Goal: Task Accomplishment & Management: Use online tool/utility

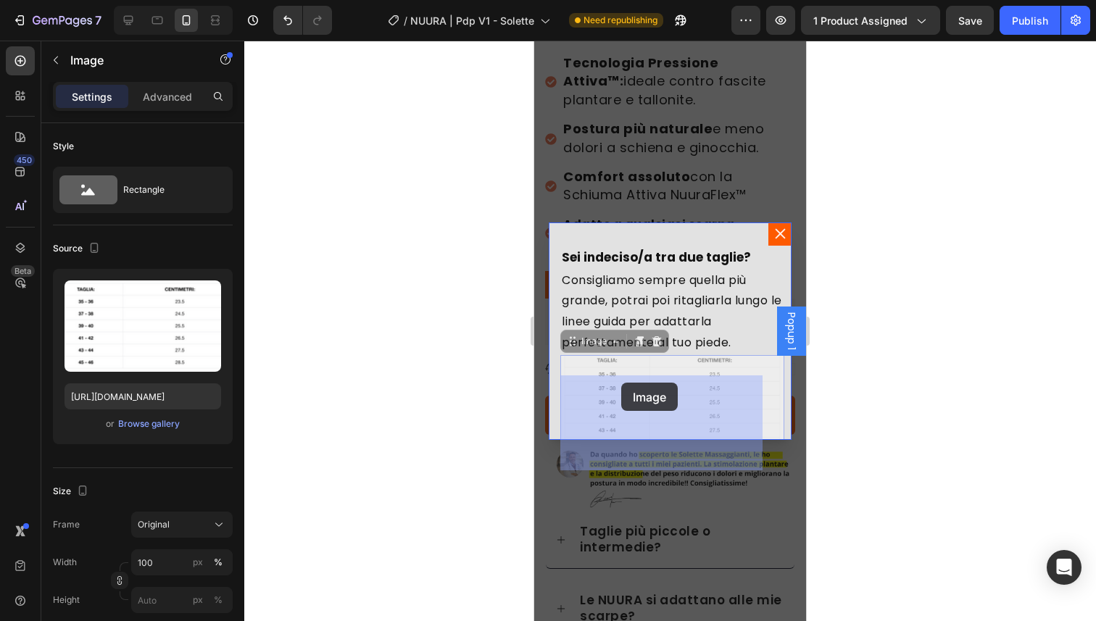
drag, startPoint x: 641, startPoint y: 387, endPoint x: 621, endPoint y: 383, distance: 20.1
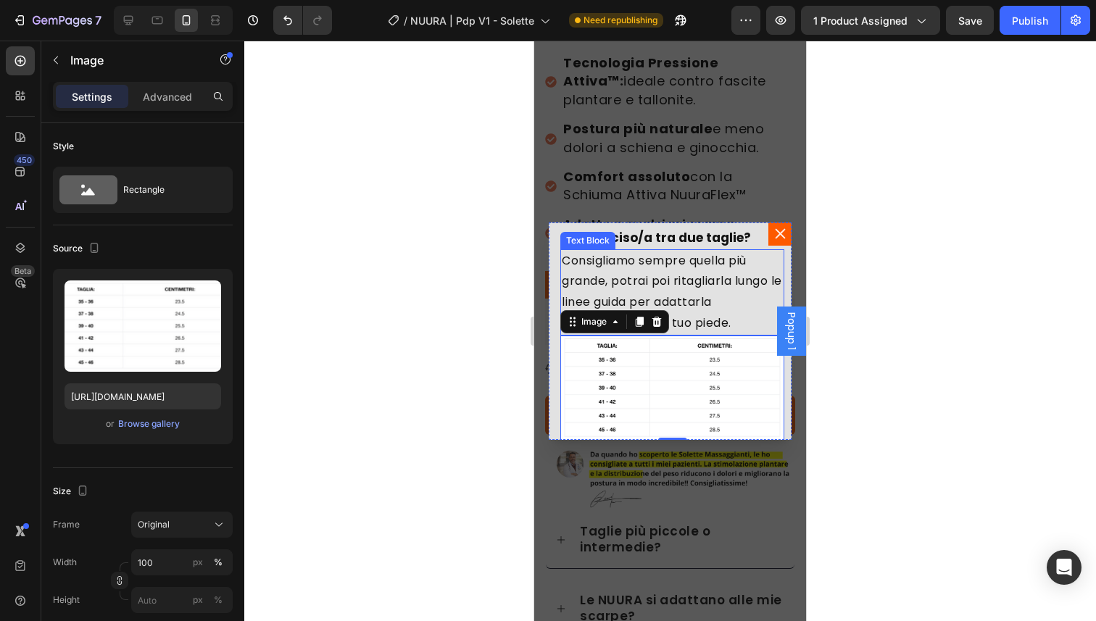
scroll to position [20, 0]
click at [181, 104] on div "Advanced" at bounding box center [167, 96] width 73 height 23
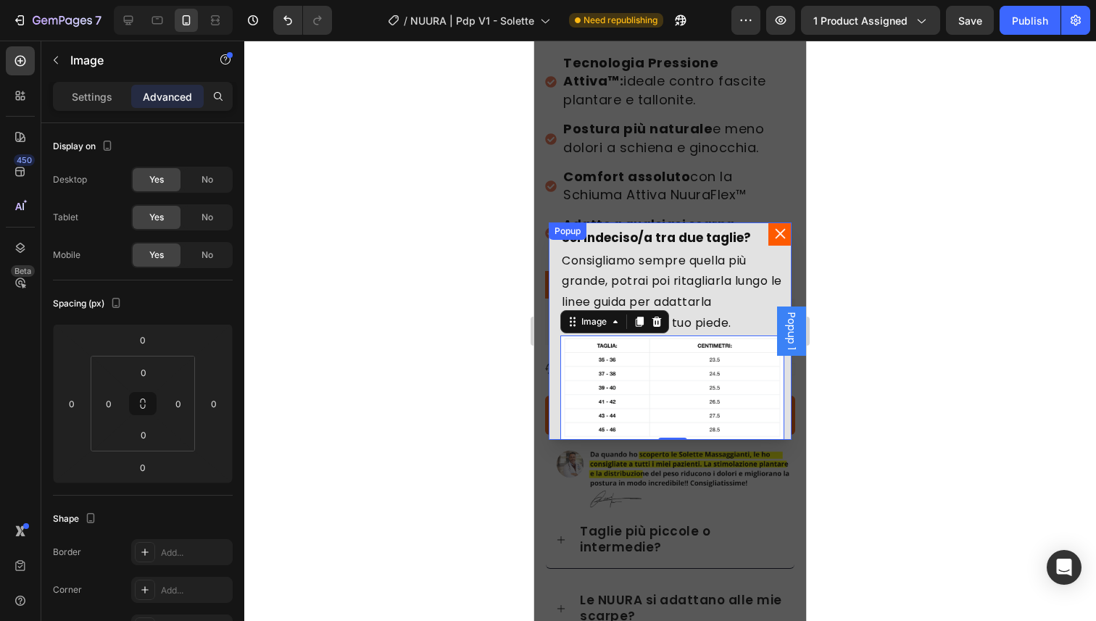
click at [556, 237] on div "Popup" at bounding box center [568, 231] width 32 height 13
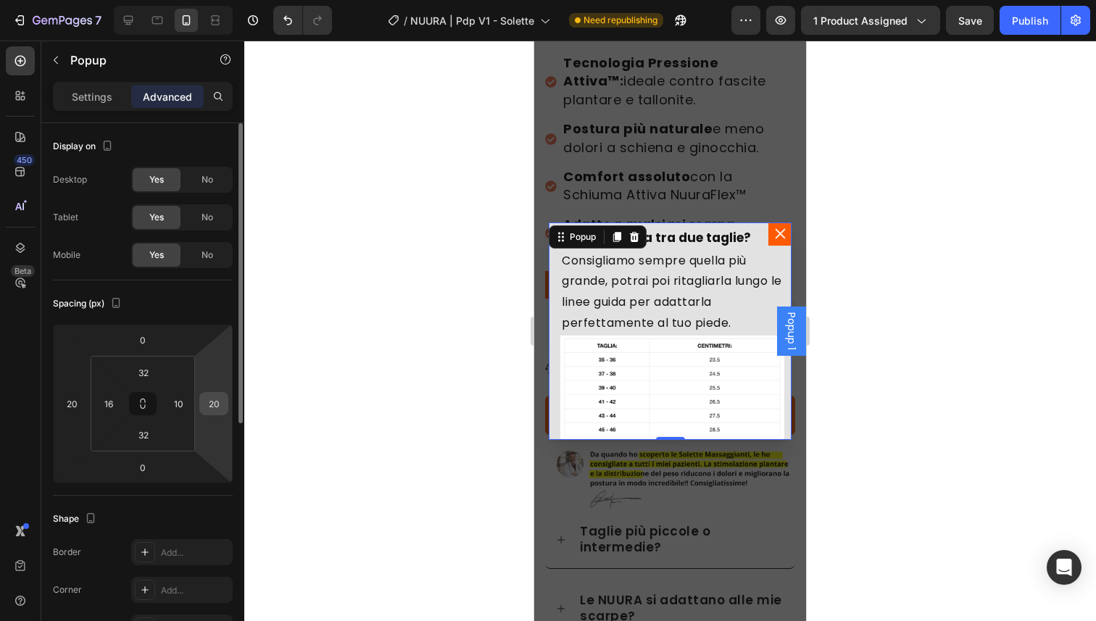
click at [225, 400] on div "20" at bounding box center [213, 403] width 29 height 23
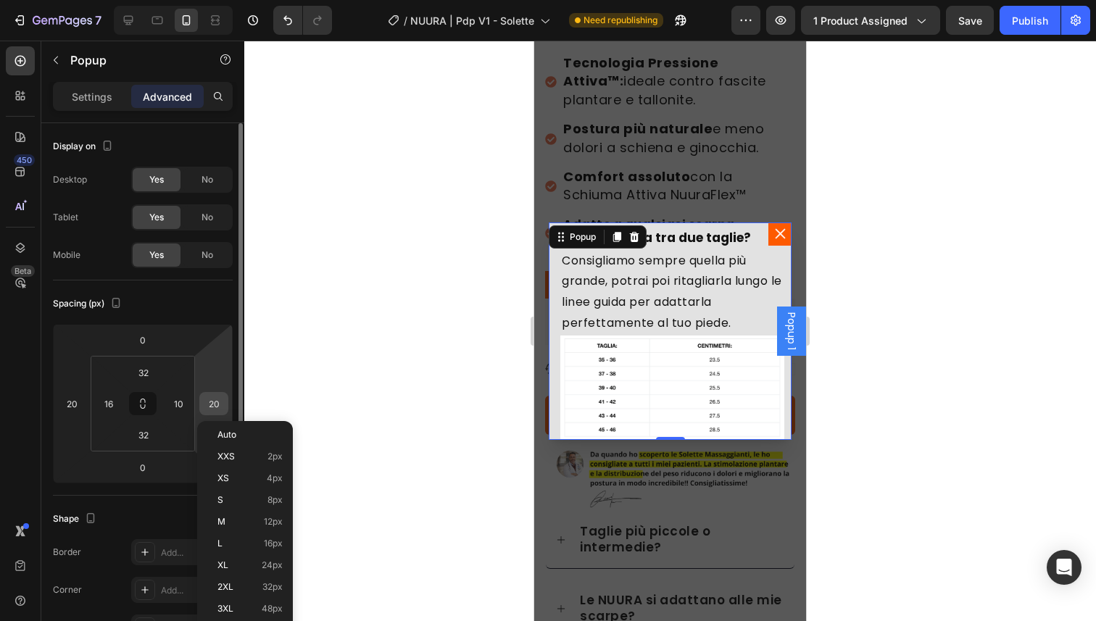
click at [210, 402] on input "20" at bounding box center [214, 404] width 22 height 22
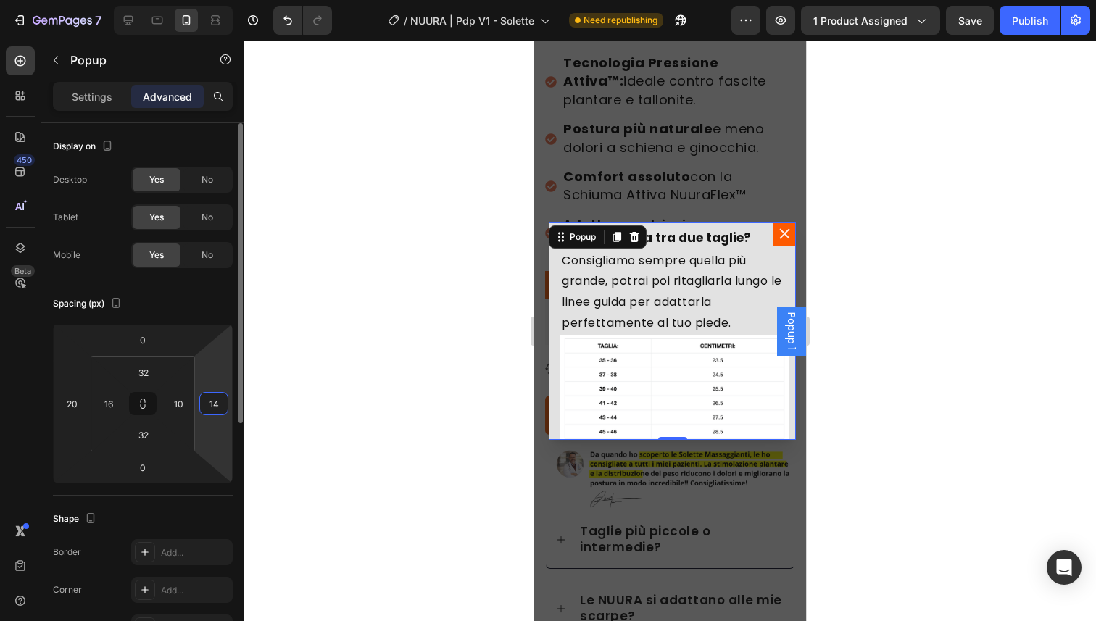
type input "15"
click at [80, 402] on input "20" at bounding box center [72, 404] width 22 height 22
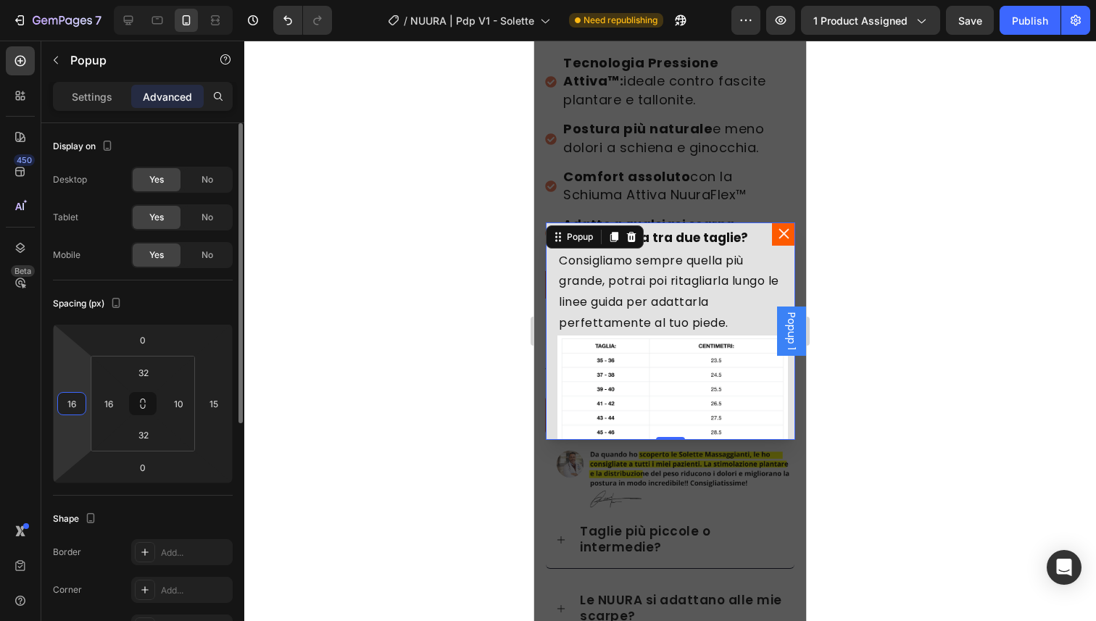
type input "15"
click at [106, 404] on input "16" at bounding box center [109, 404] width 22 height 22
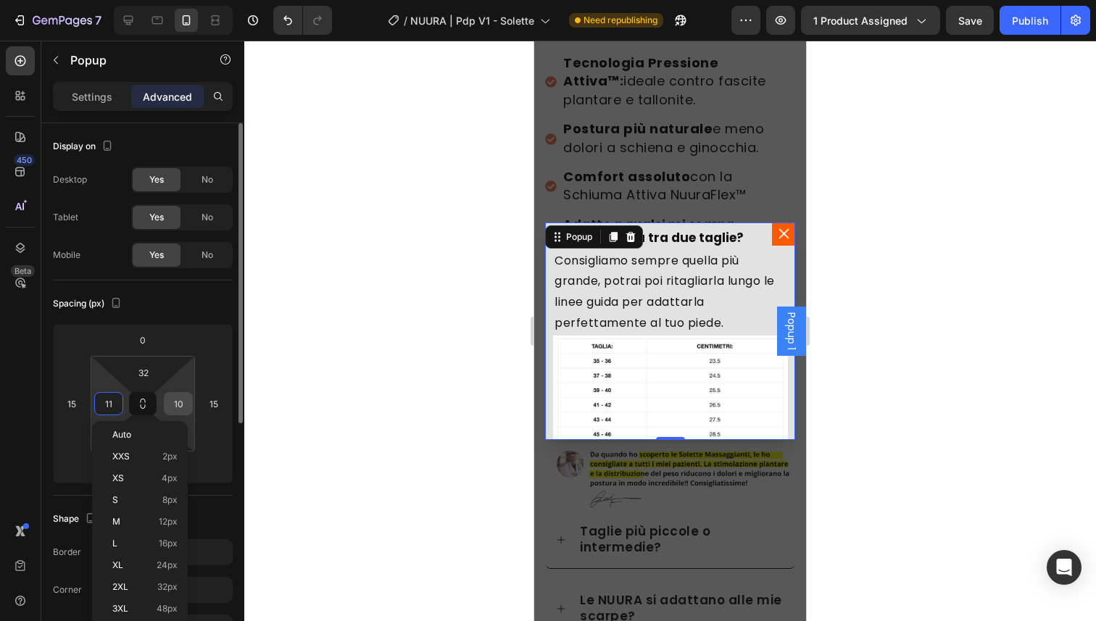
type input "10"
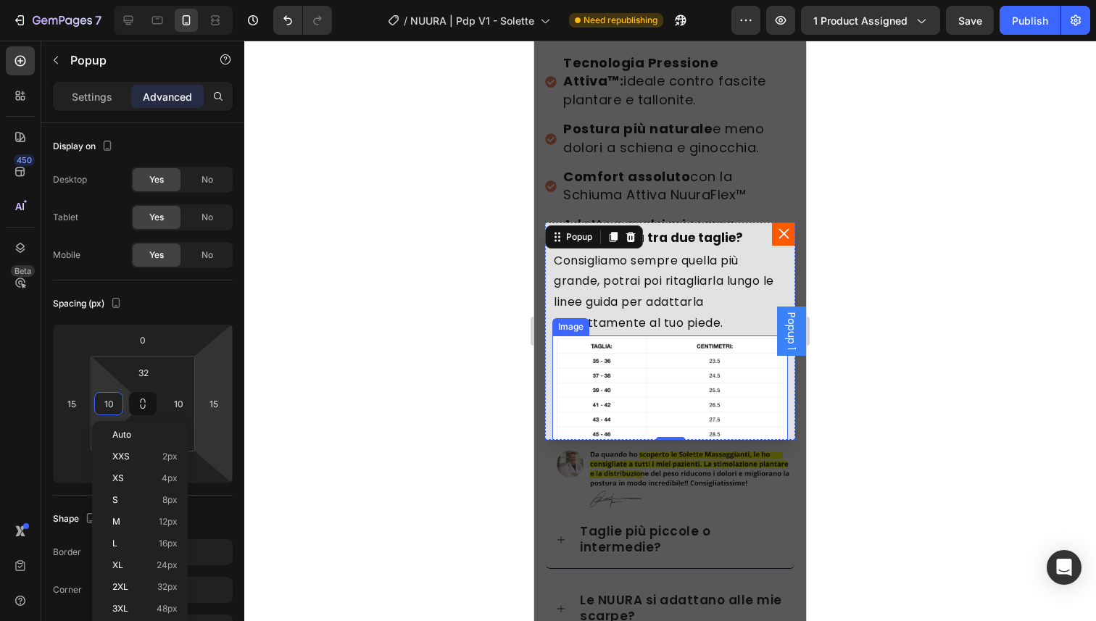
click at [604, 302] on span "Consigliamo sempre quella più grande, potrai poi ritagliarla lungo le linee gui…" at bounding box center [664, 291] width 220 height 79
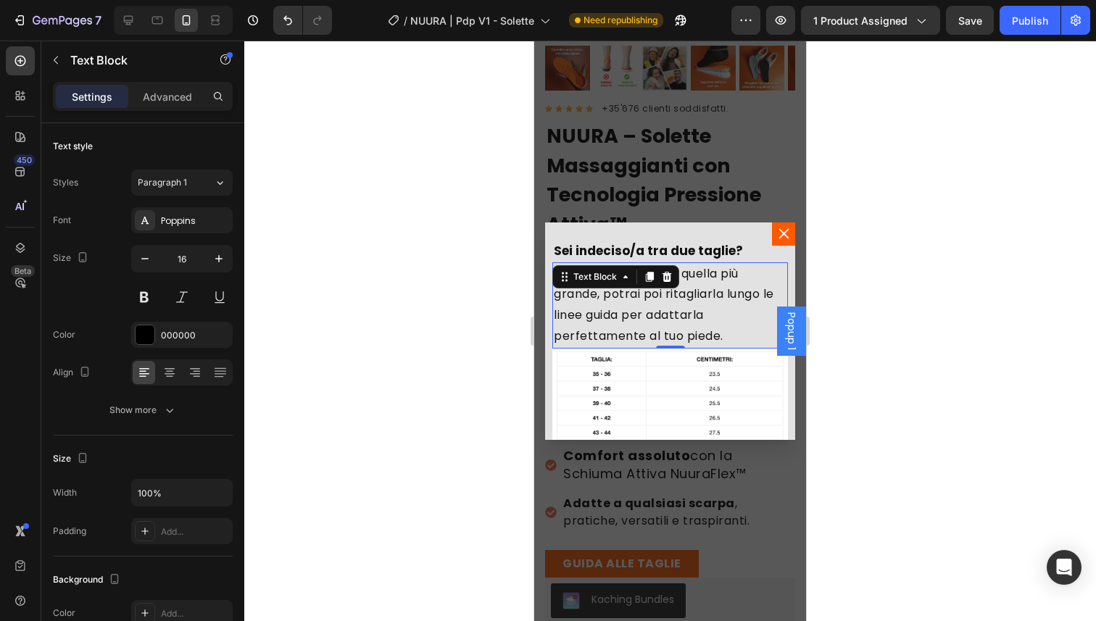
scroll to position [0, 0]
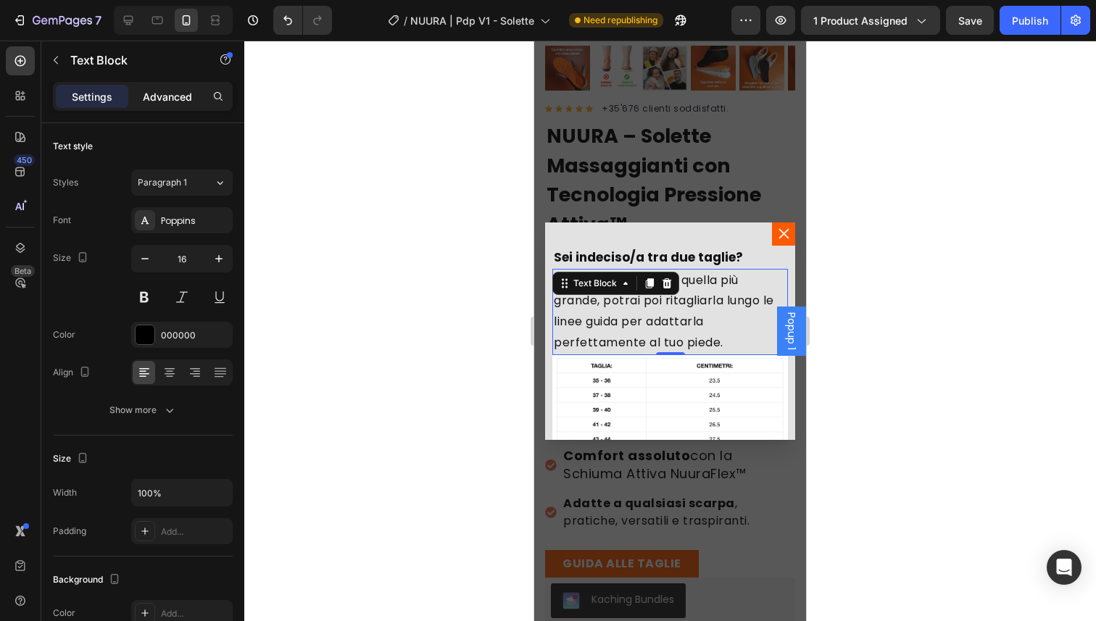
click at [176, 99] on p "Advanced" at bounding box center [167, 96] width 49 height 15
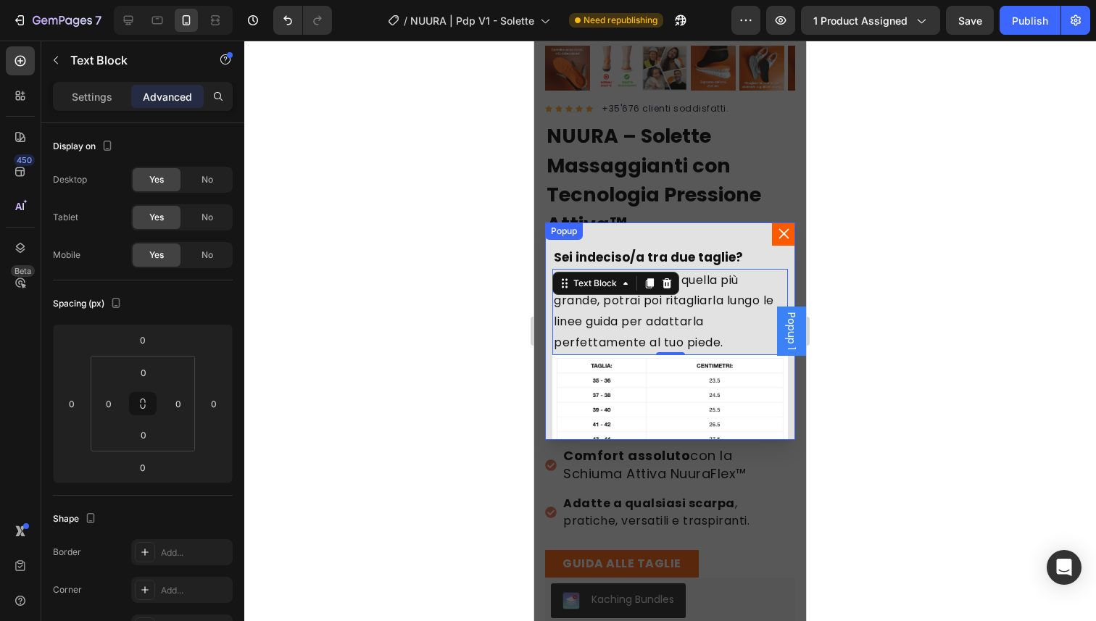
click at [574, 241] on div "⁠⁠⁠⁠⁠⁠⁠ Sei indeciso/a tra due taglie? Heading Consigliamo sempre quella più gr…" at bounding box center [670, 332] width 250 height 218
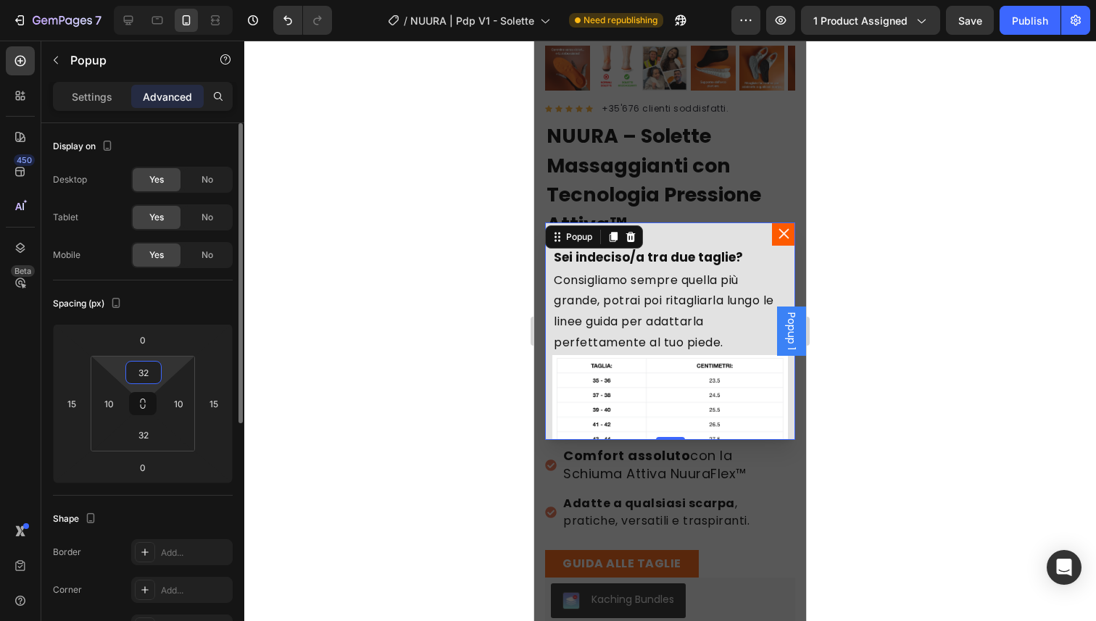
click at [143, 379] on input "32" at bounding box center [143, 373] width 29 height 22
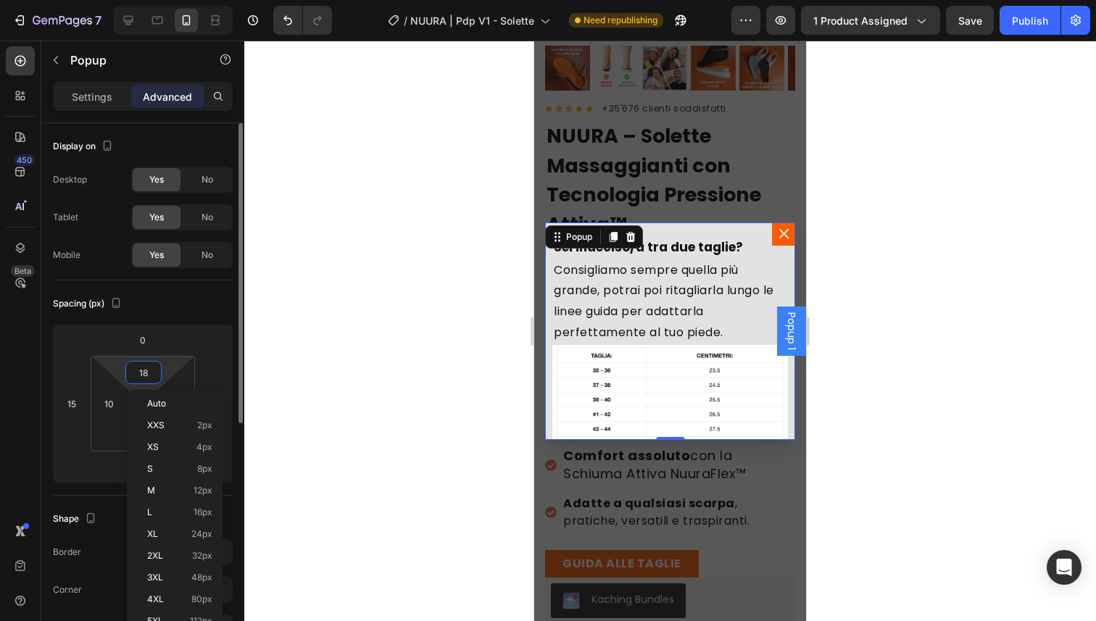
type input "17"
click at [626, 293] on span "Consigliamo sempre quella più grande, potrai poi ritagliarla lungo le linee gui…" at bounding box center [664, 300] width 220 height 79
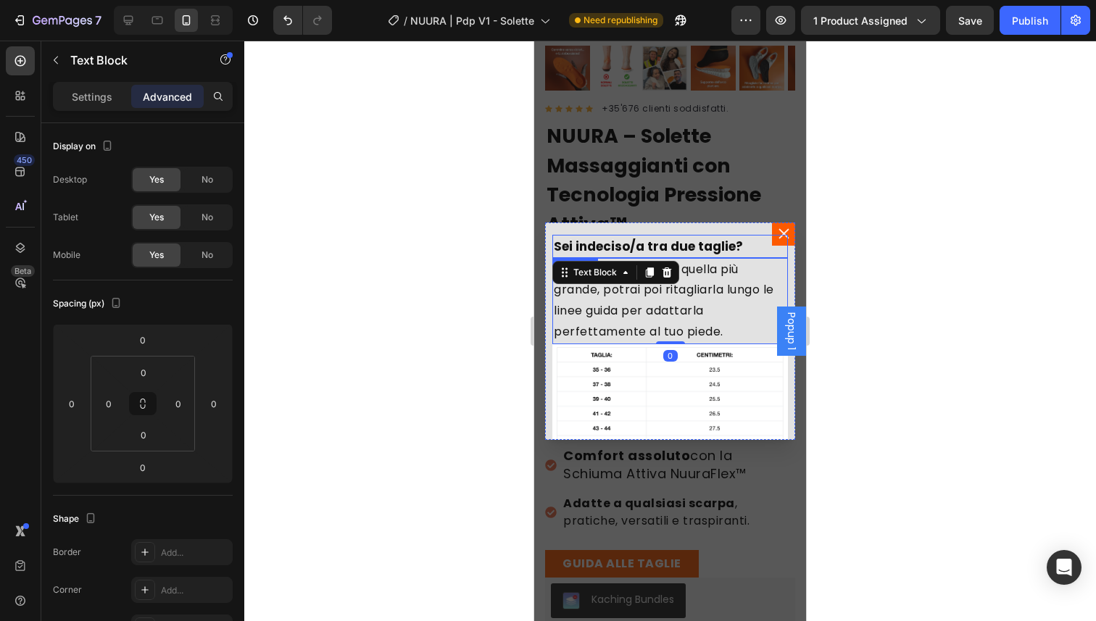
click at [656, 247] on strong "Sei indeciso/a tra due taglie?" at bounding box center [648, 246] width 189 height 17
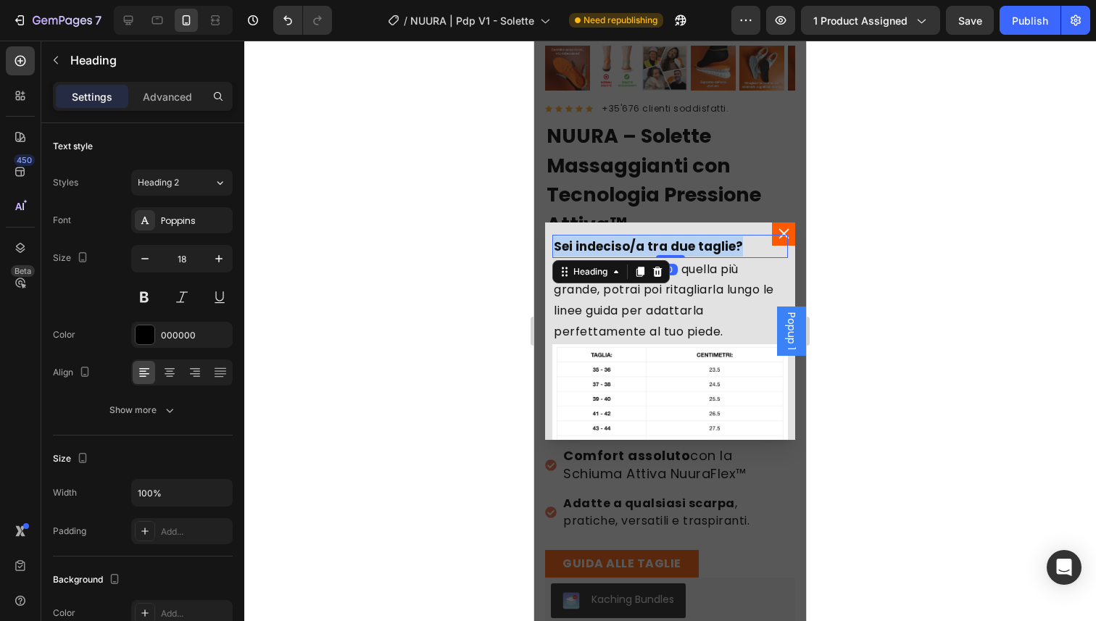
click at [656, 247] on strong "Sei indeciso/a tra due taglie?" at bounding box center [648, 246] width 189 height 17
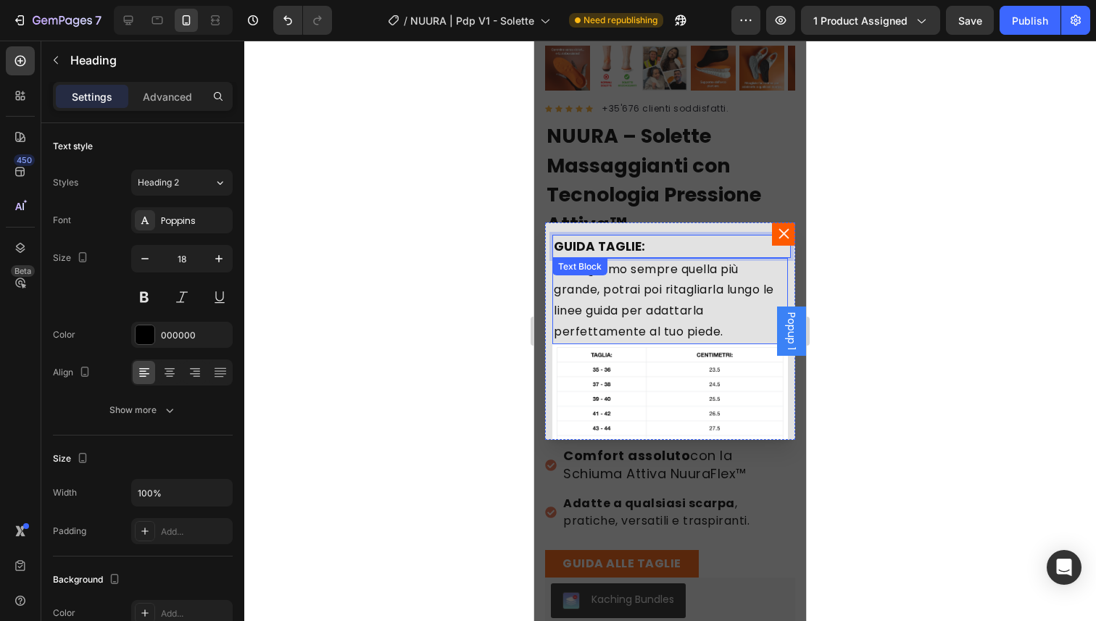
click at [676, 294] on span "Consigliamo sempre quella più grande, potrai poi ritagliarla lungo le linee gui…" at bounding box center [664, 300] width 220 height 79
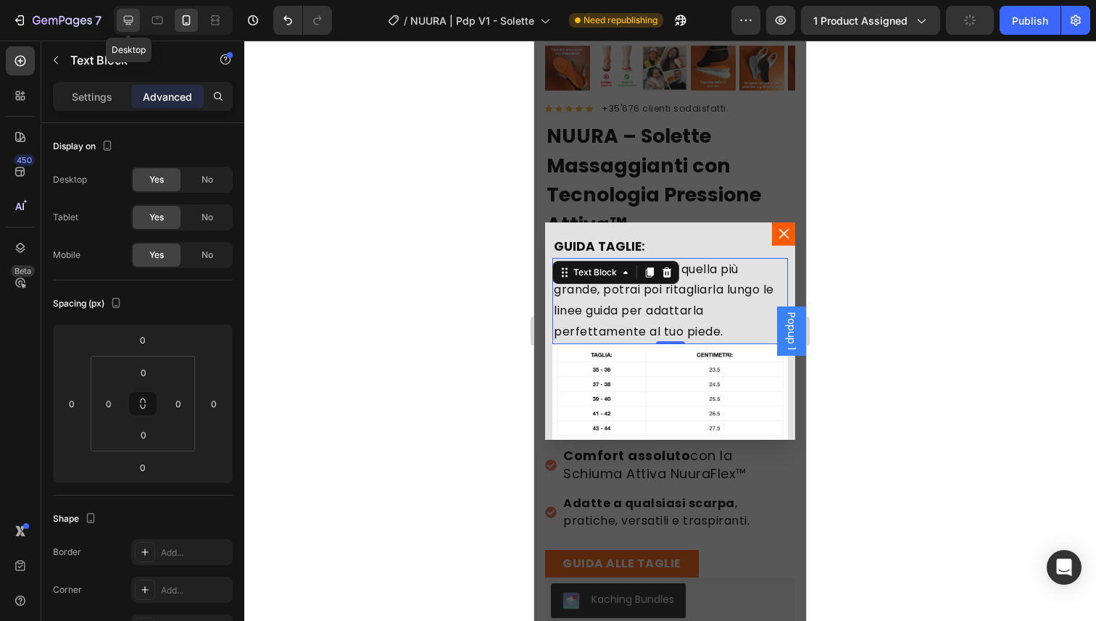
click at [133, 9] on div at bounding box center [128, 20] width 23 height 23
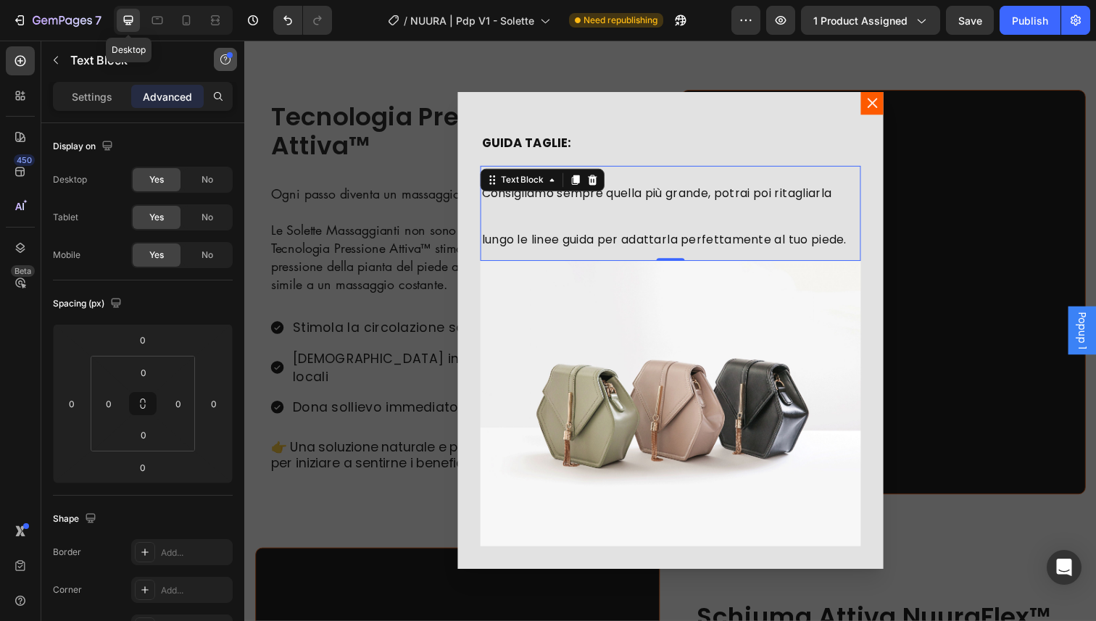
scroll to position [406, 0]
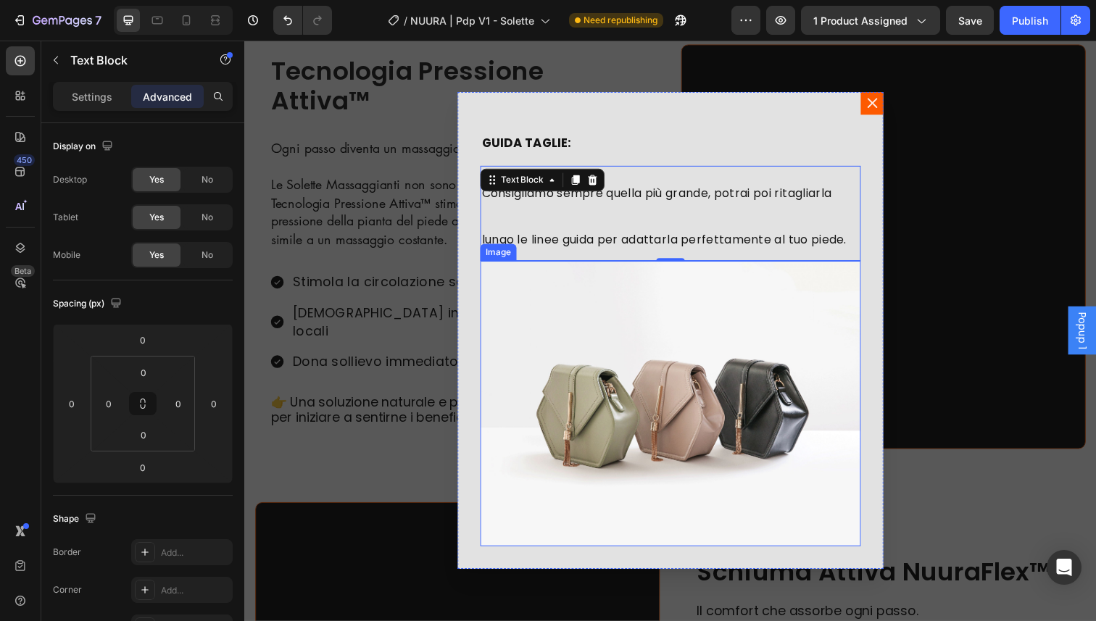
click at [555, 299] on img "Dialog body" at bounding box center [679, 411] width 389 height 291
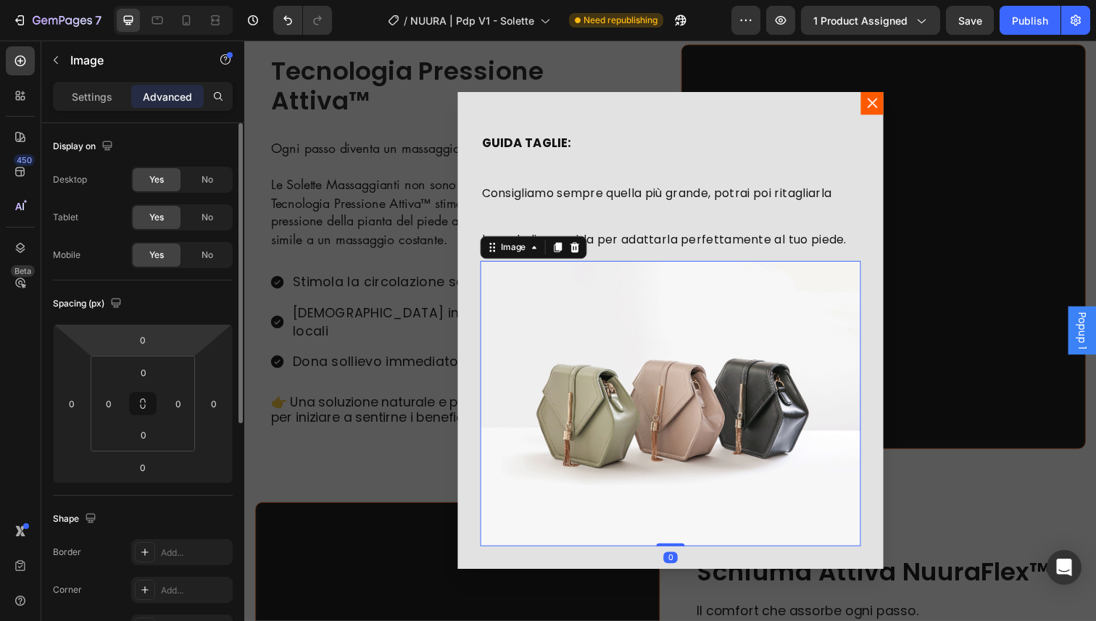
click at [102, 90] on p "Settings" at bounding box center [92, 96] width 41 height 15
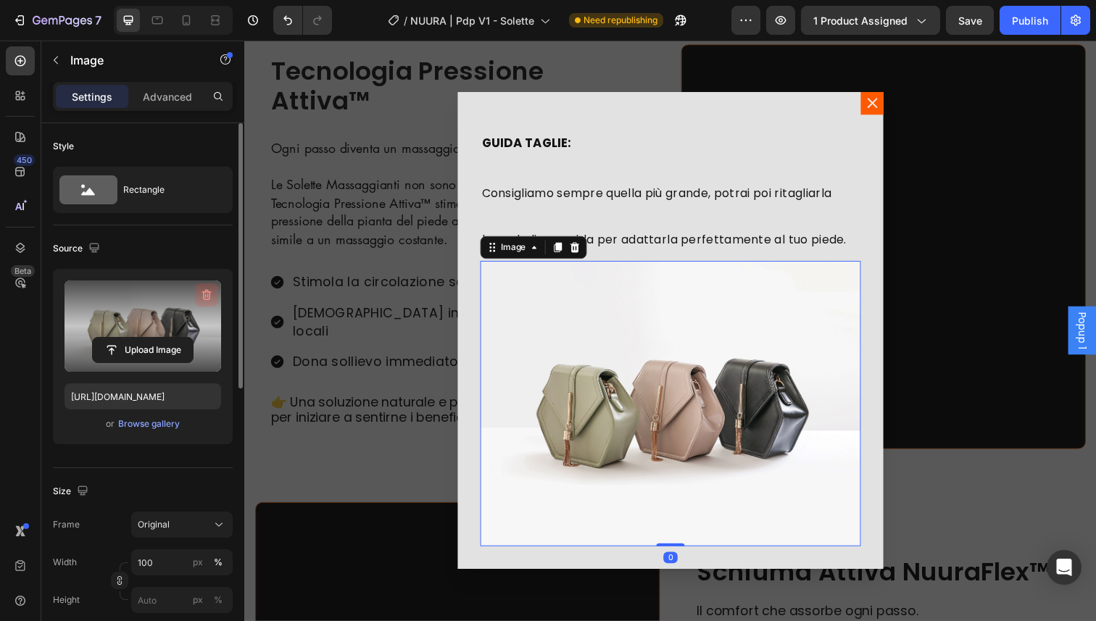
click at [204, 294] on icon "button" at bounding box center [206, 295] width 15 height 15
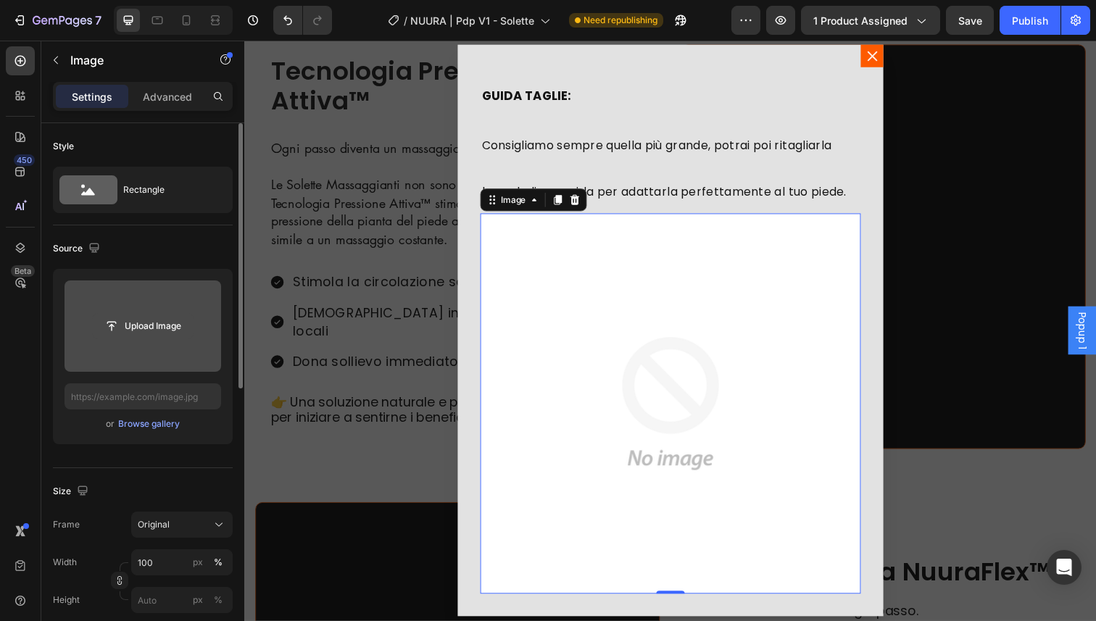
click at [175, 315] on input "file" at bounding box center [143, 326] width 100 height 25
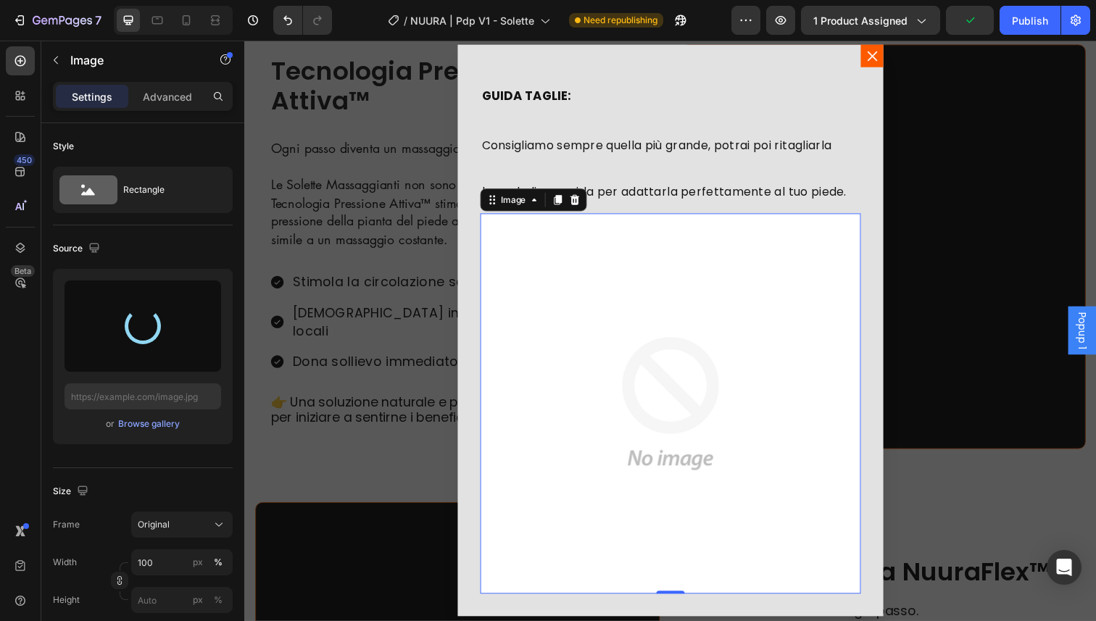
type input "[URL][DOMAIN_NAME]"
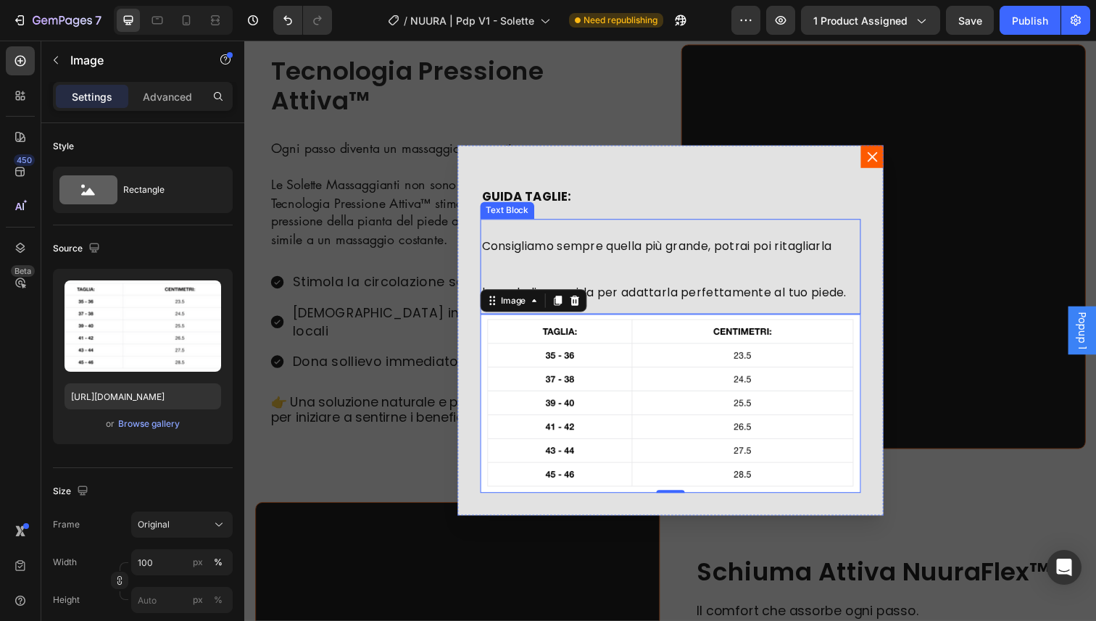
click at [573, 224] on div "Consigliamo sempre quella più grande, potrai poi ritagliarla lungo le linee gui…" at bounding box center [679, 271] width 389 height 97
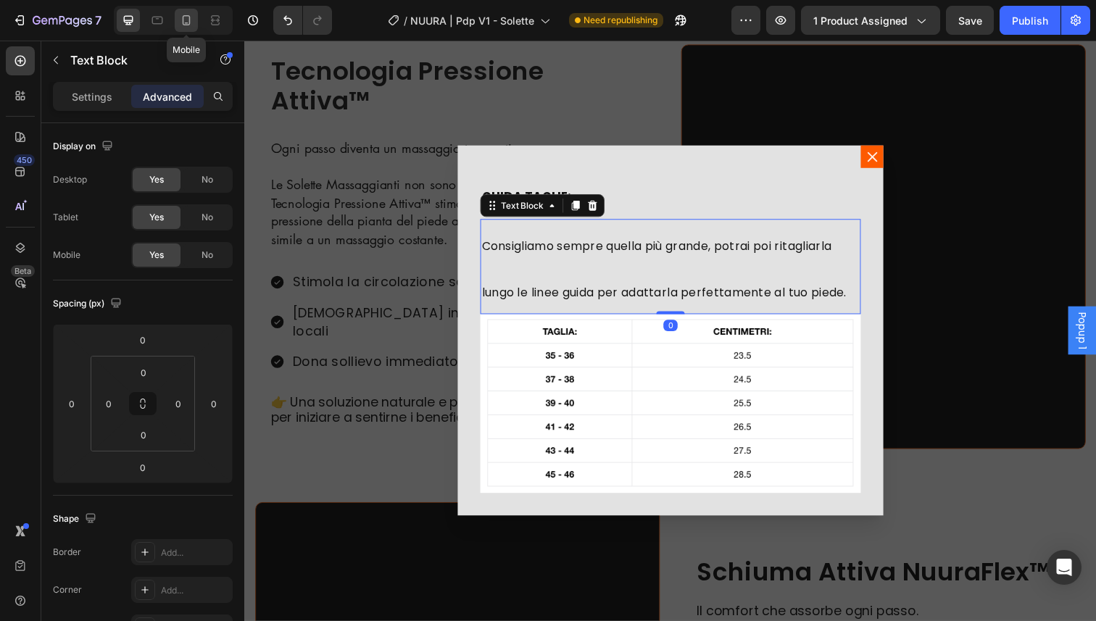
click at [181, 17] on icon at bounding box center [186, 20] width 15 height 15
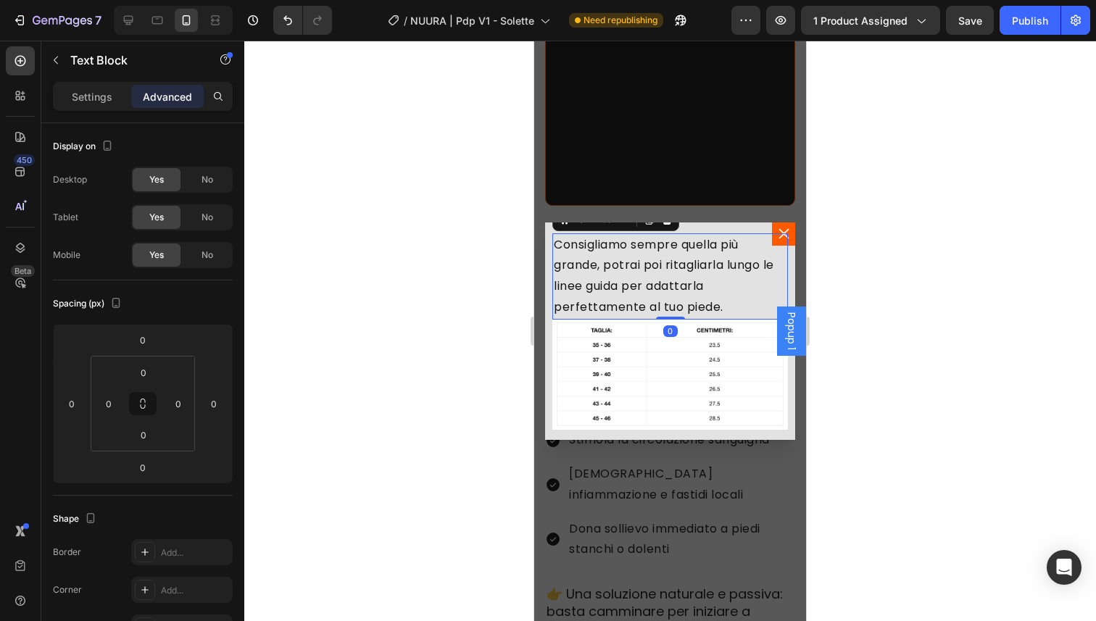
scroll to position [28, 0]
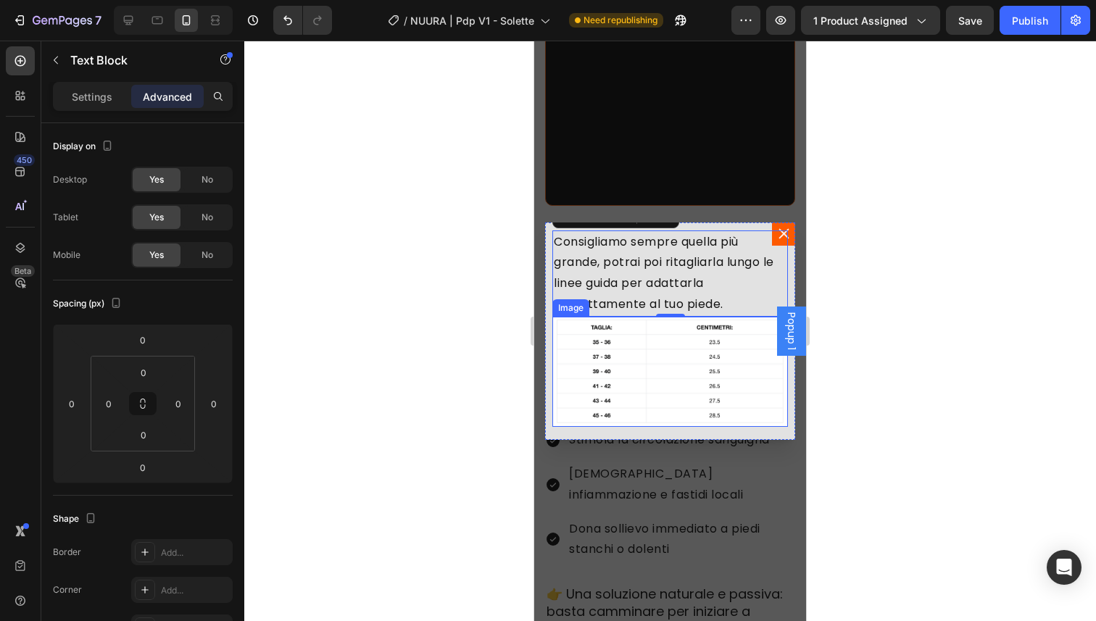
click at [707, 354] on img "Dialog body" at bounding box center [671, 372] width 236 height 111
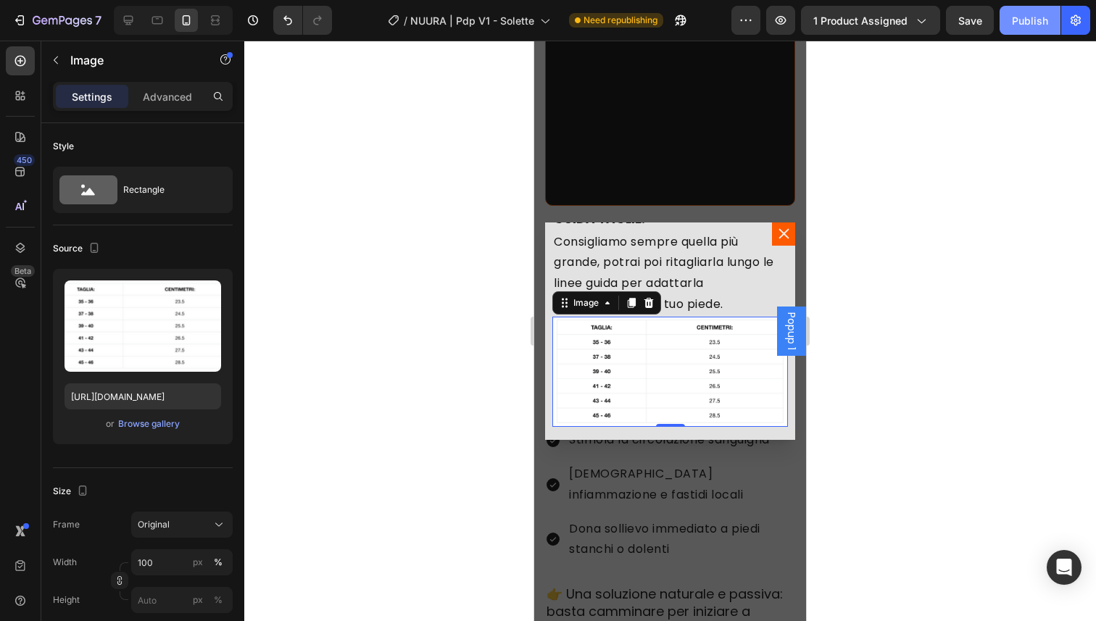
click at [1020, 18] on div "Publish" at bounding box center [1030, 20] width 36 height 15
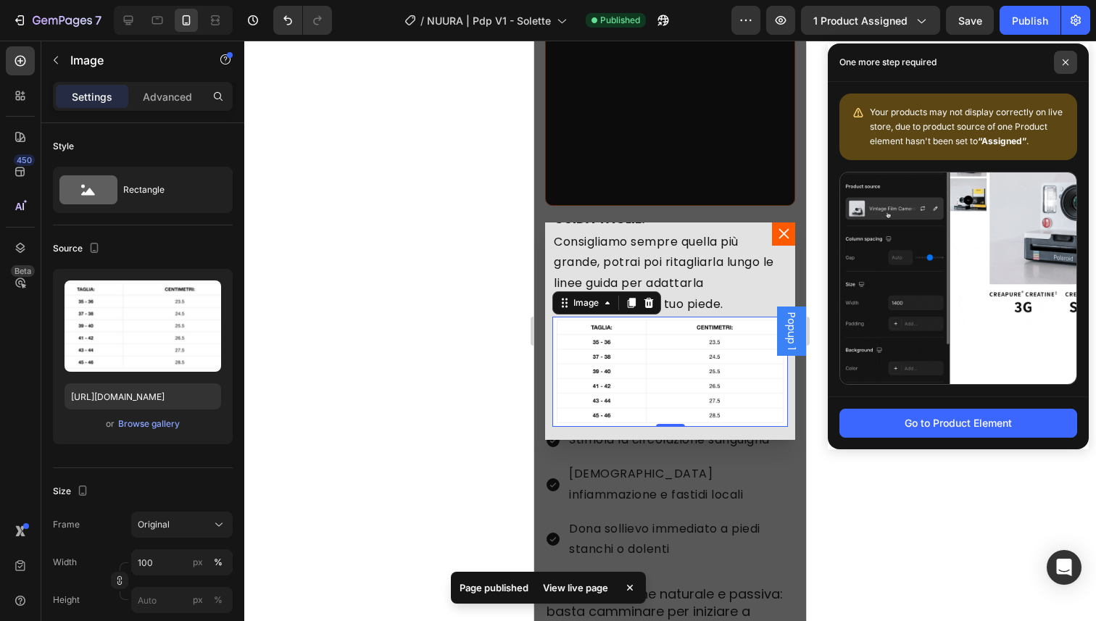
click at [1065, 66] on span at bounding box center [1065, 62] width 23 height 23
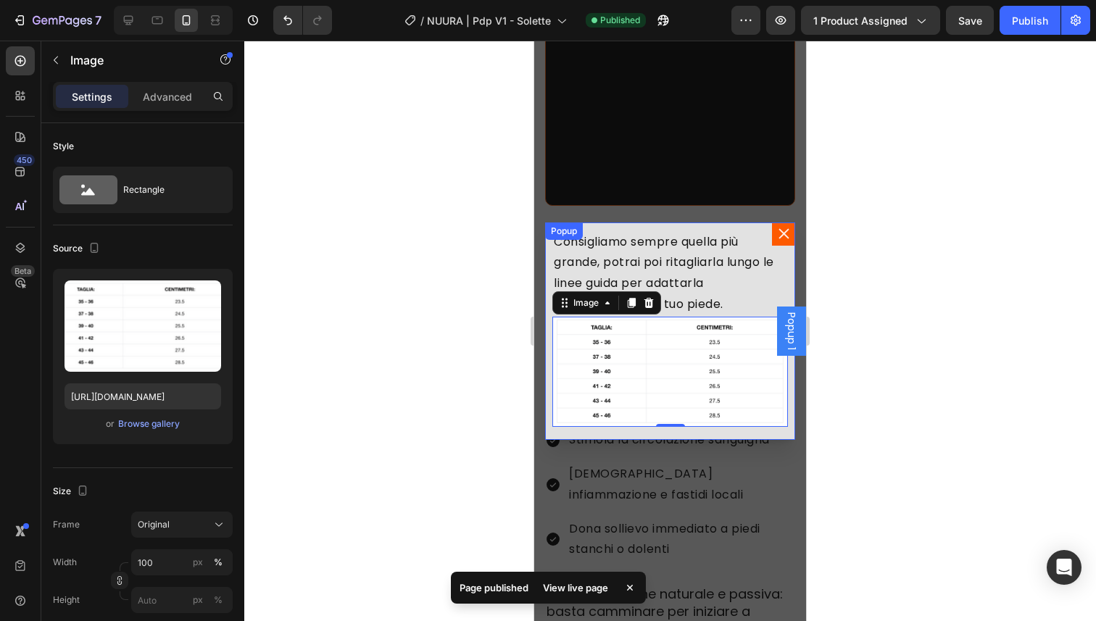
click at [778, 234] on icon "Dialog content" at bounding box center [784, 233] width 15 height 15
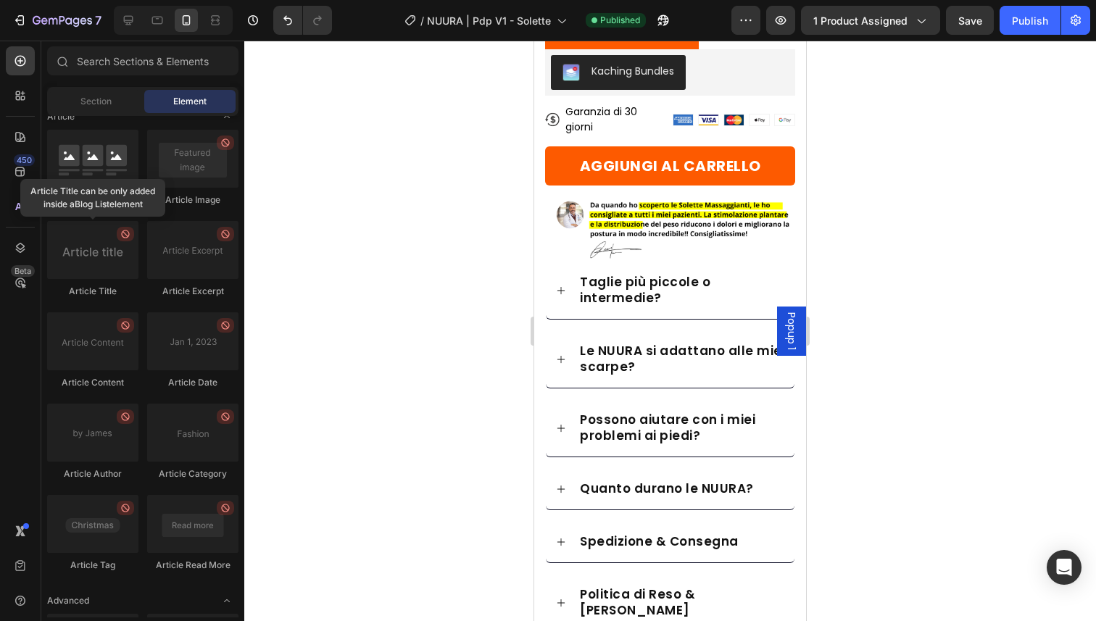
scroll to position [456, 0]
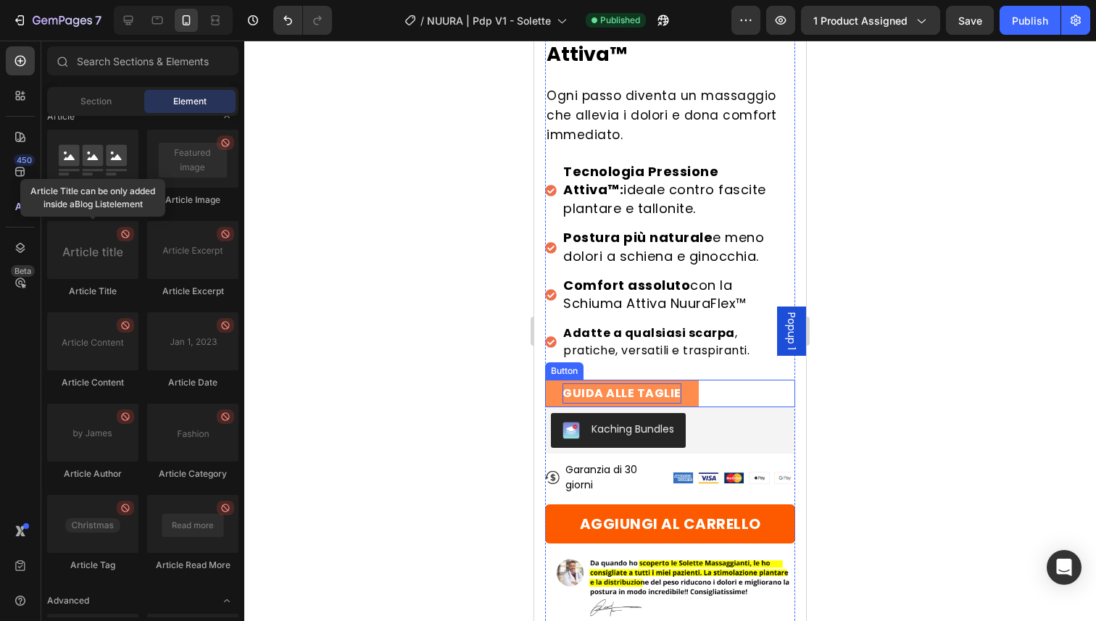
click at [659, 385] on strong "GUIDA ALLE TAGLIE" at bounding box center [622, 393] width 119 height 17
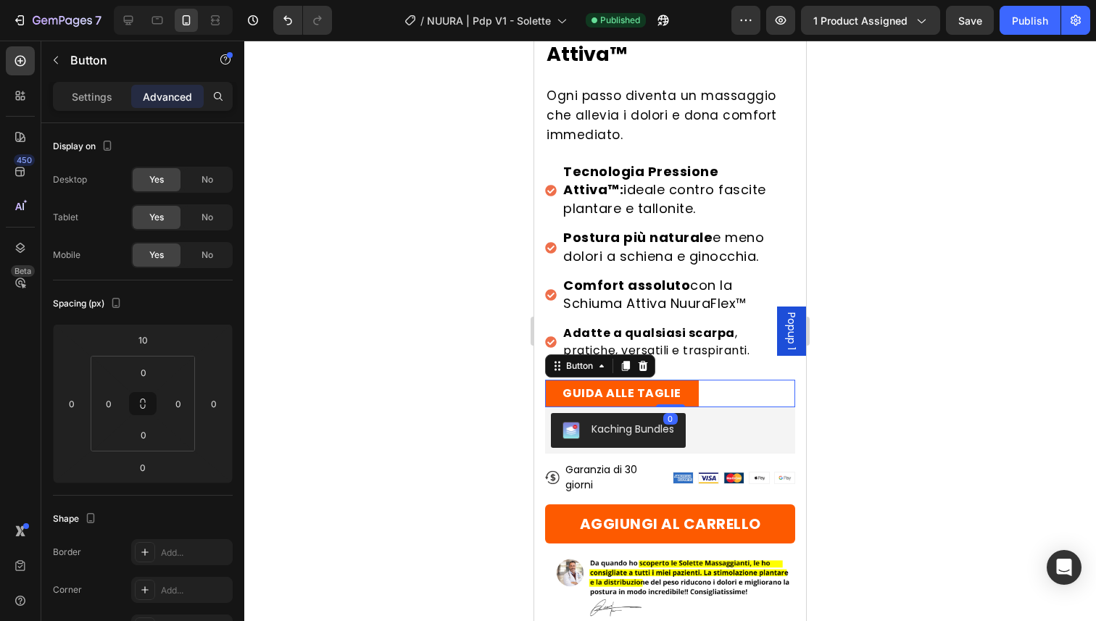
click at [794, 334] on div "Popup 1" at bounding box center [791, 331] width 29 height 49
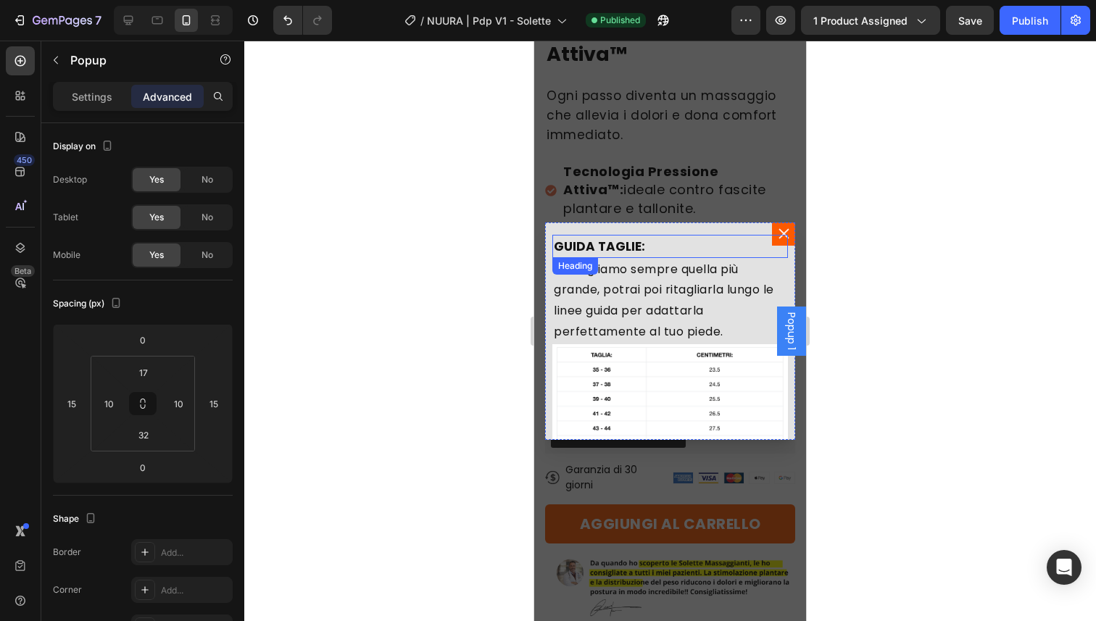
click at [611, 245] on strong "GUIDA TAGLIE:" at bounding box center [599, 246] width 91 height 17
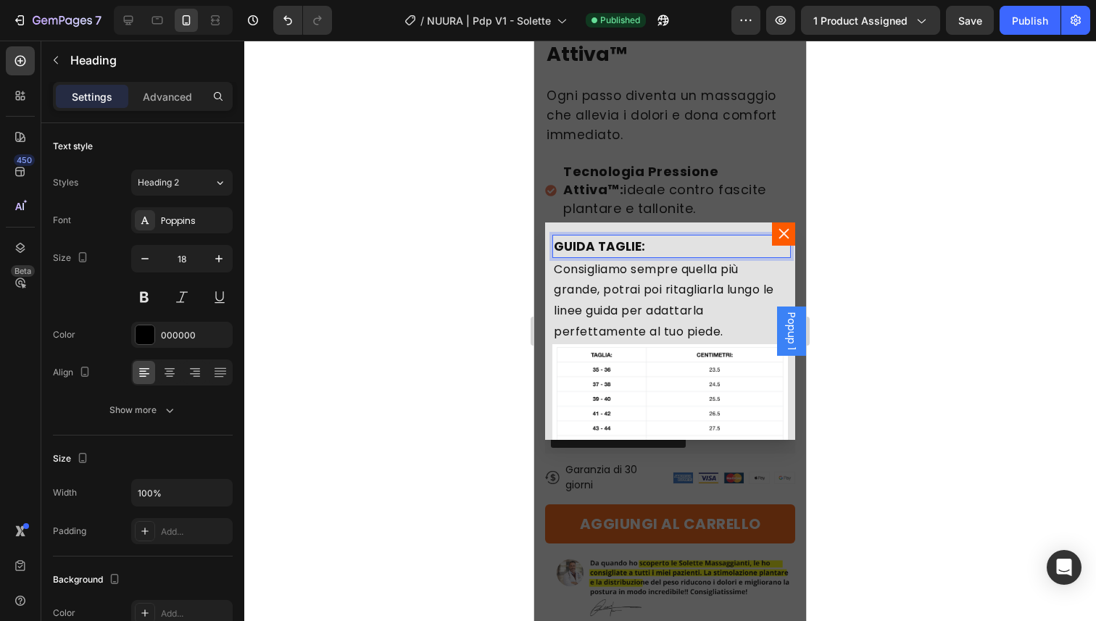
click at [611, 245] on strong "GUIDA TAGLIE:" at bounding box center [599, 246] width 91 height 17
click at [613, 267] on div "Consigliamo sempre quella più grande, potrai poi ritagliarla lungo le linee gui…" at bounding box center [671, 301] width 236 height 86
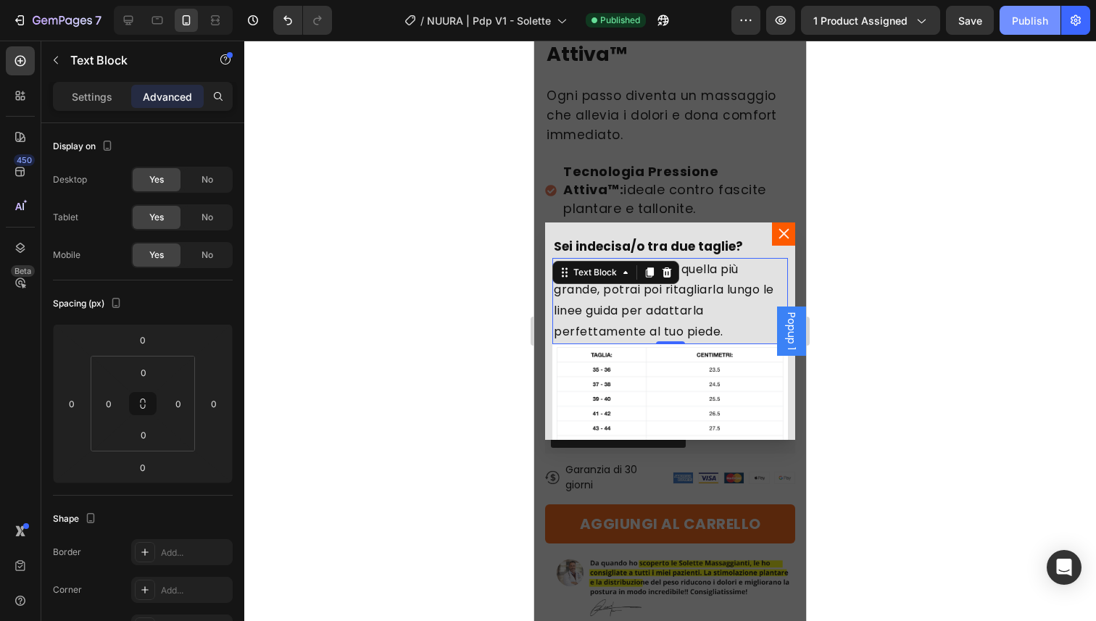
click at [1027, 30] on button "Publish" at bounding box center [1030, 20] width 61 height 29
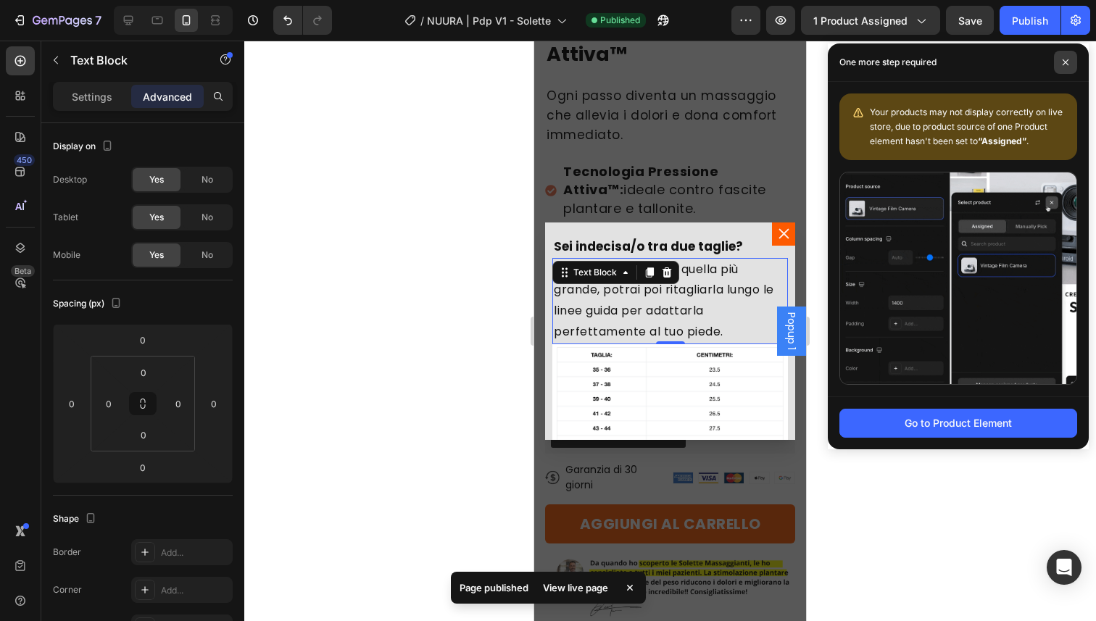
click at [1064, 59] on icon at bounding box center [1065, 62] width 7 height 7
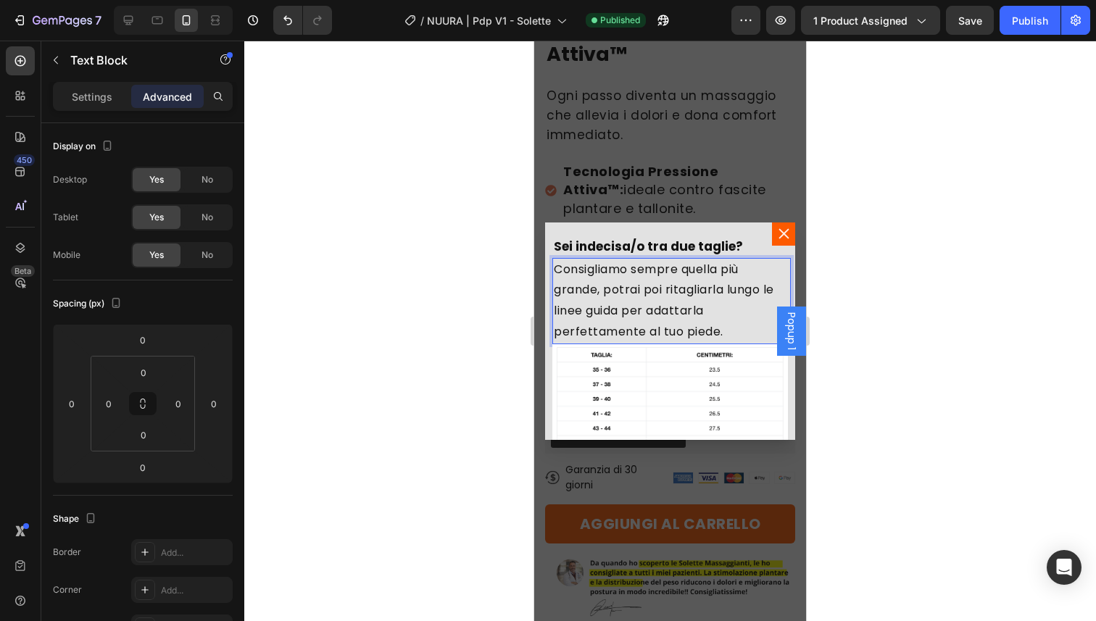
click at [635, 299] on p "Consigliamo sempre quella più grande, potrai poi ritagliarla lungo le linee gui…" at bounding box center [670, 301] width 233 height 83
click at [724, 290] on span "Consigliamo sempre quella più grande, potrai poi ritagliarla lungo le linee gui…" at bounding box center [664, 300] width 220 height 79
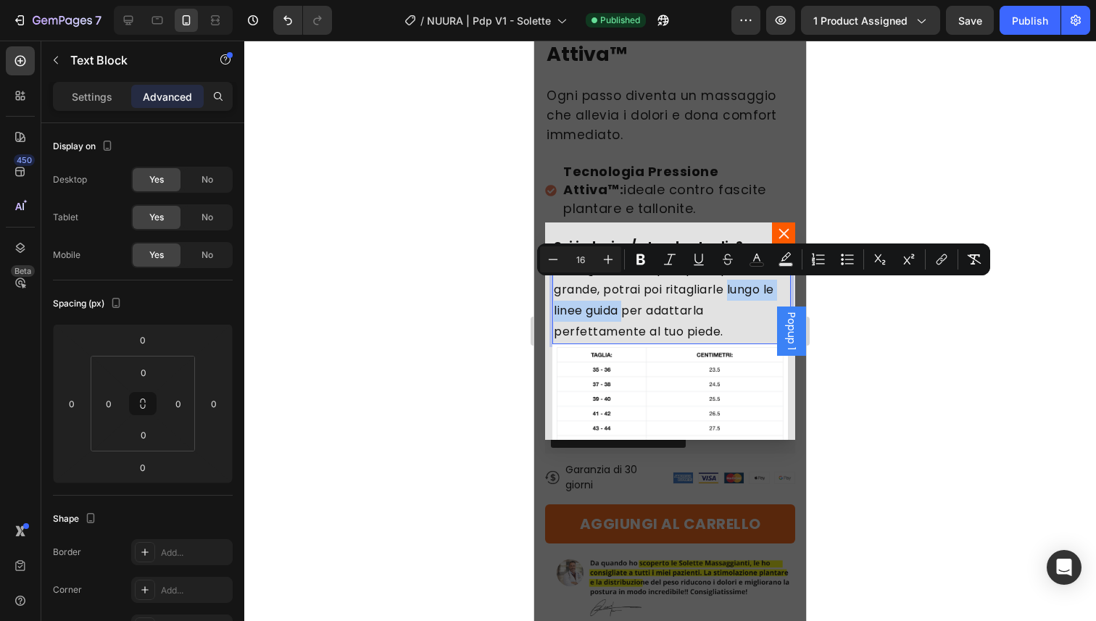
drag, startPoint x: 729, startPoint y: 289, endPoint x: 642, endPoint y: 313, distance: 91.1
click at [642, 313] on span "Consigliamo sempre quella più grande, potrai poi ritagliarle lungo le linee gui…" at bounding box center [664, 300] width 220 height 79
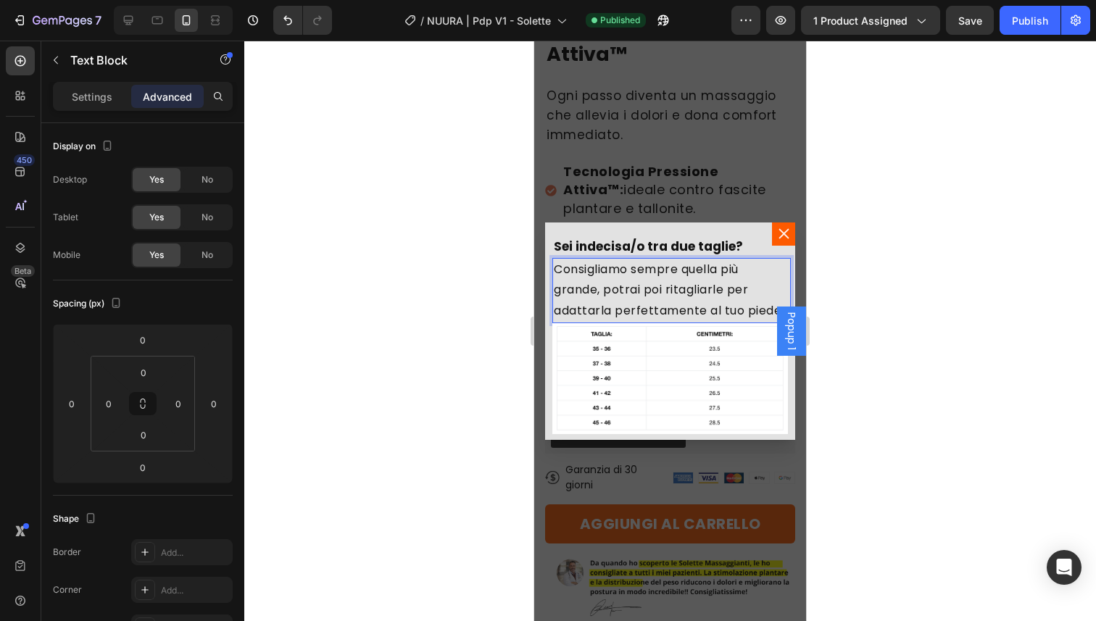
click at [609, 313] on span "Consigliamo sempre quella più grande, potrai poi ritagliarle per adattarla perf…" at bounding box center [669, 290] width 231 height 59
click at [1026, 25] on div "Publish" at bounding box center [1030, 20] width 36 height 15
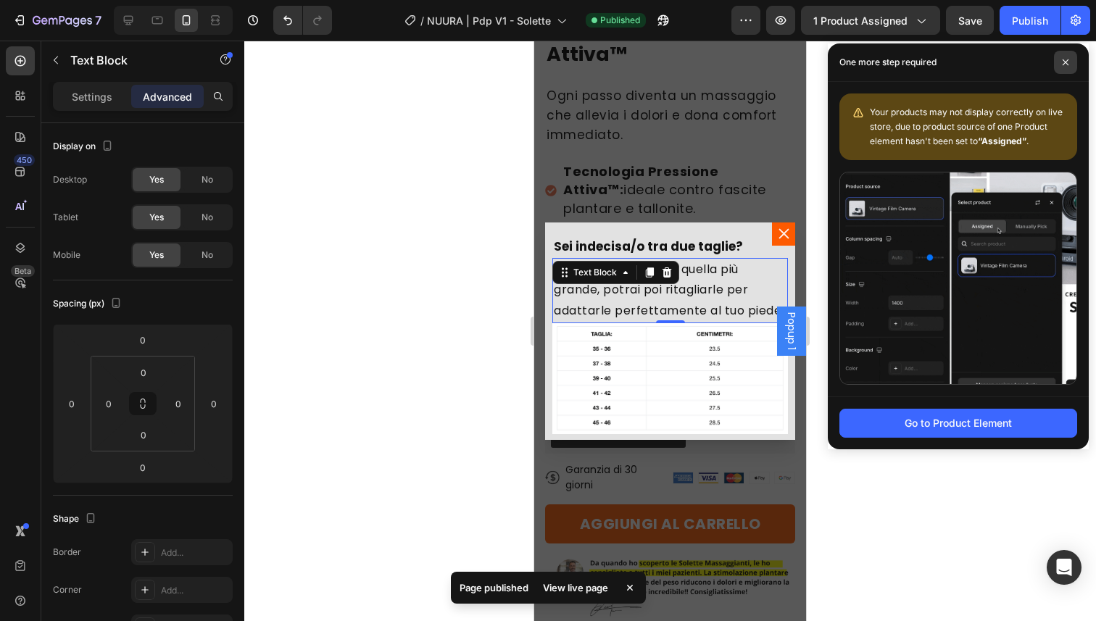
click at [1059, 57] on span at bounding box center [1065, 62] width 23 height 23
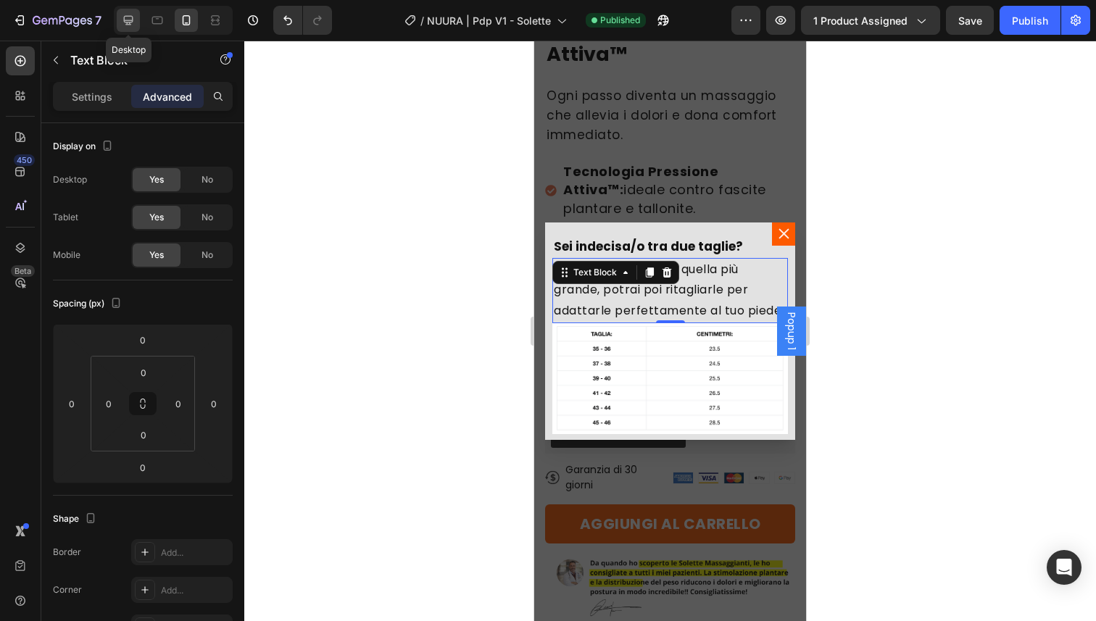
click at [127, 27] on div at bounding box center [128, 20] width 23 height 23
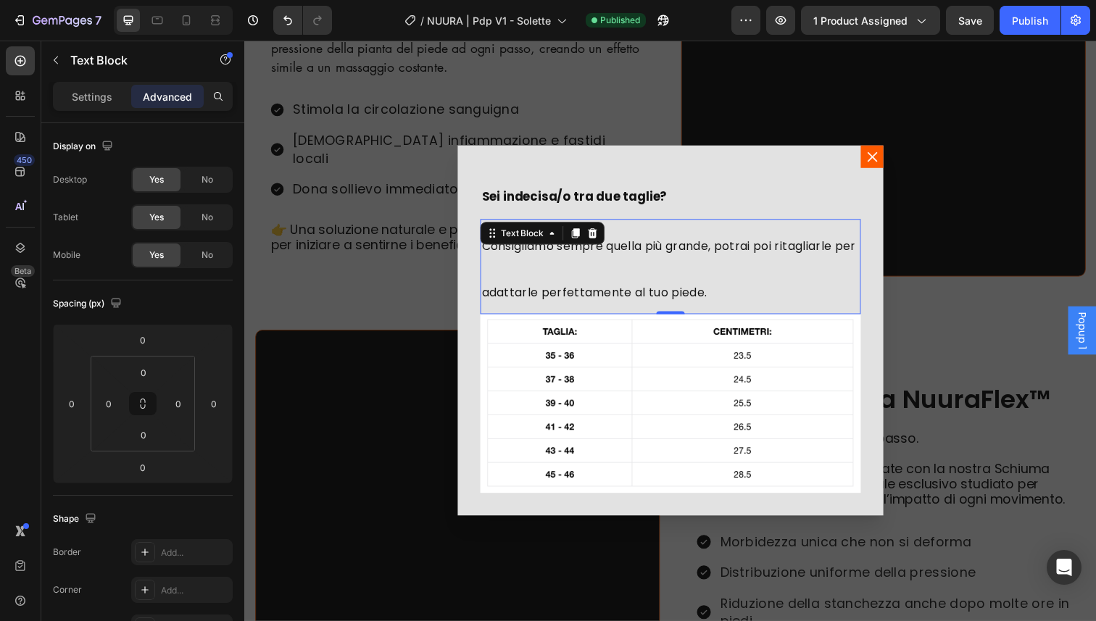
scroll to position [610, 0]
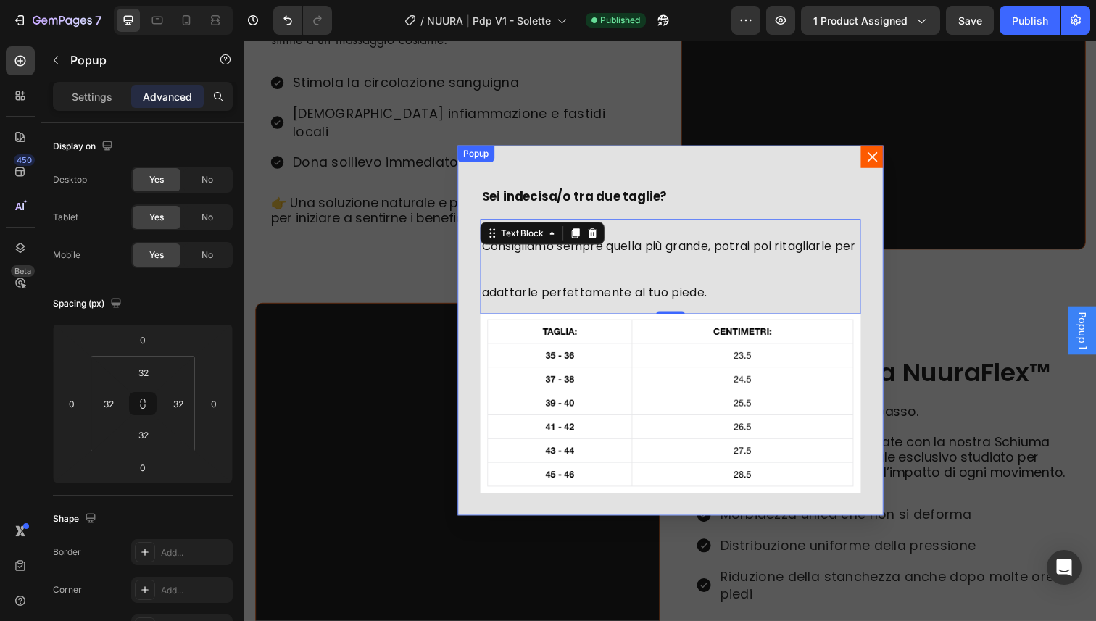
click at [878, 163] on icon "Dialog content" at bounding box center [885, 159] width 15 height 15
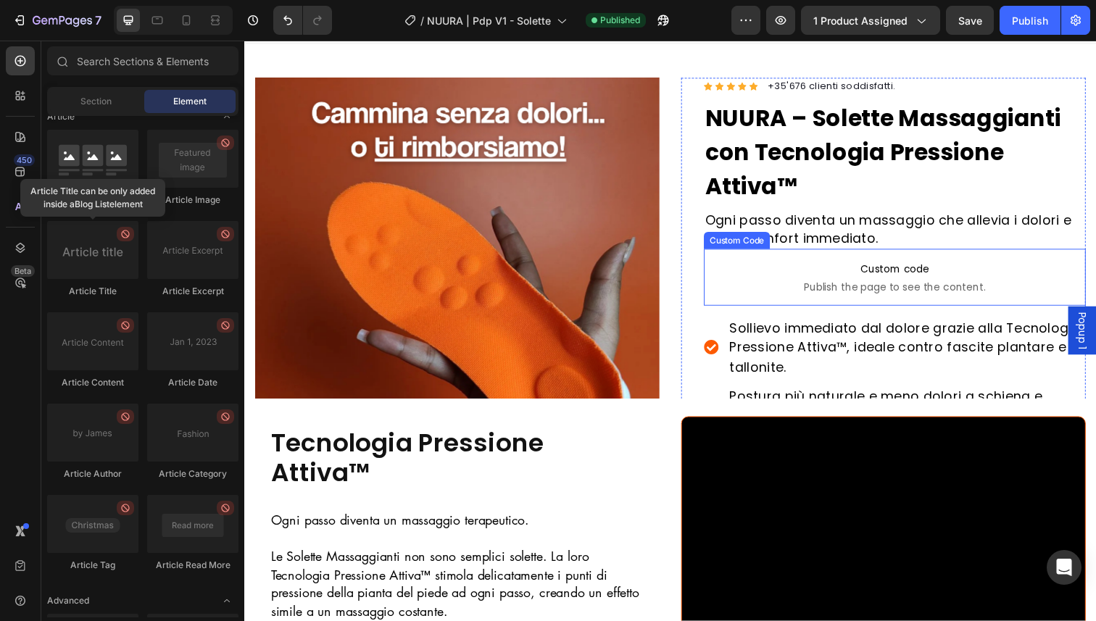
scroll to position [29, 0]
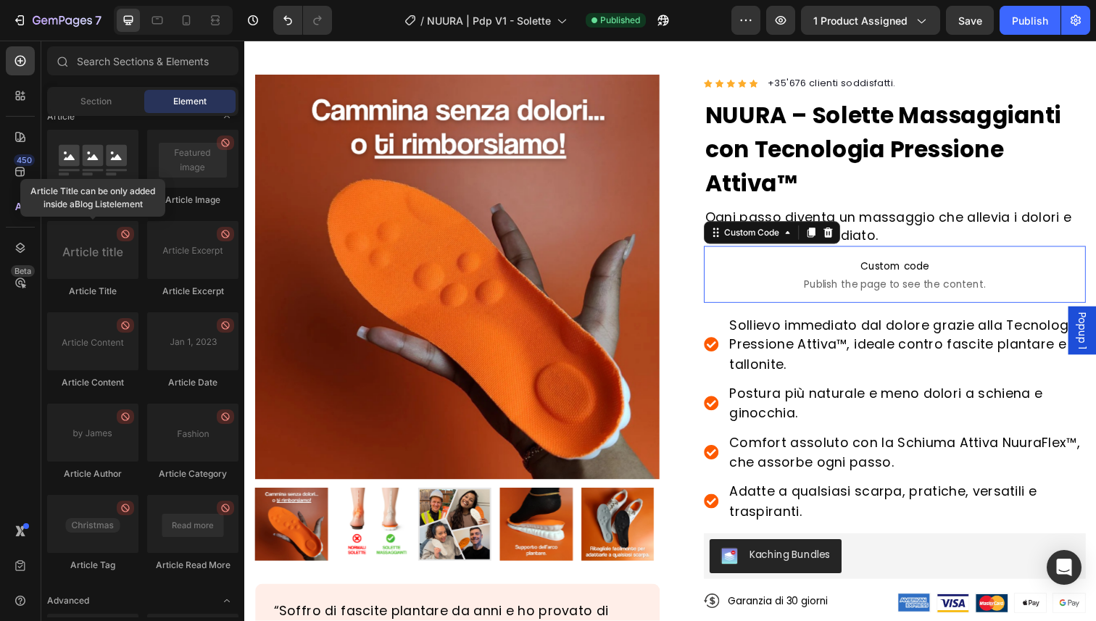
click at [801, 277] on span "Custom code" at bounding box center [909, 270] width 390 height 17
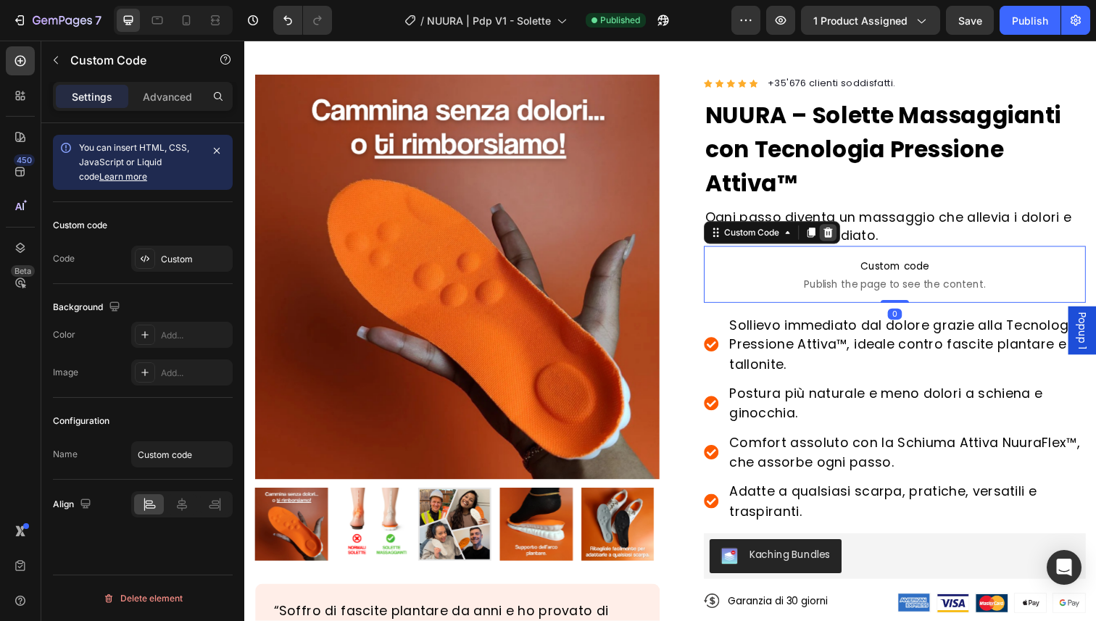
click at [832, 241] on div at bounding box center [840, 236] width 17 height 17
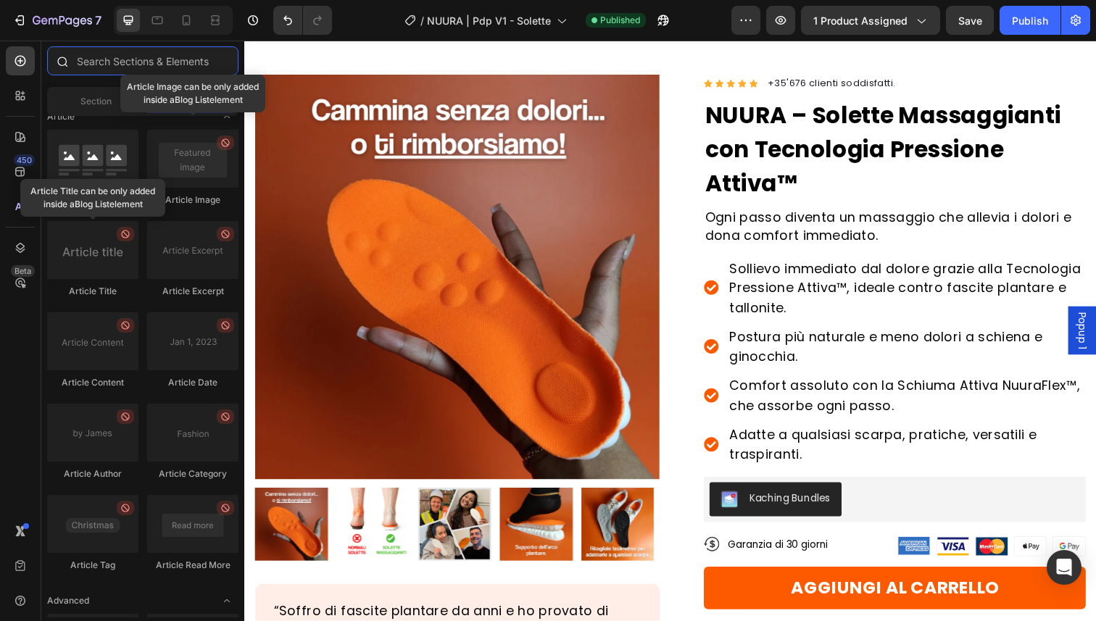
click at [88, 62] on input "text" at bounding box center [142, 60] width 191 height 29
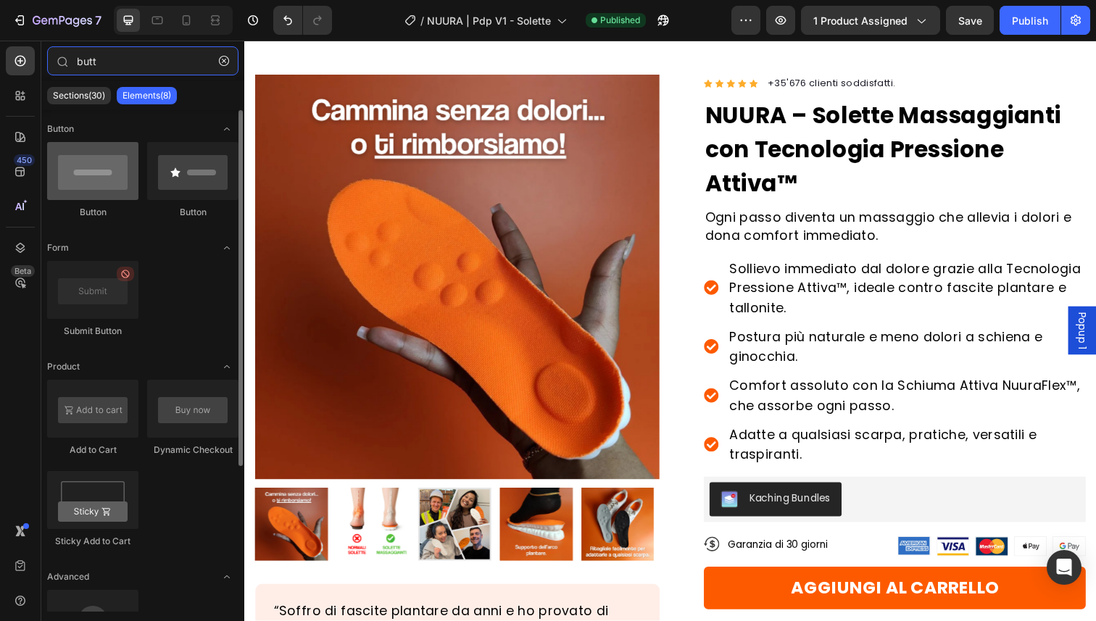
type input "butt"
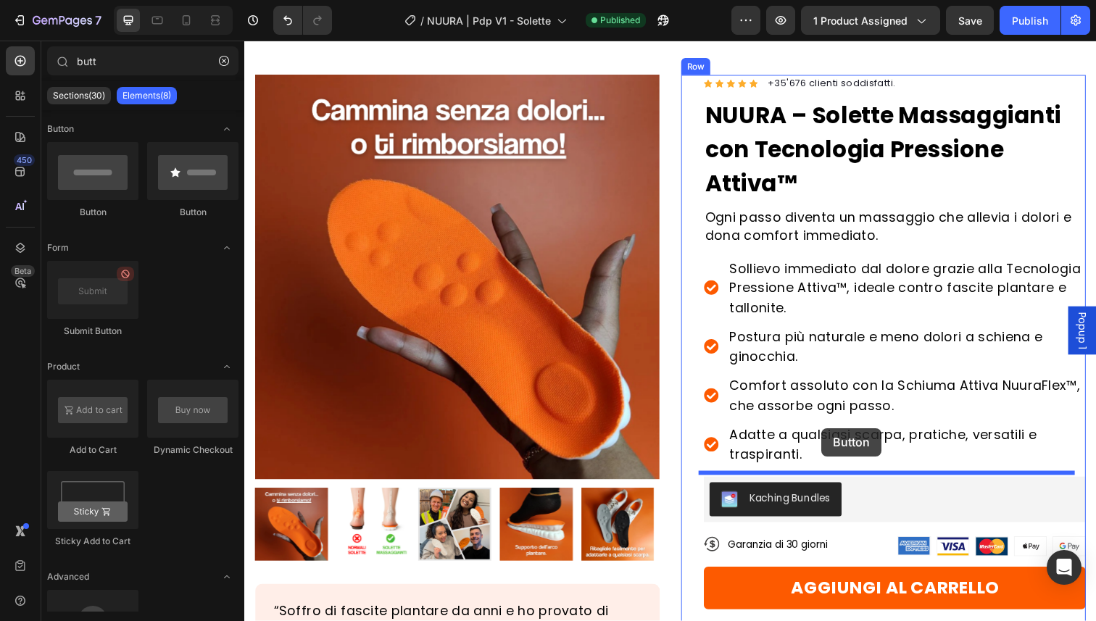
drag, startPoint x: 344, startPoint y: 239, endPoint x: 834, endPoint y: 437, distance: 528.6
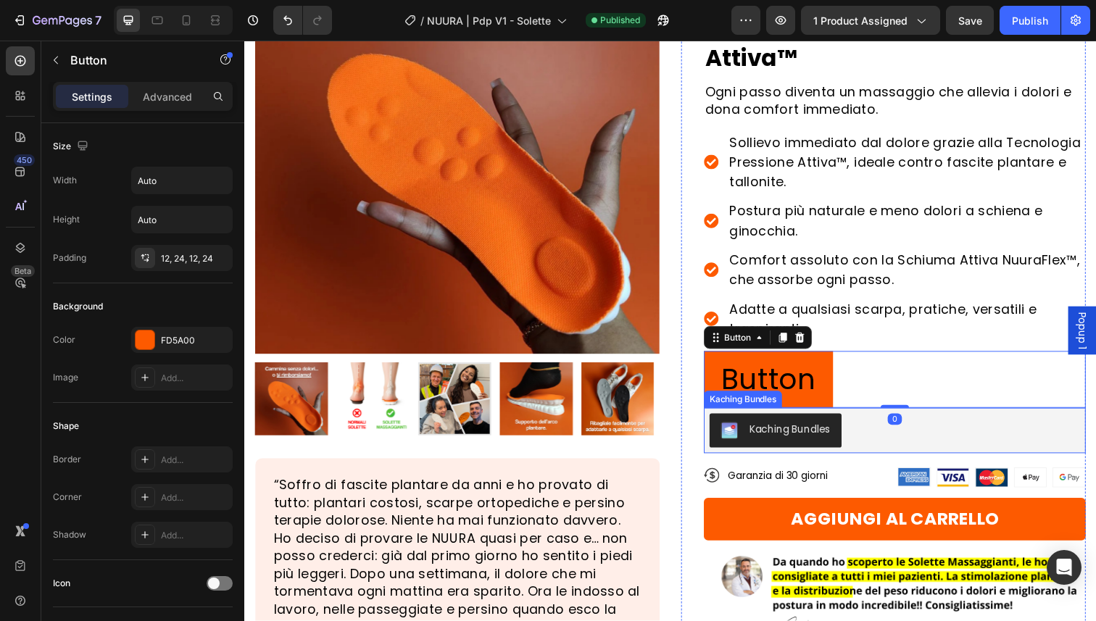
scroll to position [158, 0]
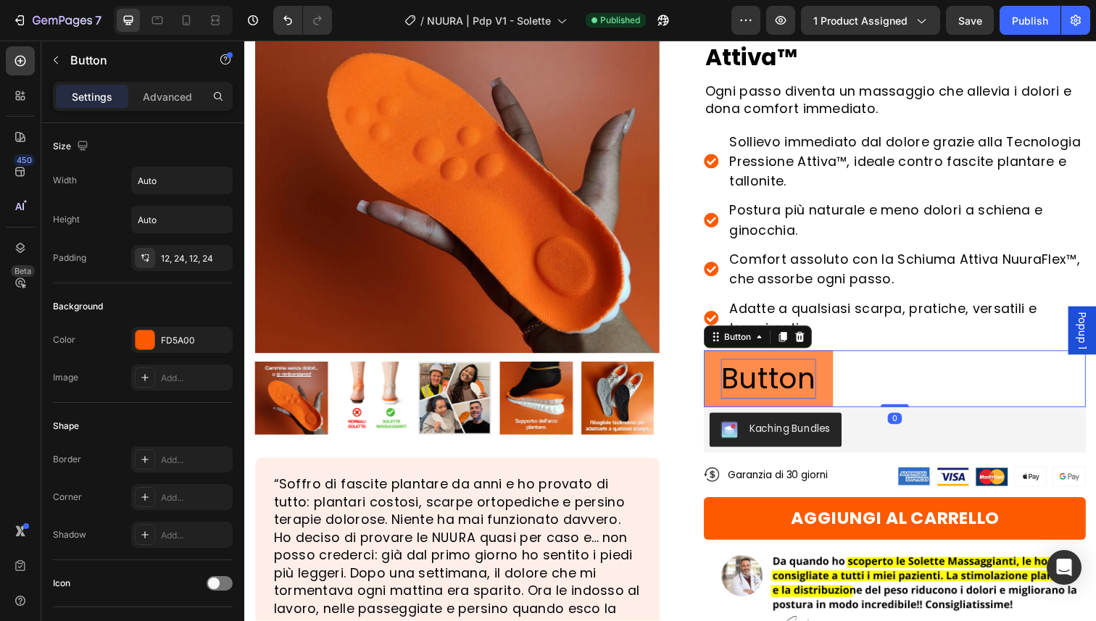
click at [777, 390] on p "Button" at bounding box center [779, 386] width 97 height 41
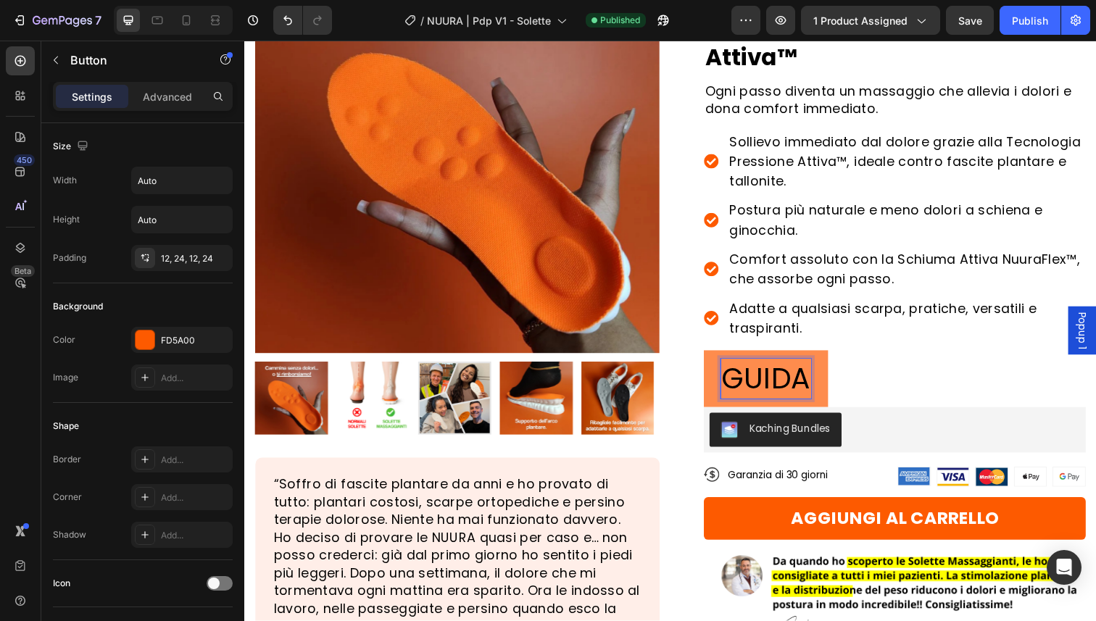
click at [714, 357] on button "GUIDA" at bounding box center [777, 386] width 127 height 58
click at [714, 357] on button "GUIDA ALLE" at bounding box center [811, 386] width 195 height 58
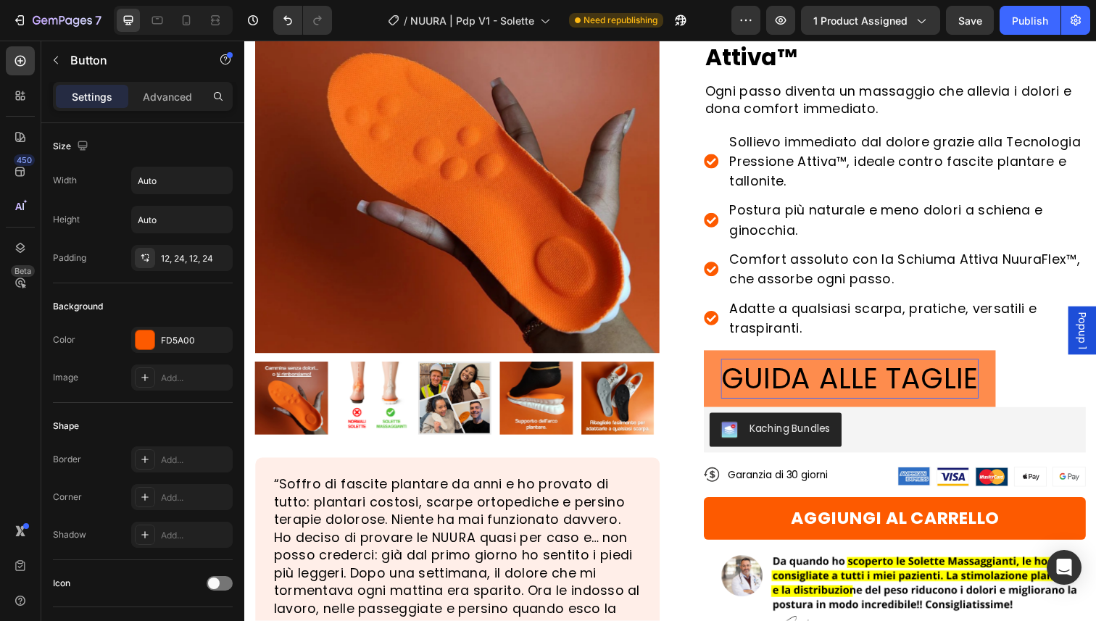
click at [785, 357] on button "GUIDA ALLE TAGLIE" at bounding box center [863, 386] width 298 height 58
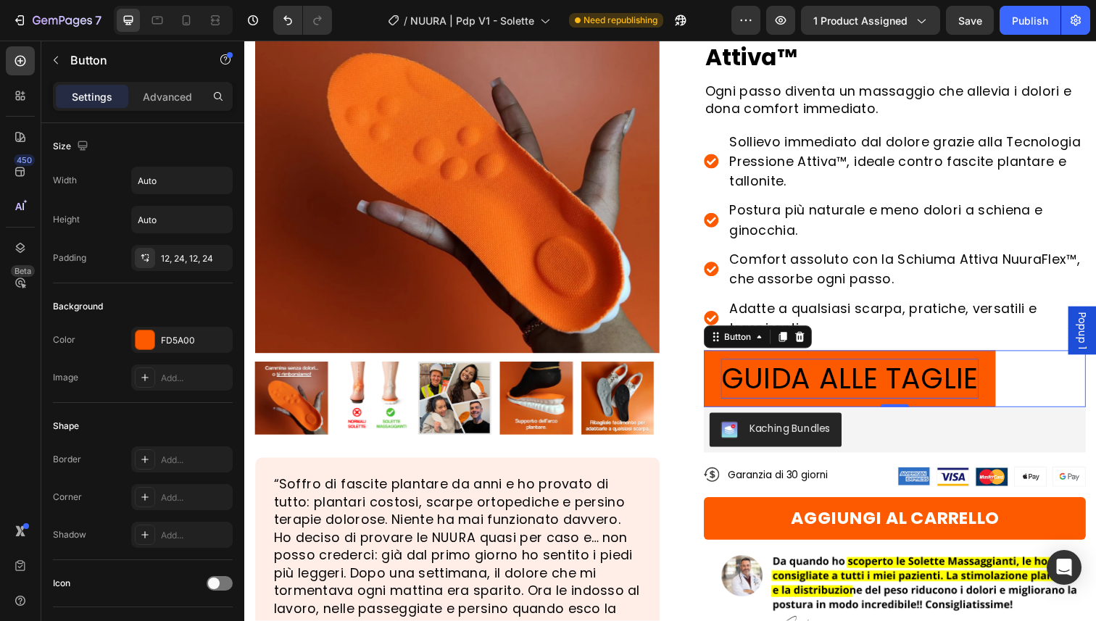
click at [794, 373] on p "GUIDA ALLE TAGLIE" at bounding box center [862, 386] width 263 height 41
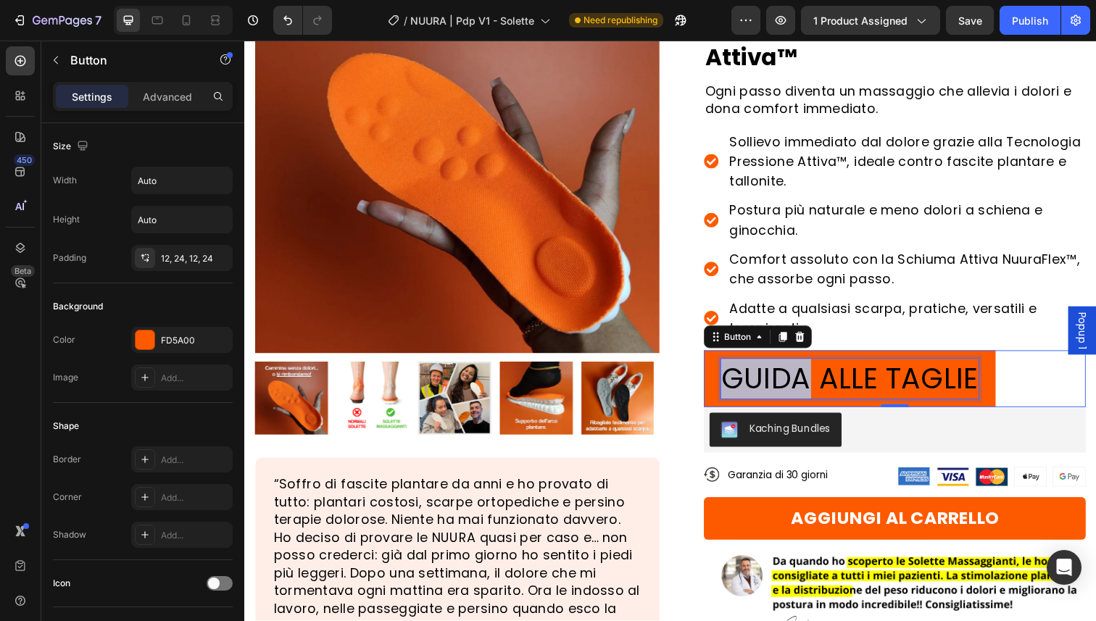
click at [794, 373] on p "GUIDA ALLE TAGLIE" at bounding box center [862, 386] width 263 height 41
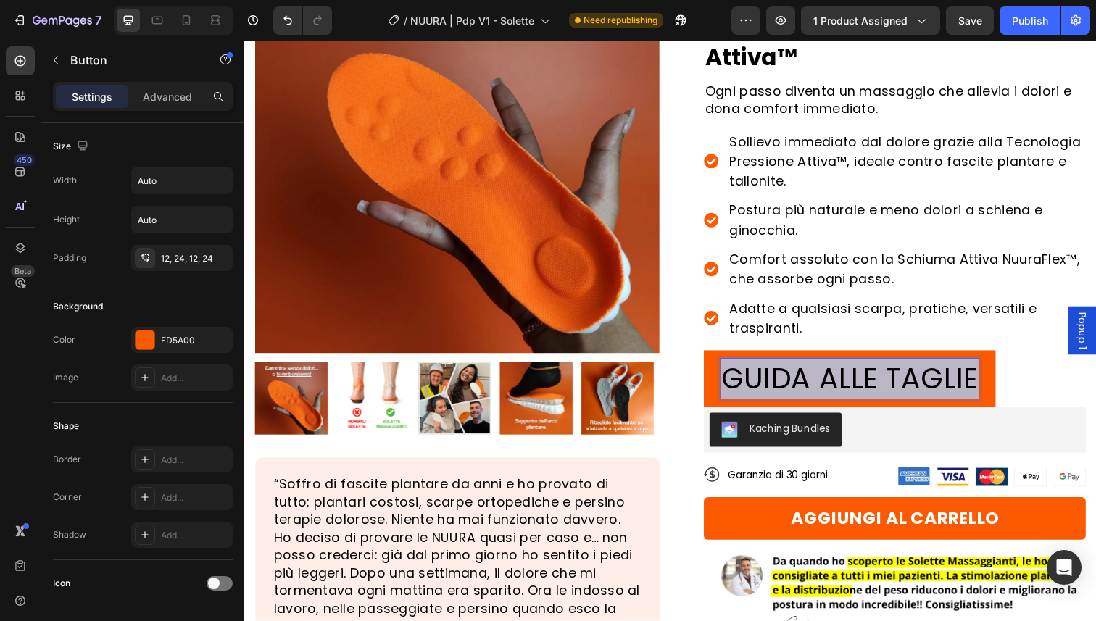
click at [794, 373] on p "GUIDA ALLE TAGLIE" at bounding box center [862, 386] width 263 height 41
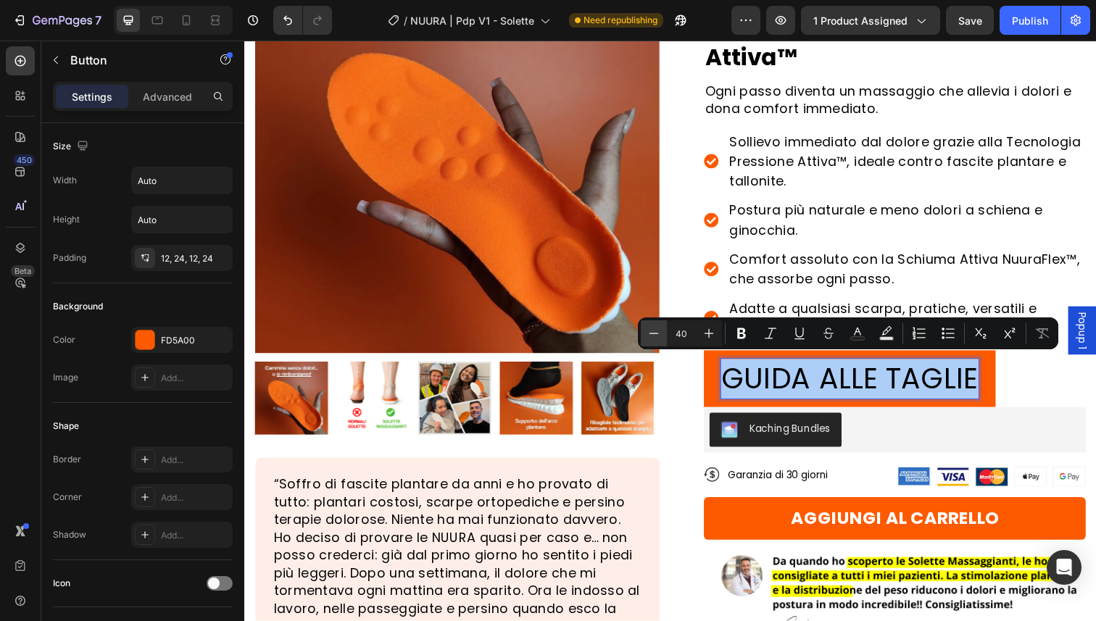
click at [658, 342] on button "Minus" at bounding box center [654, 333] width 26 height 26
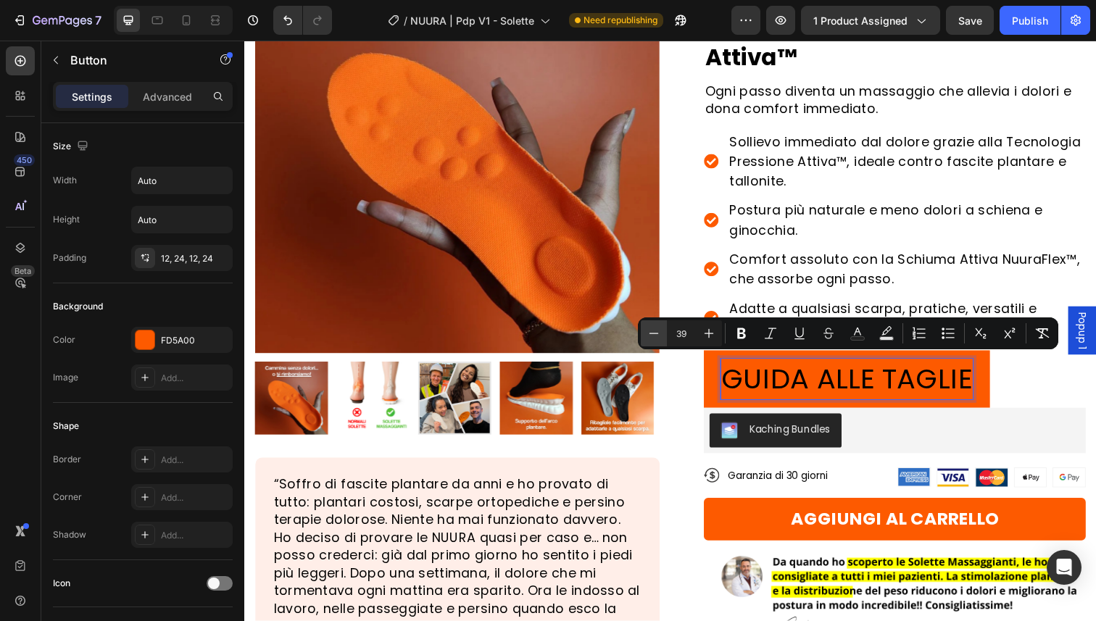
click at [658, 342] on button "Minus" at bounding box center [654, 333] width 26 height 26
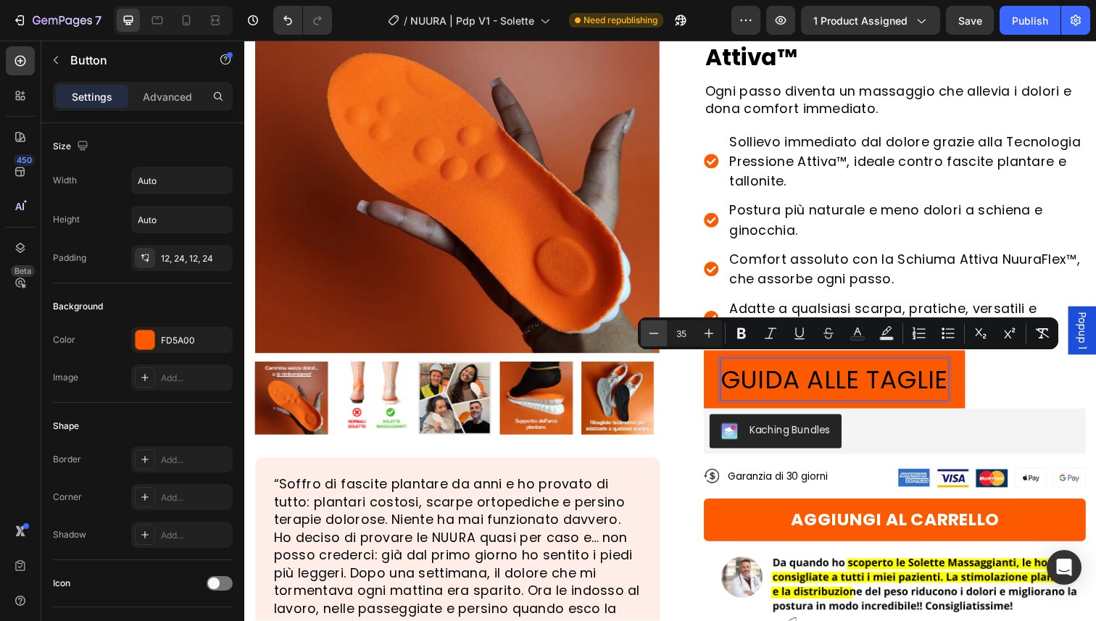
click at [658, 342] on button "Minus" at bounding box center [654, 333] width 26 height 26
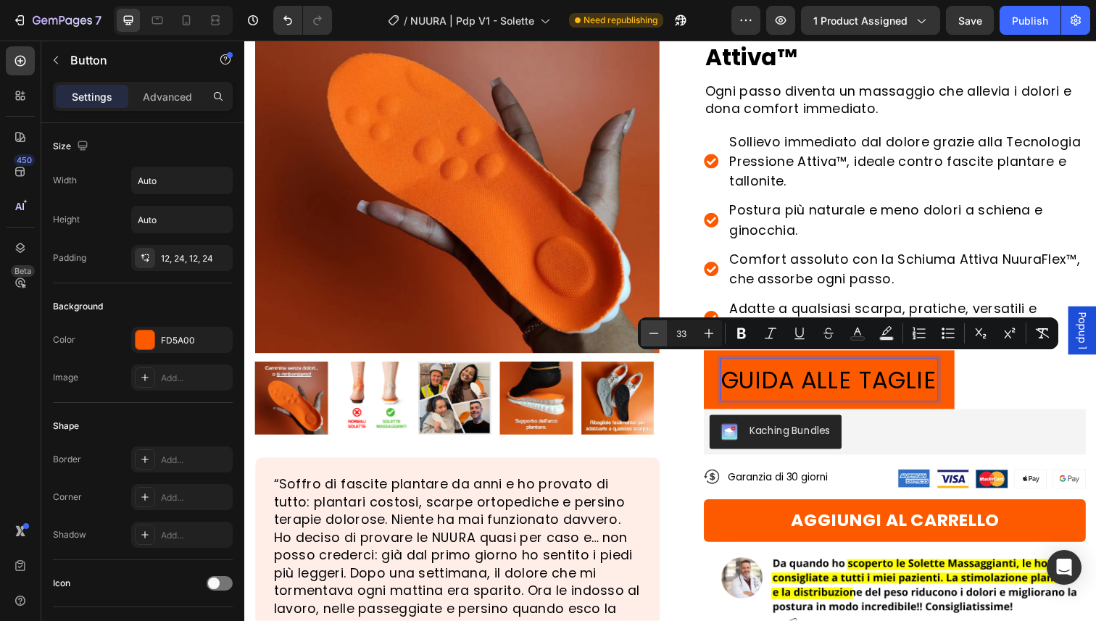
click at [658, 342] on button "Minus" at bounding box center [654, 333] width 26 height 26
type input "30"
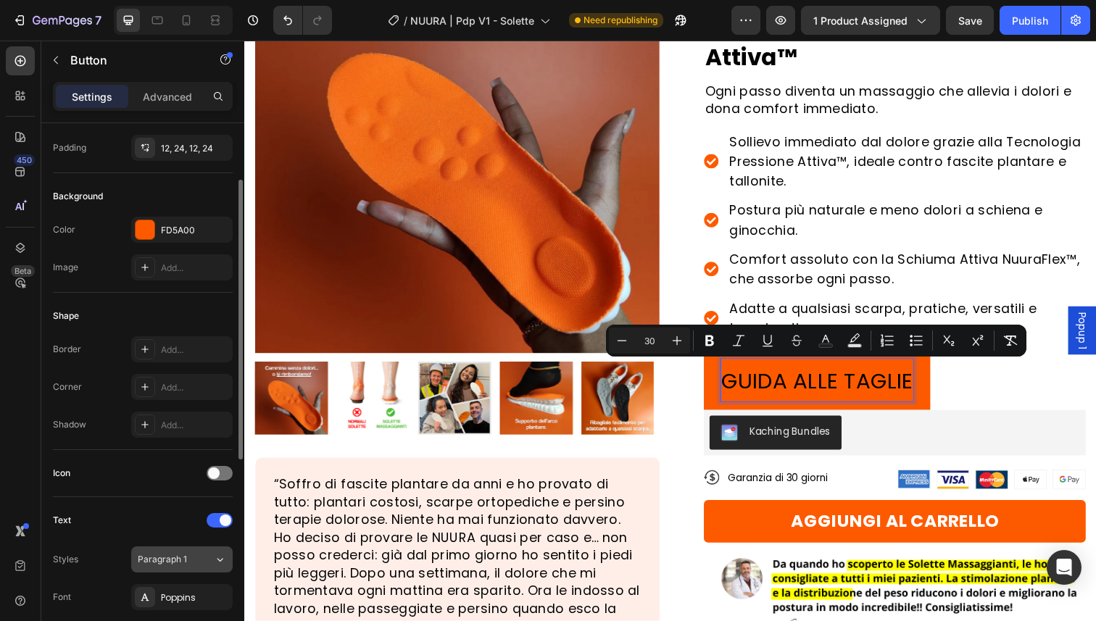
scroll to position [344, 0]
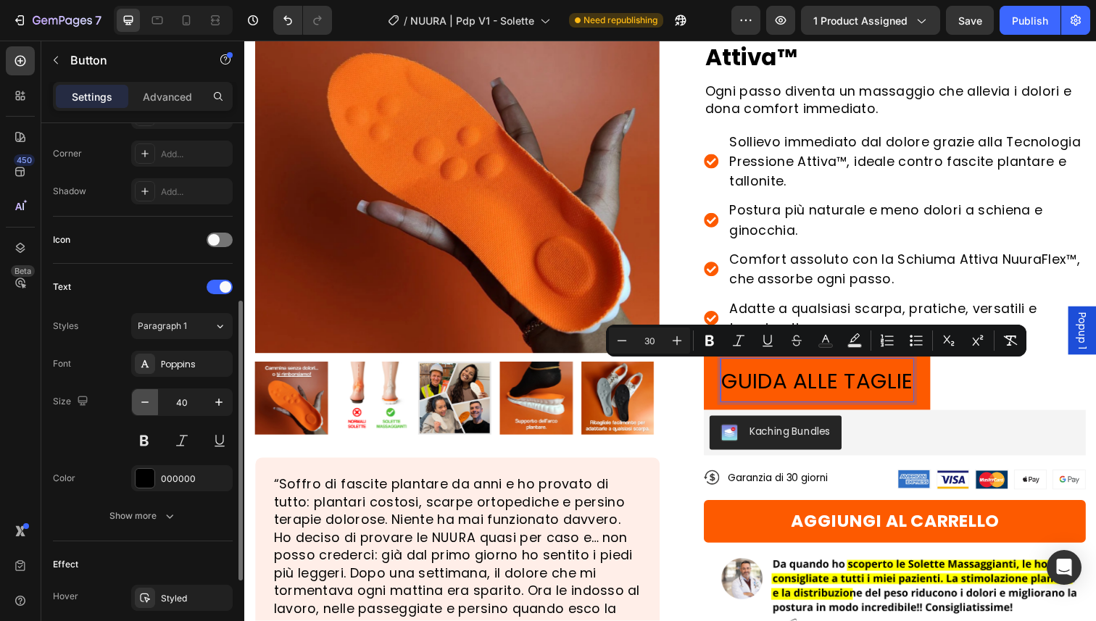
click at [153, 405] on button "button" at bounding box center [145, 402] width 26 height 26
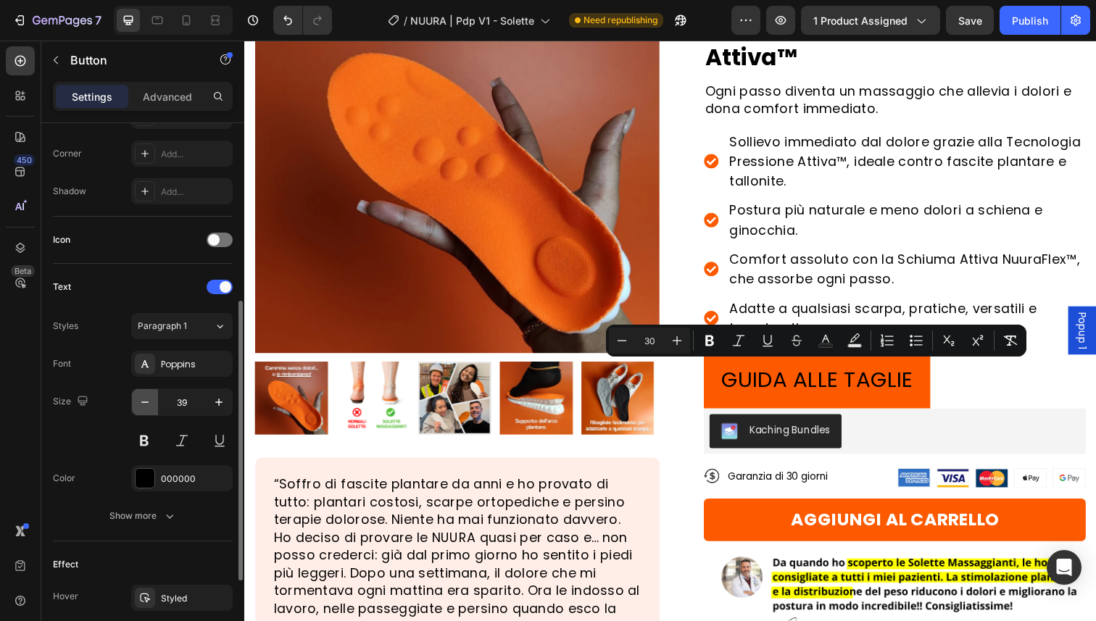
click at [153, 405] on button "button" at bounding box center [145, 402] width 26 height 26
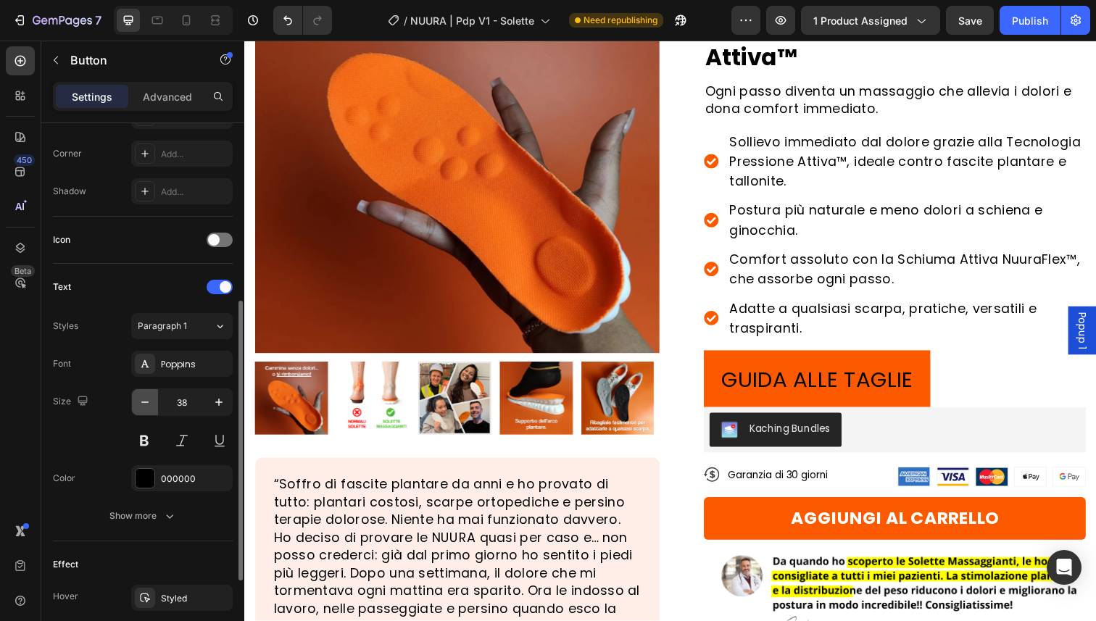
click at [153, 405] on button "button" at bounding box center [145, 402] width 26 height 26
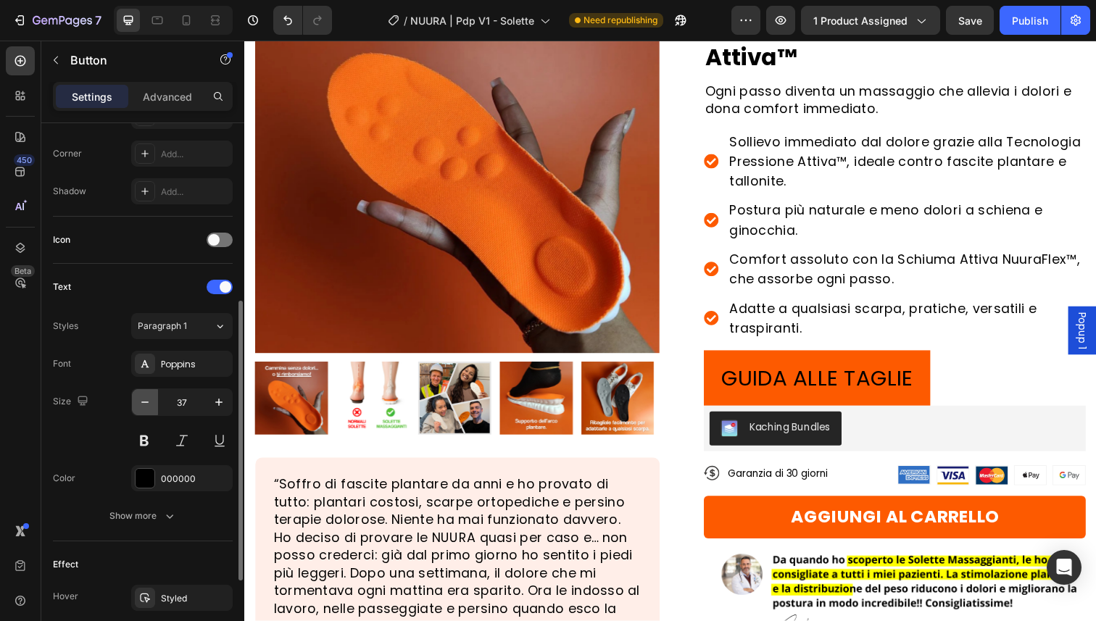
click at [153, 405] on button "button" at bounding box center [145, 402] width 26 height 26
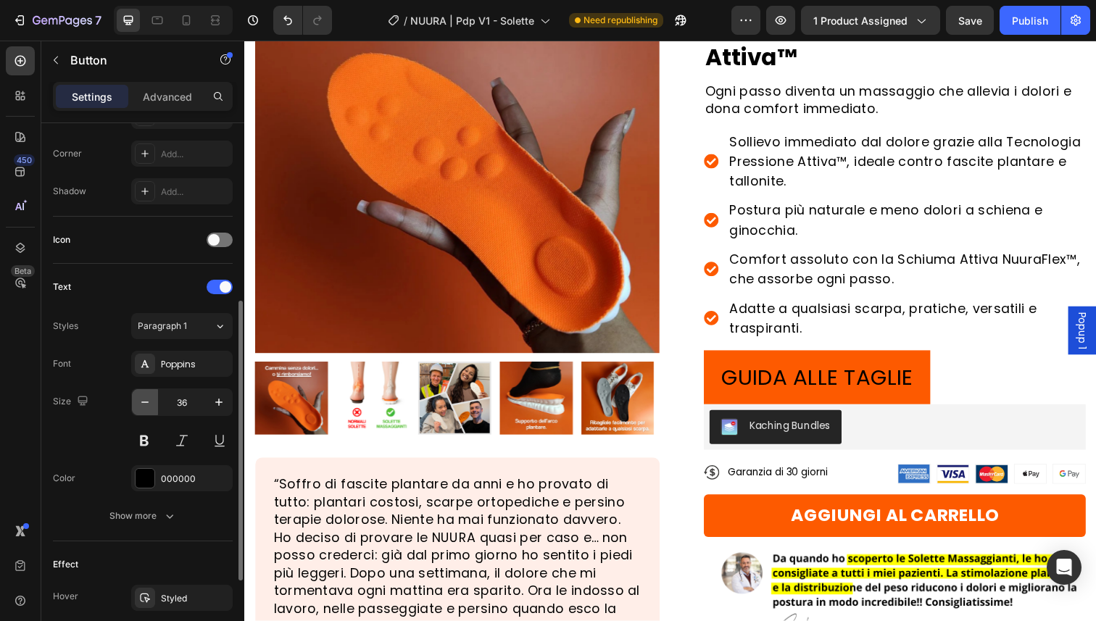
click at [153, 405] on button "button" at bounding box center [145, 402] width 26 height 26
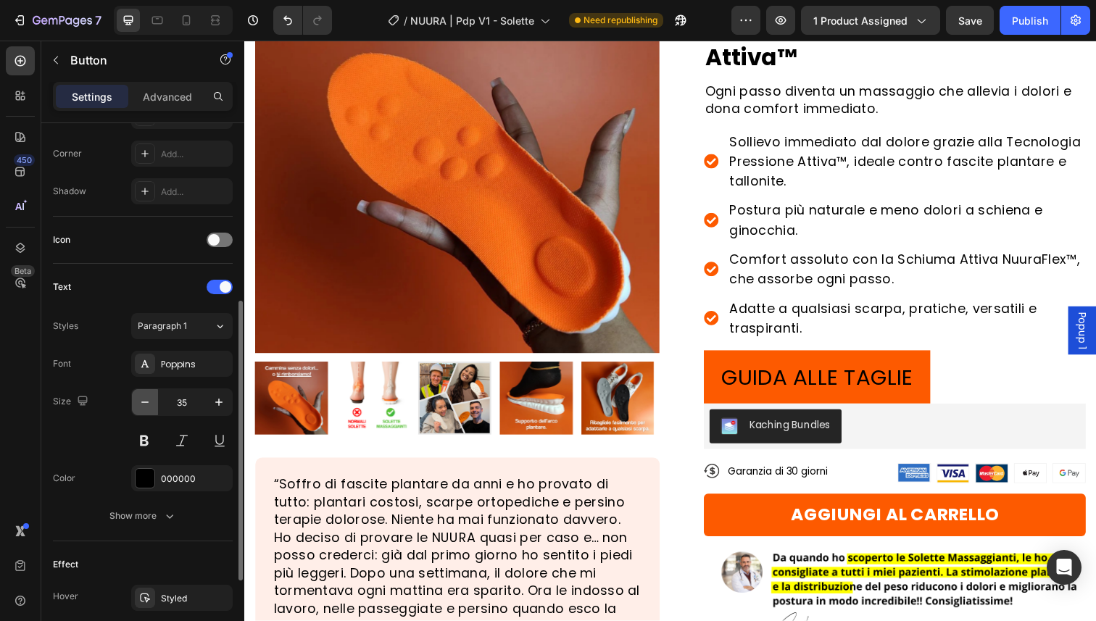
click at [153, 405] on button "button" at bounding box center [145, 402] width 26 height 26
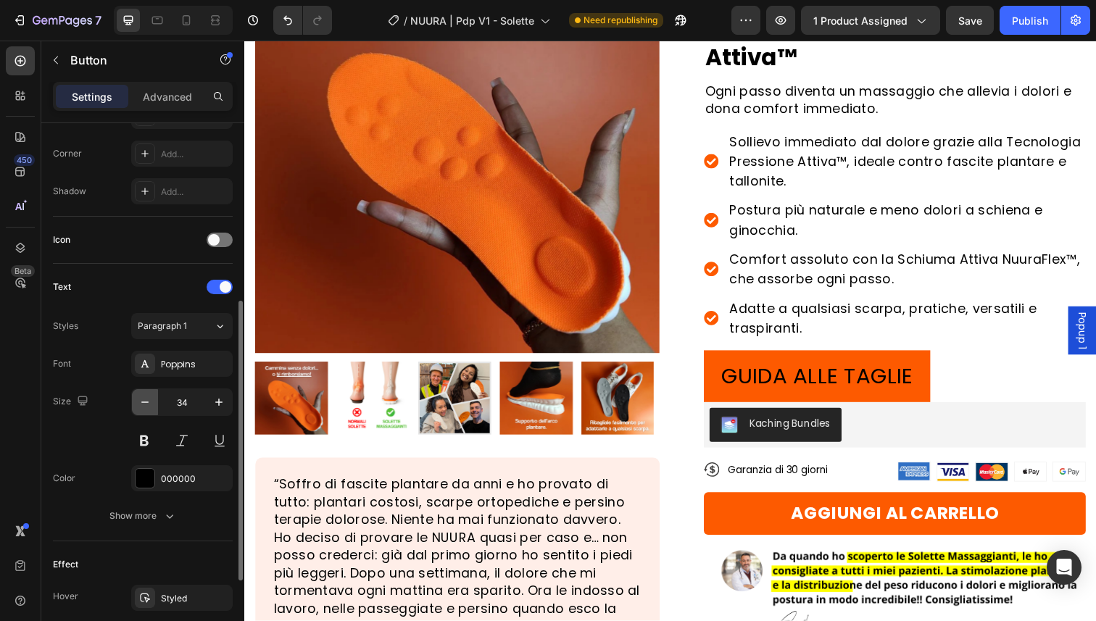
click at [153, 405] on button "button" at bounding box center [145, 402] width 26 height 26
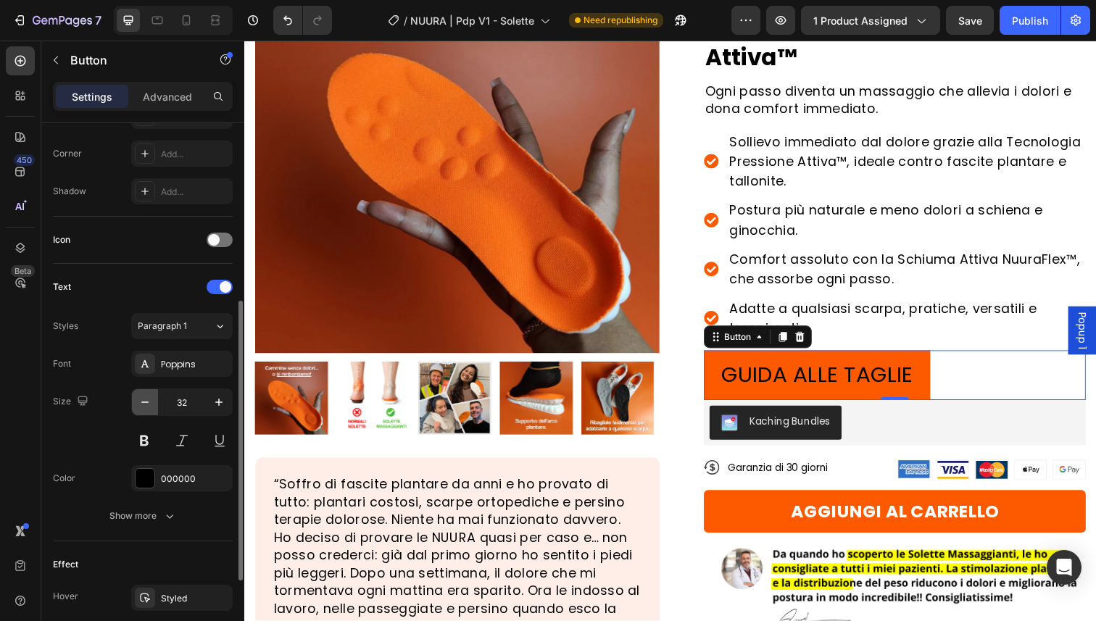
click at [152, 405] on icon "button" at bounding box center [145, 402] width 15 height 15
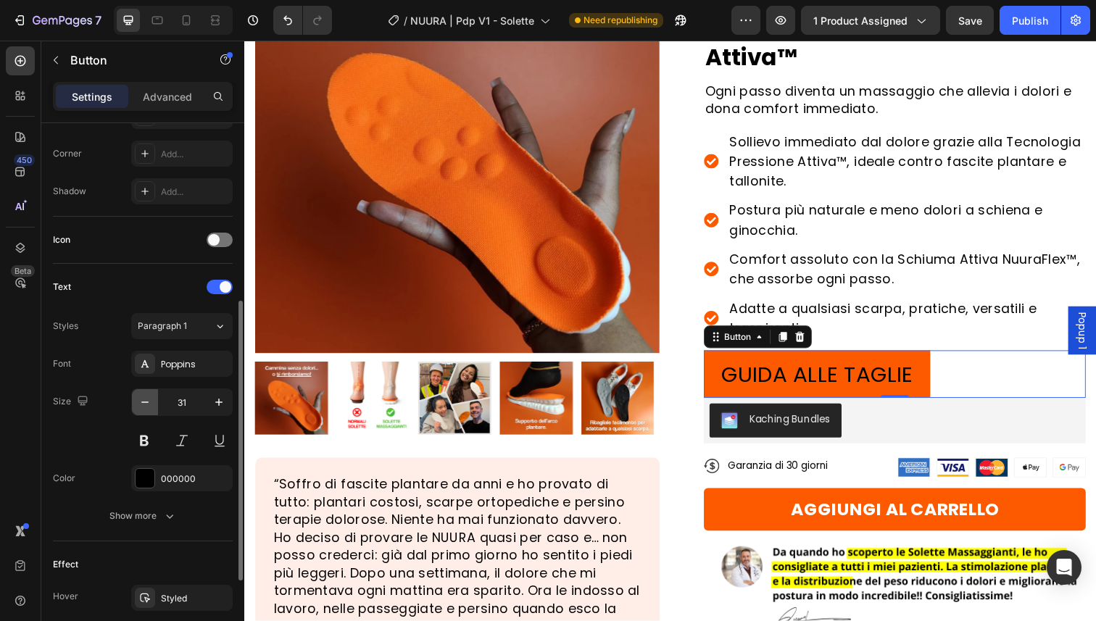
type input "30"
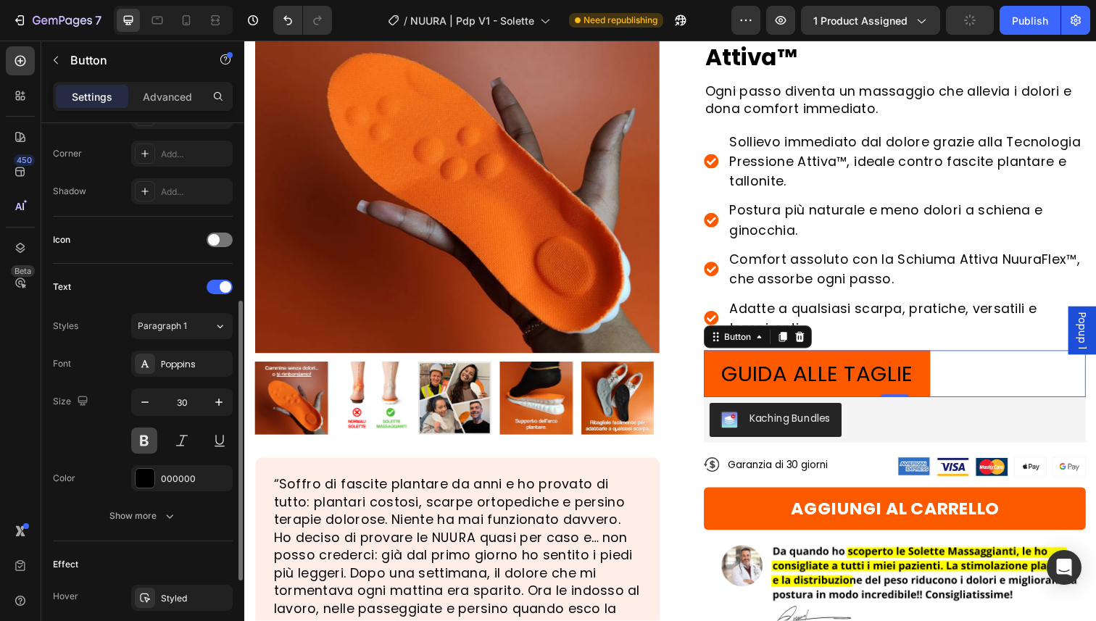
click at [149, 435] on button at bounding box center [144, 441] width 26 height 26
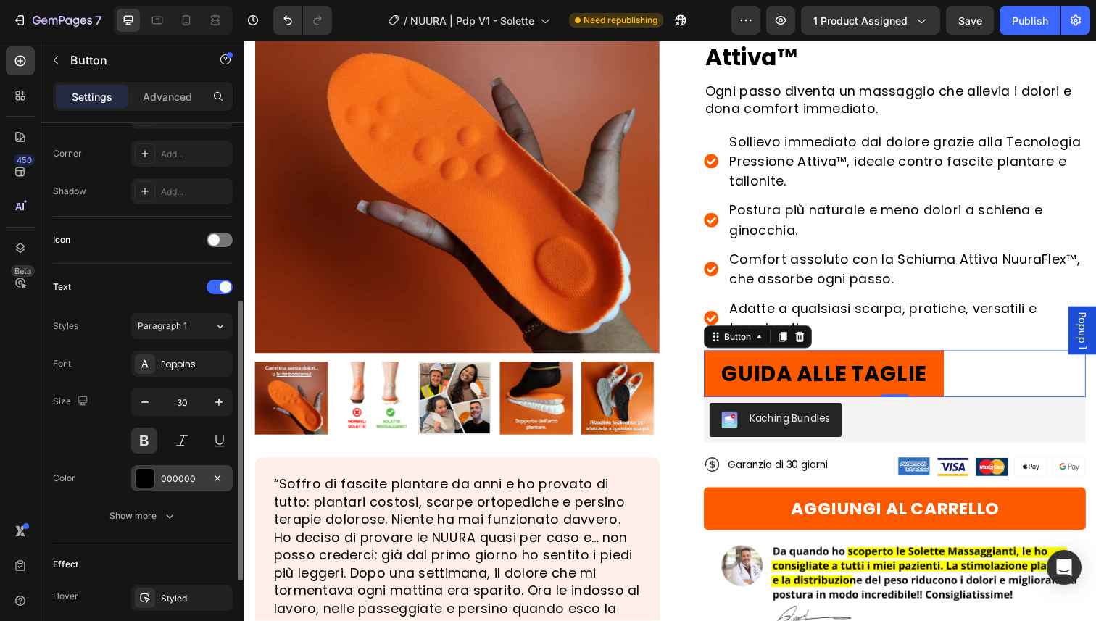
click at [170, 475] on div "000000" at bounding box center [182, 479] width 42 height 13
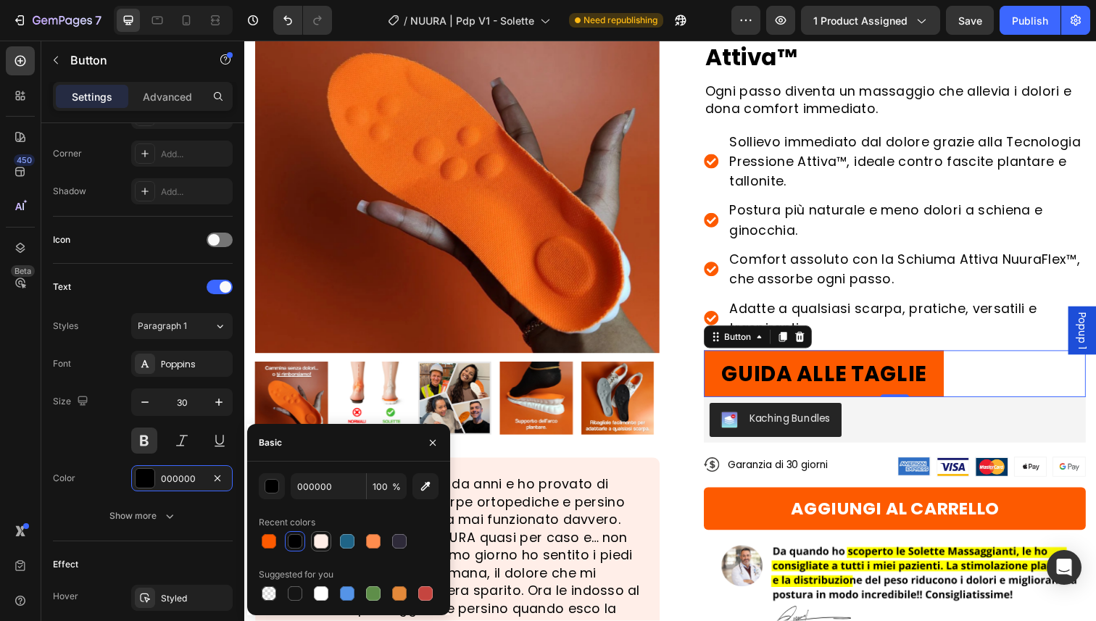
click at [318, 539] on div at bounding box center [321, 541] width 15 height 15
type input "FFEEE8"
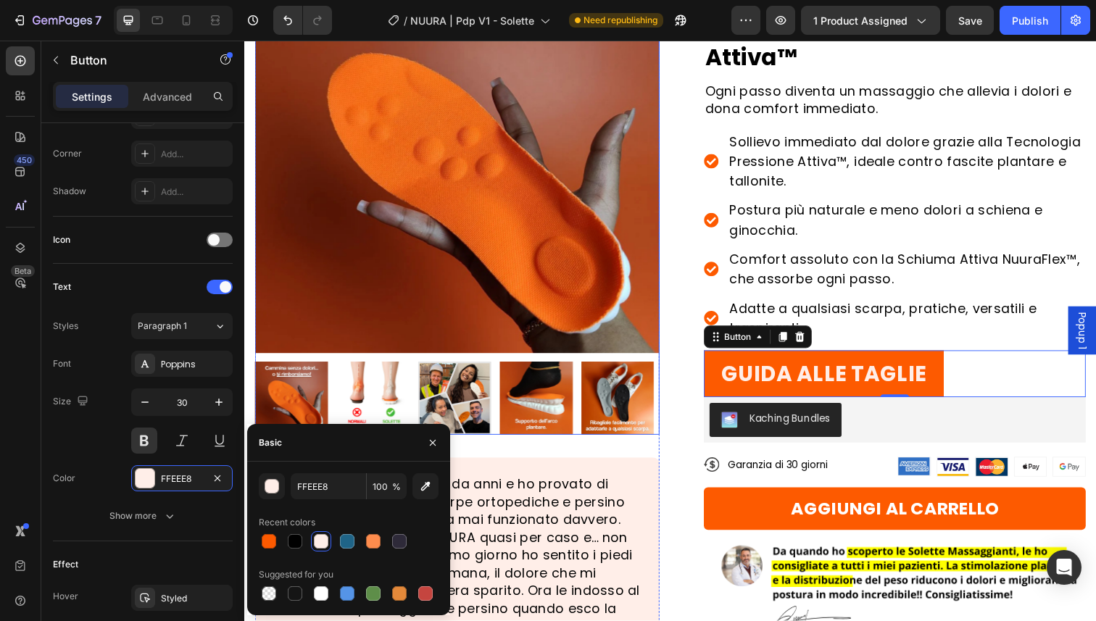
click at [577, 344] on img at bounding box center [461, 153] width 413 height 413
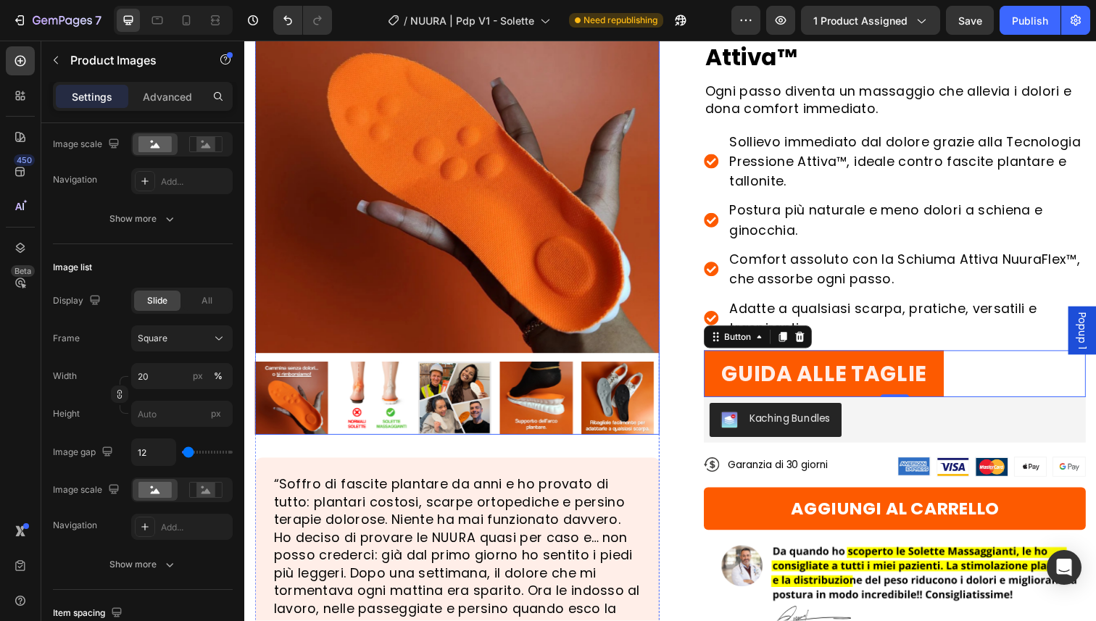
scroll to position [0, 0]
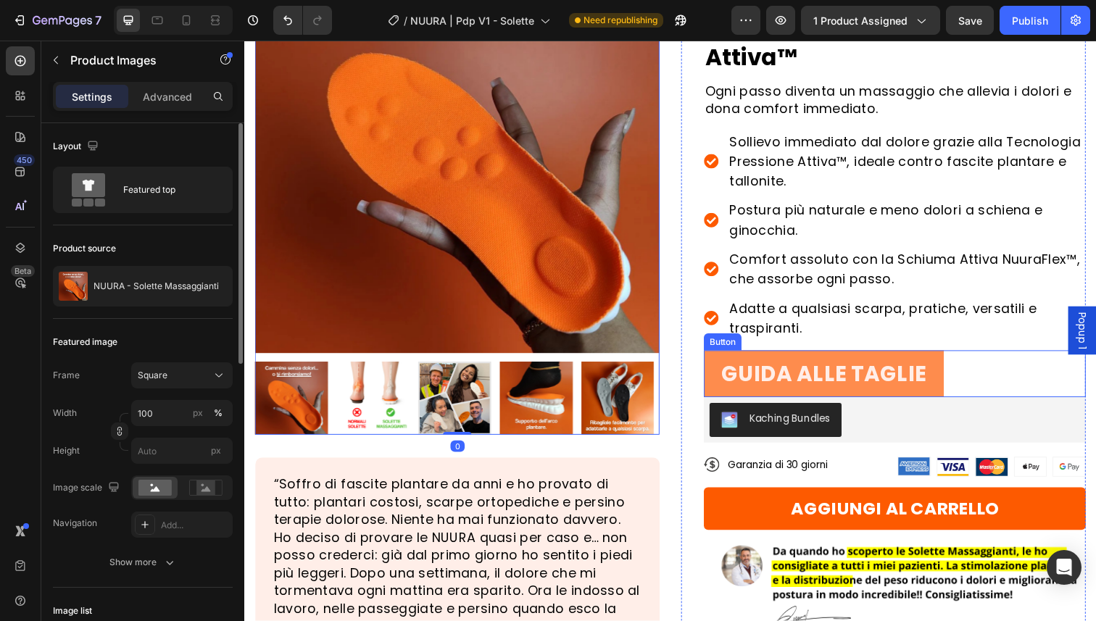
click at [752, 360] on button "GUIDA ALLE TAGLIE" at bounding box center [836, 381] width 245 height 48
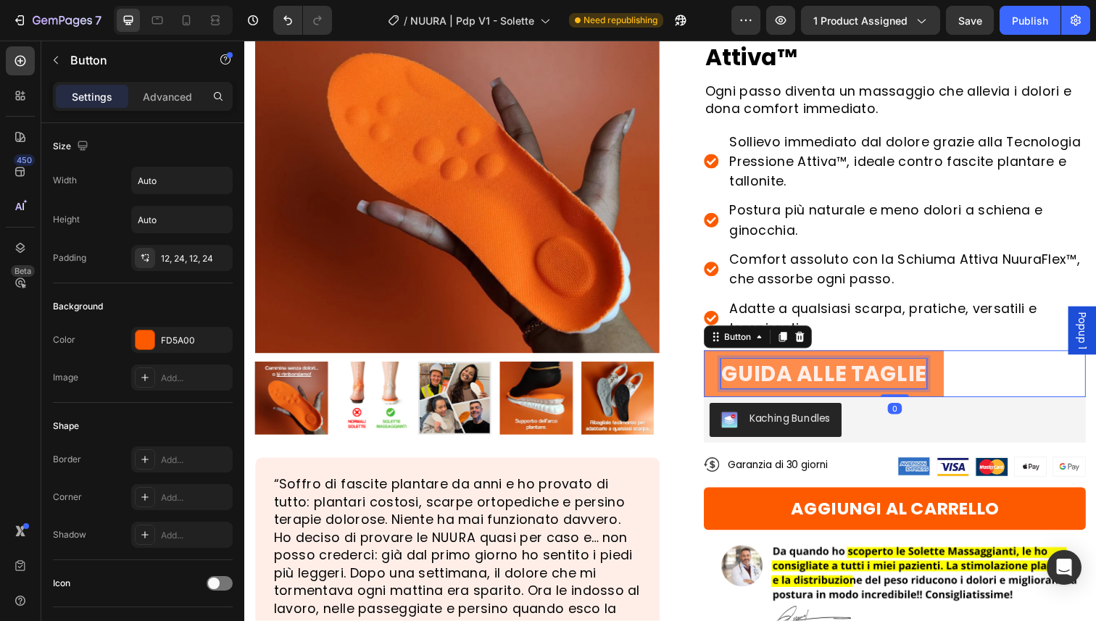
click at [764, 380] on span "GUIDA ALLE TAGLIE" at bounding box center [836, 380] width 210 height 31
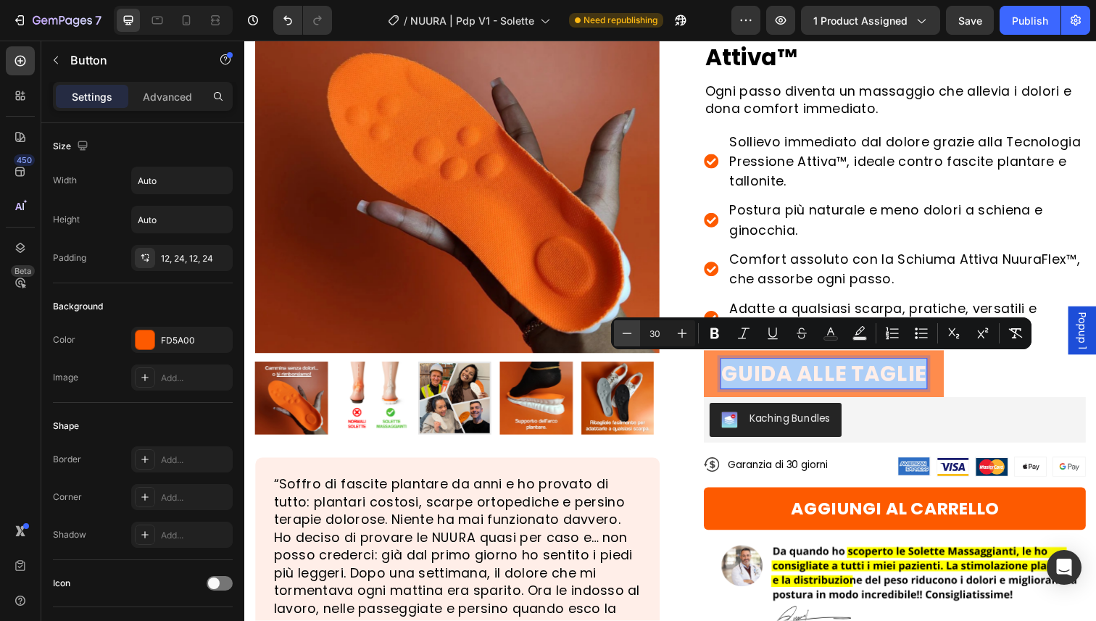
click at [630, 336] on icon "Editor contextual toolbar" at bounding box center [627, 333] width 15 height 15
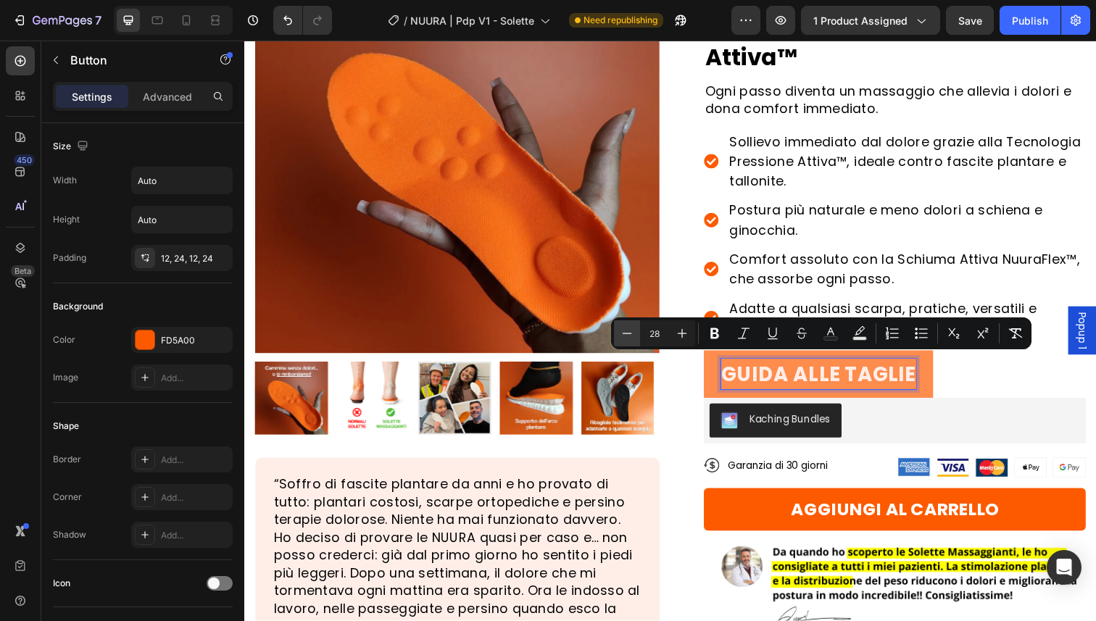
click at [630, 336] on icon "Editor contextual toolbar" at bounding box center [627, 333] width 15 height 15
type input "25"
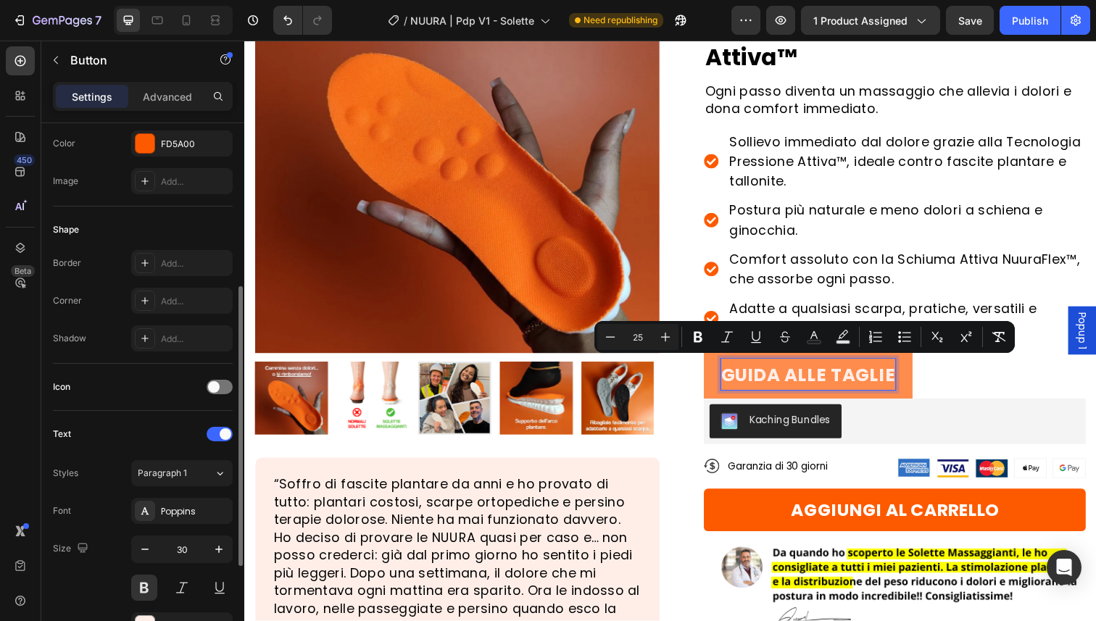
scroll to position [237, 0]
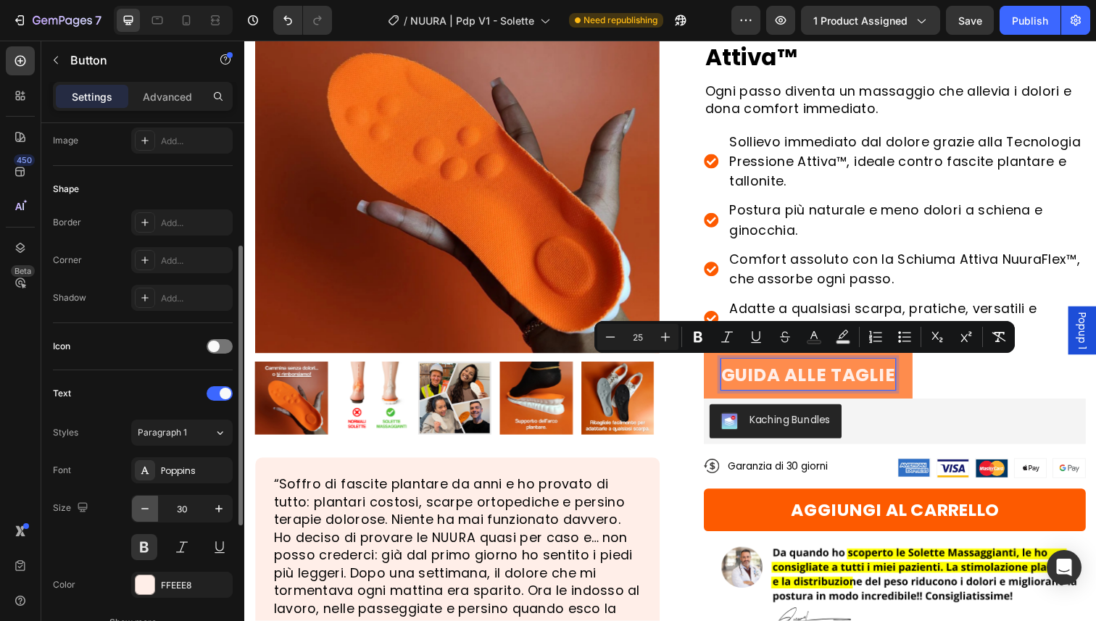
click at [145, 507] on icon "button" at bounding box center [145, 509] width 15 height 15
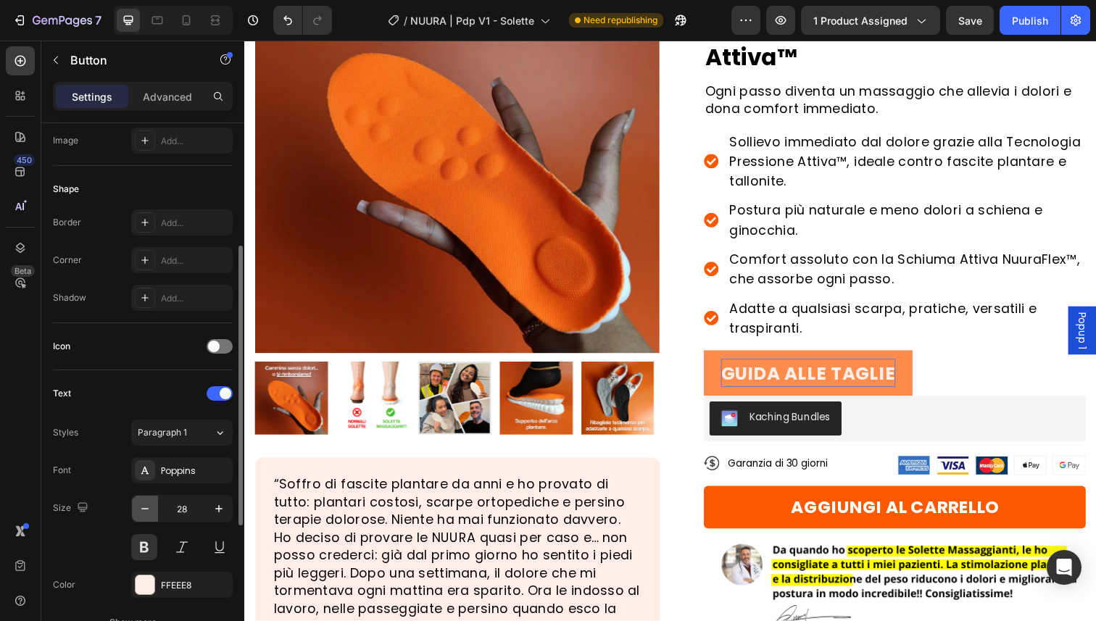
click at [145, 507] on icon "button" at bounding box center [145, 509] width 15 height 15
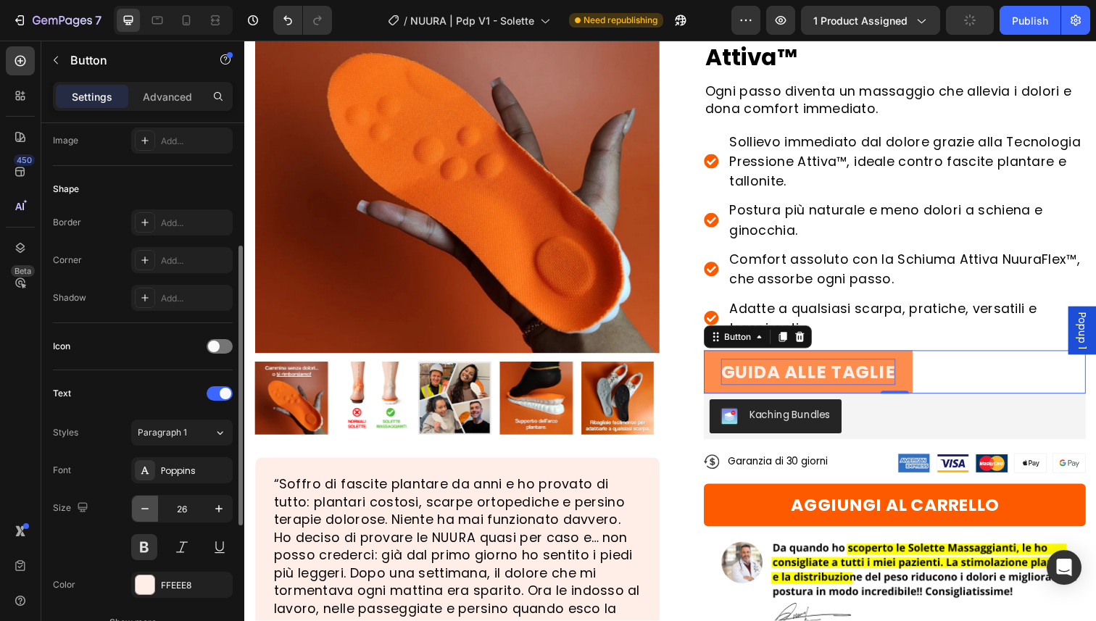
click at [145, 507] on icon "button" at bounding box center [145, 509] width 15 height 15
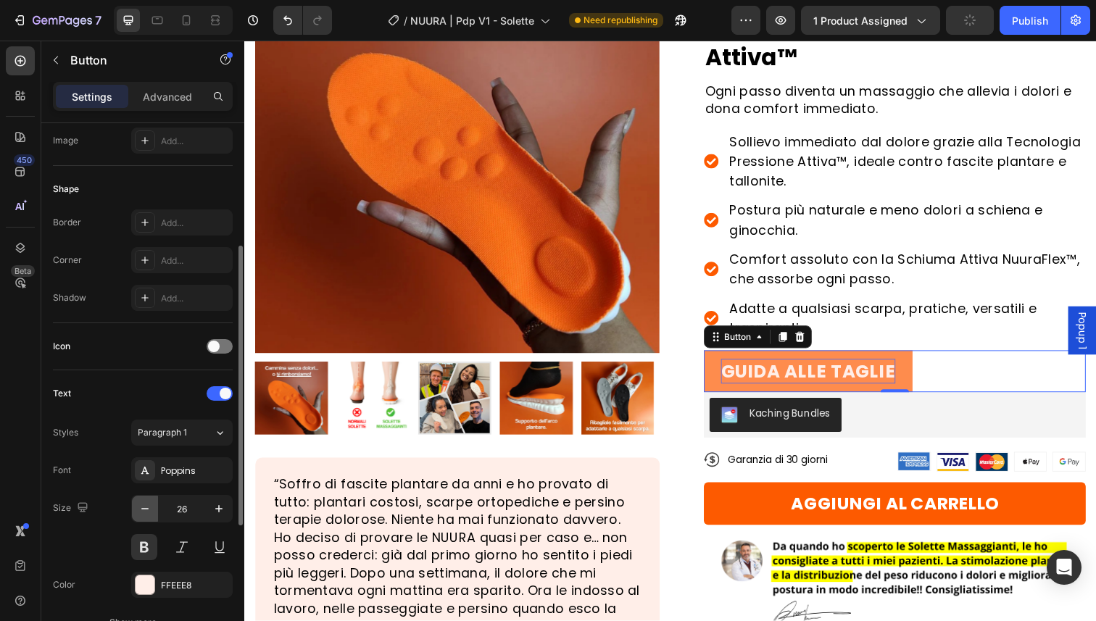
type input "25"
click at [773, 380] on span "GUIDA ALLE TAGLIE" at bounding box center [820, 378] width 178 height 25
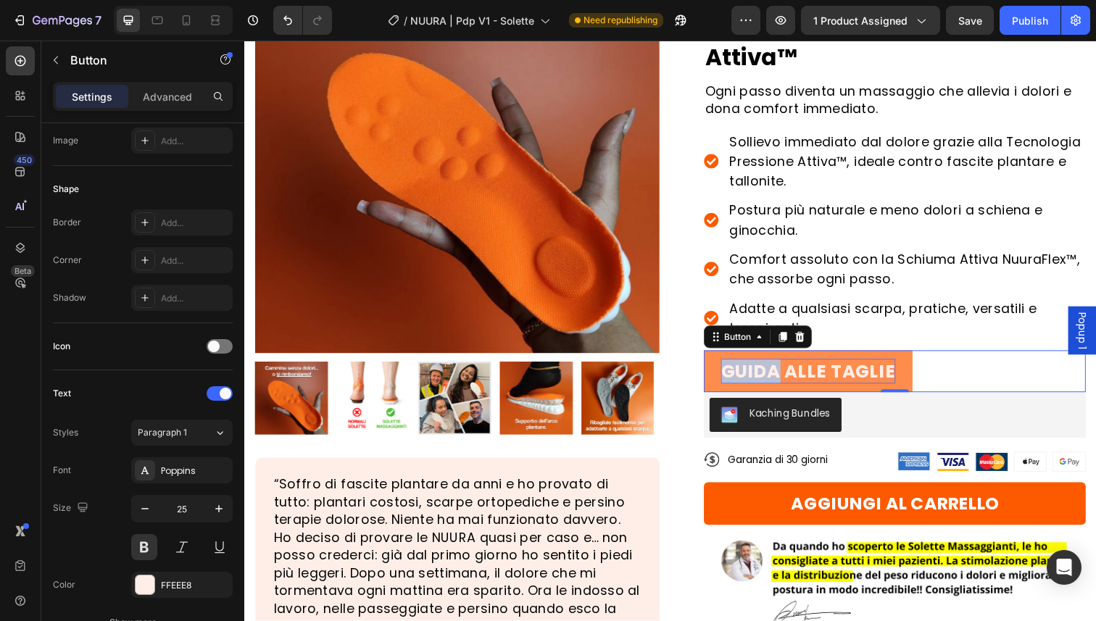
click at [773, 380] on span "GUIDA ALLE TAGLIE" at bounding box center [820, 378] width 178 height 25
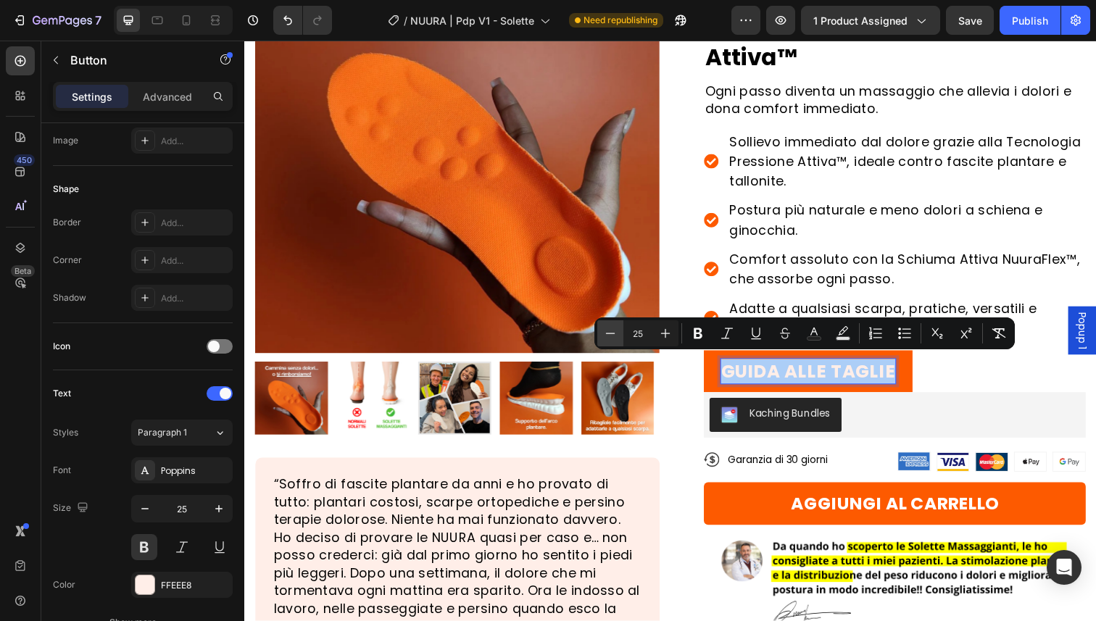
click at [610, 340] on icon "Editor contextual toolbar" at bounding box center [610, 333] width 15 height 15
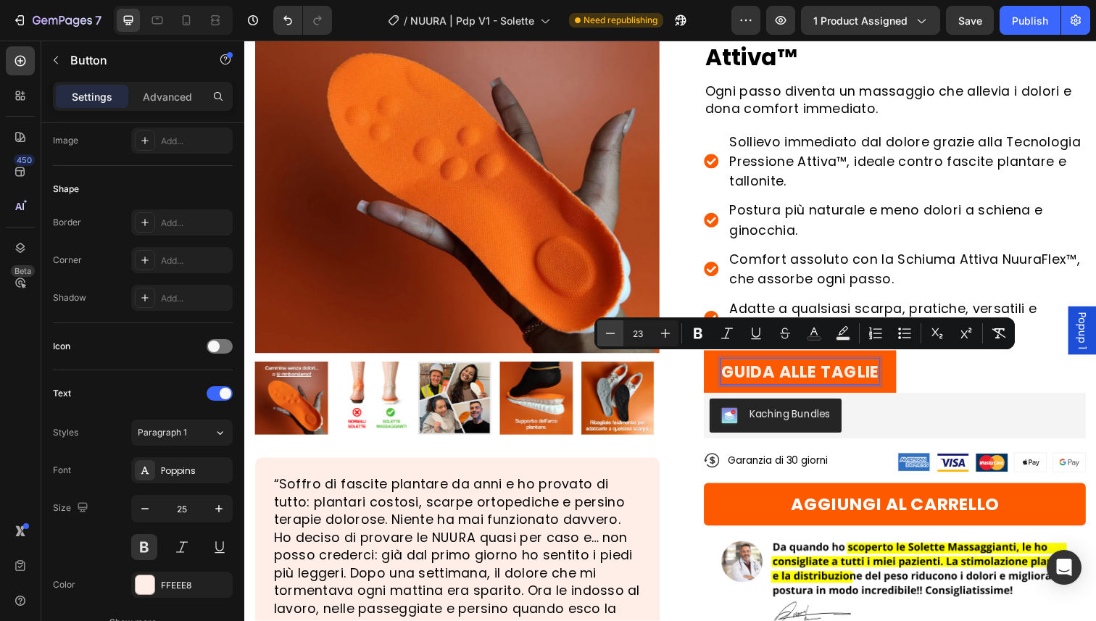
click at [610, 340] on icon "Editor contextual toolbar" at bounding box center [610, 333] width 15 height 15
type input "20"
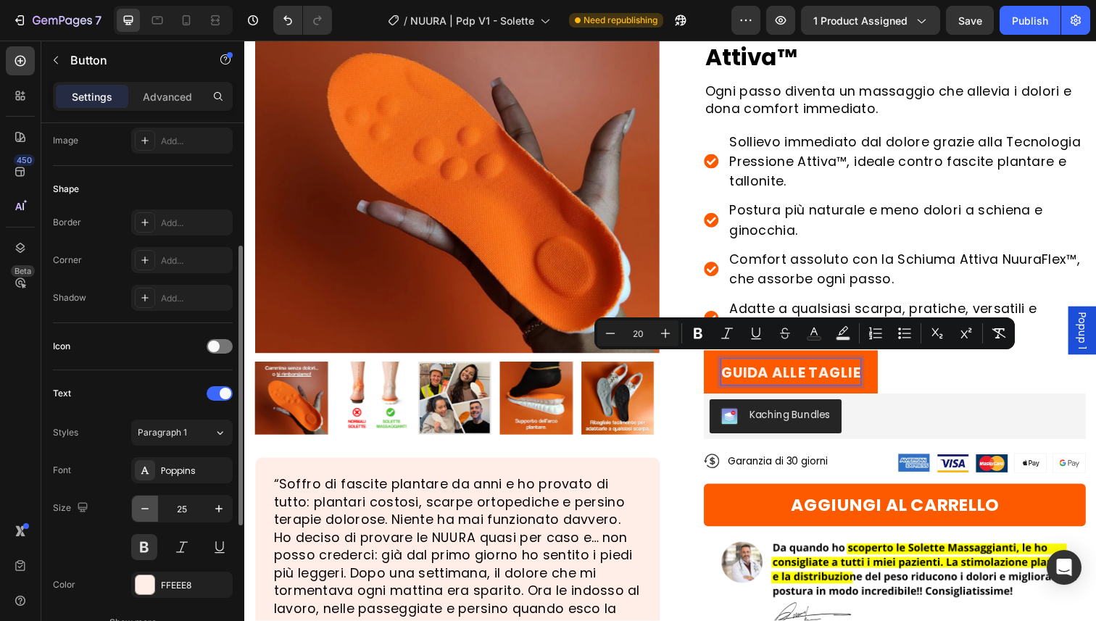
click at [152, 505] on icon "button" at bounding box center [145, 509] width 15 height 15
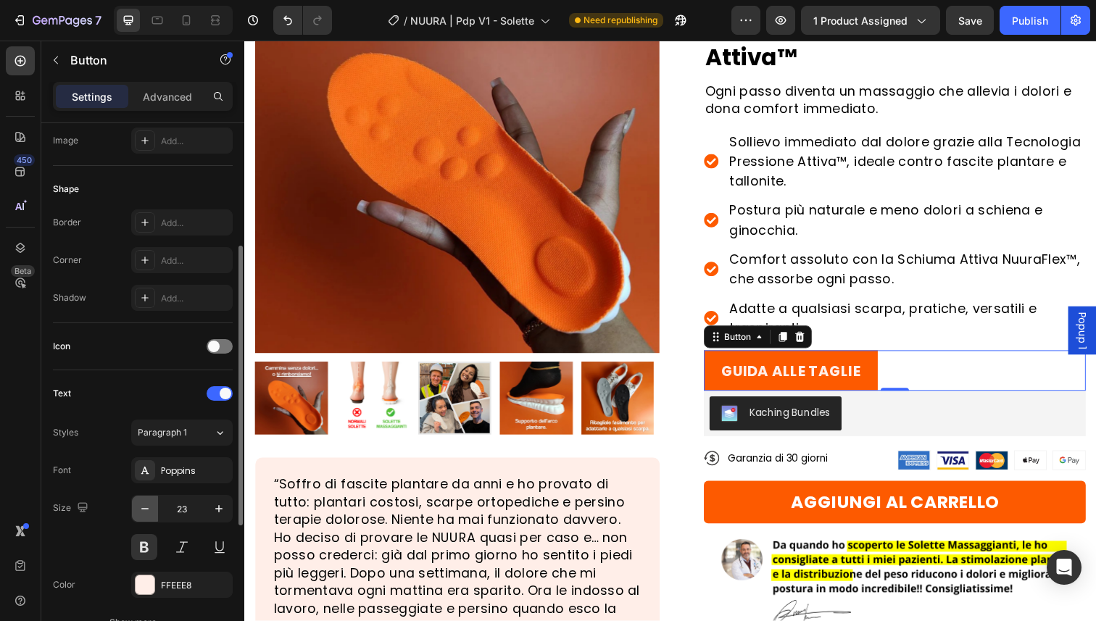
click at [152, 505] on icon "button" at bounding box center [145, 509] width 15 height 15
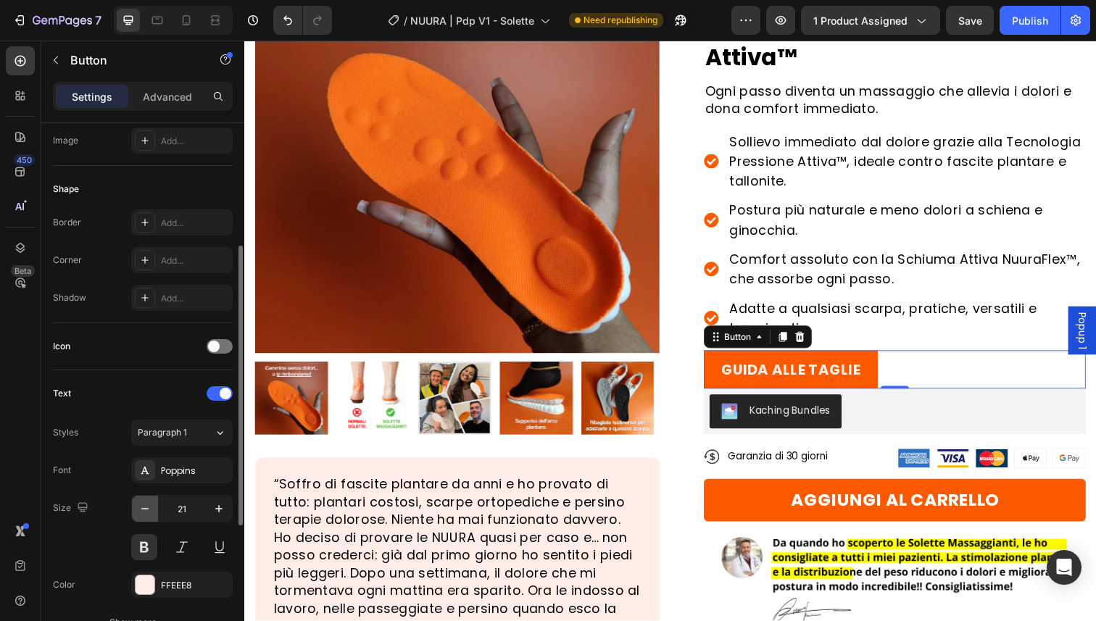
click at [152, 505] on icon "button" at bounding box center [145, 509] width 15 height 15
type input "20"
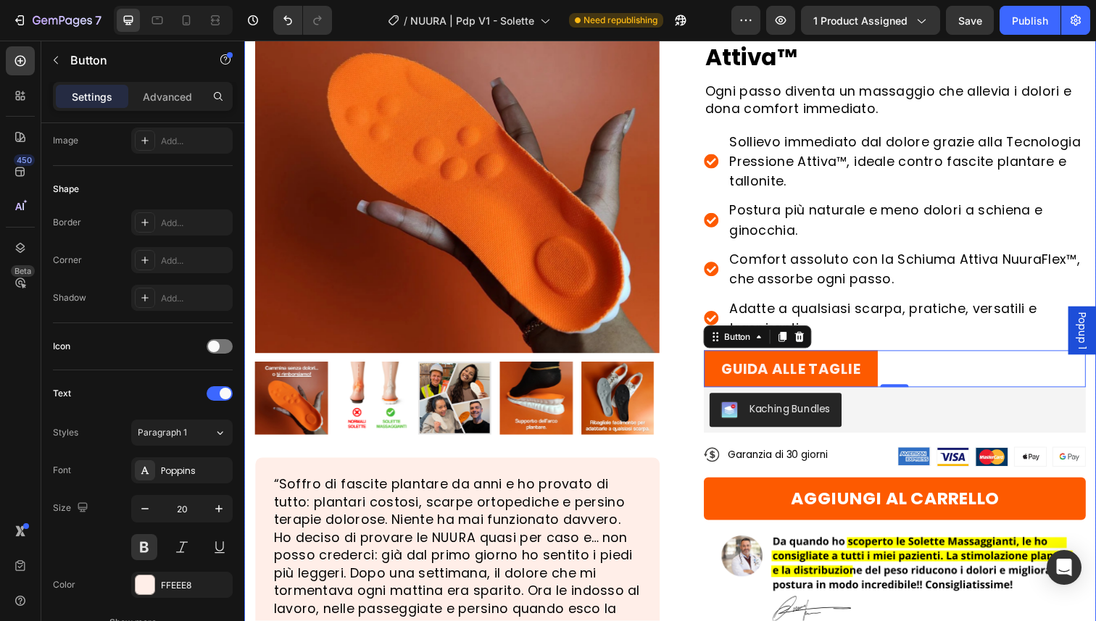
click at [669, 198] on div "Product Images “Soffro di fascite plantare da anni e ho provato di tutto: plant…" at bounding box center [679, 474] width 870 height 1054
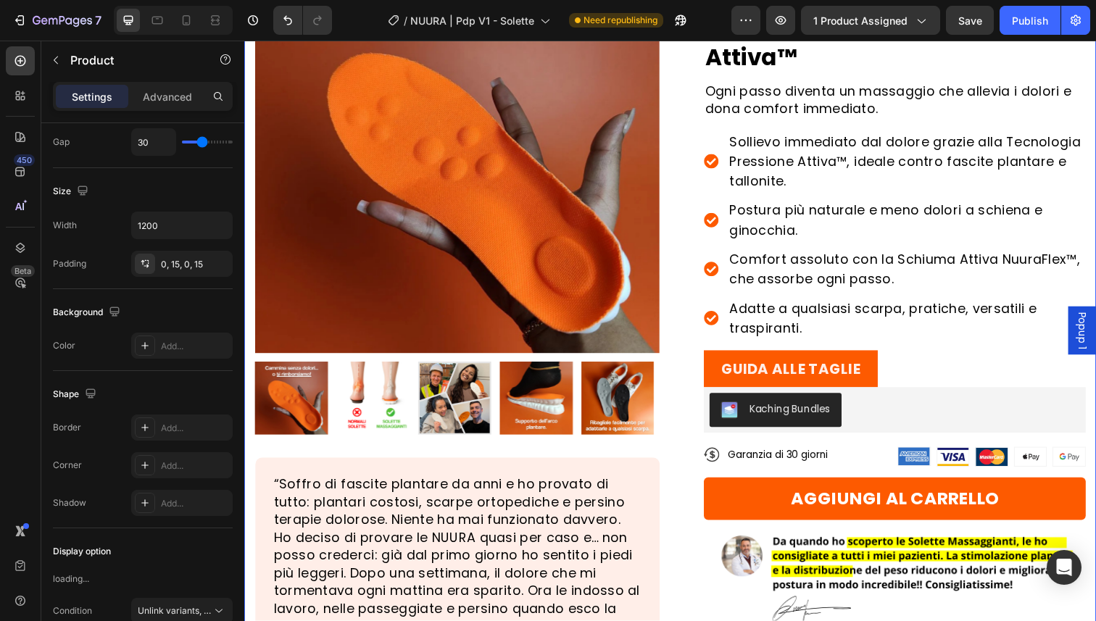
scroll to position [0, 0]
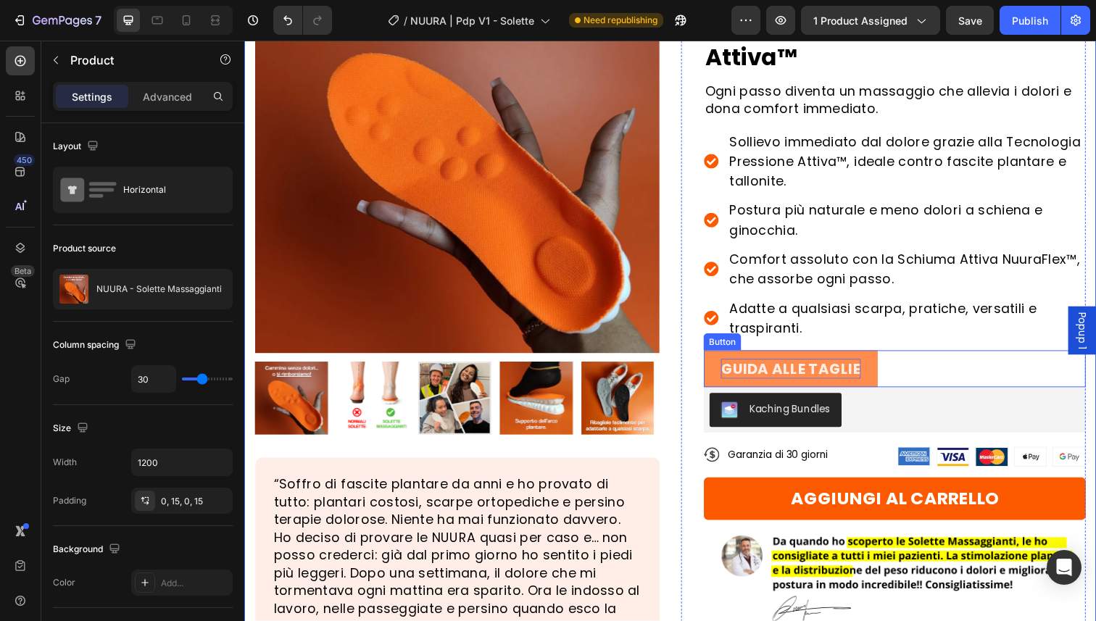
click at [765, 366] on span "GUIDA ALLE TAGLIE" at bounding box center [802, 376] width 143 height 20
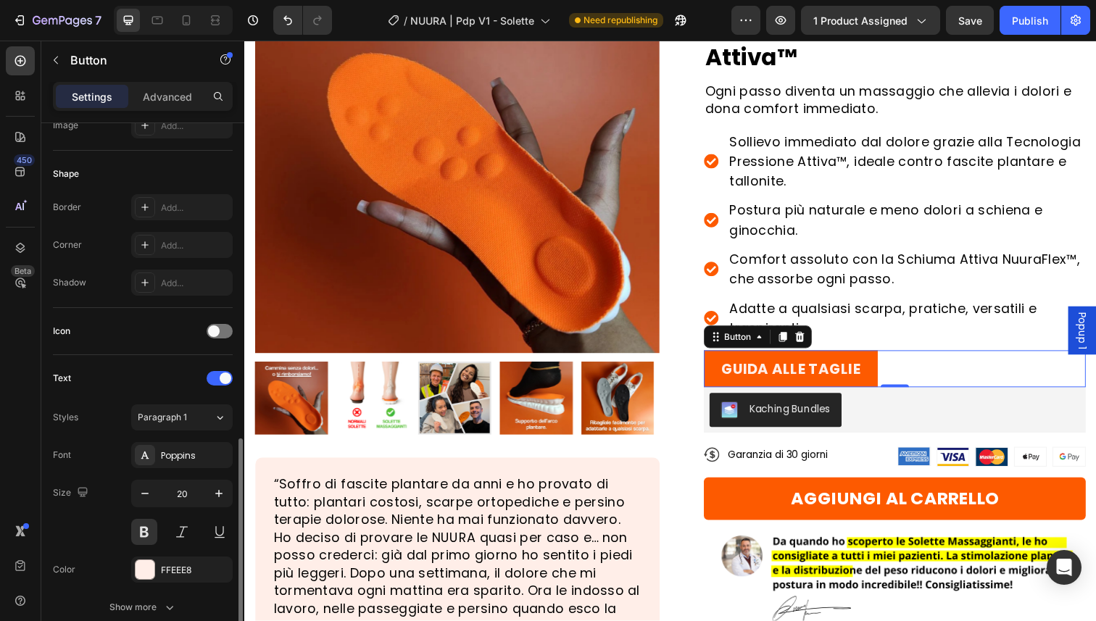
scroll to position [374, 0]
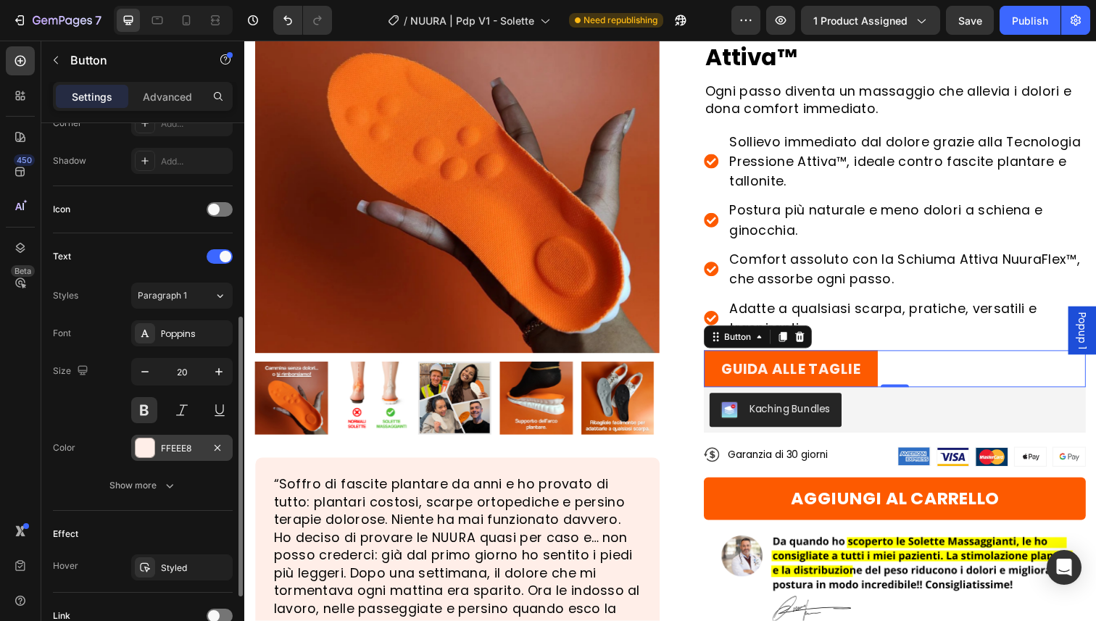
click at [180, 446] on div "FFEEE8" at bounding box center [182, 448] width 42 height 13
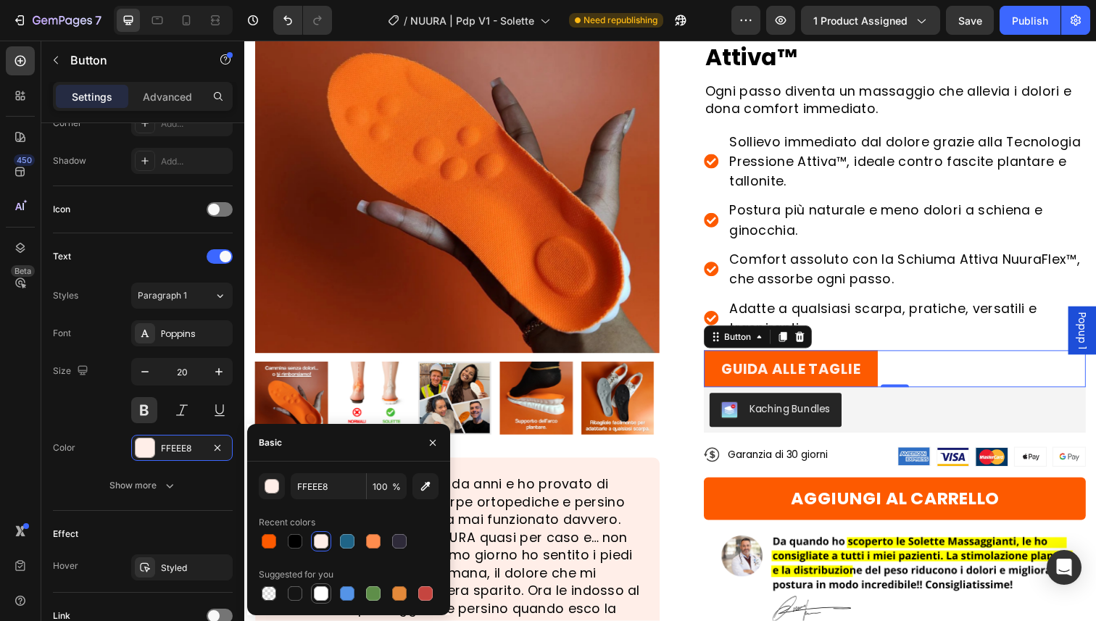
click at [323, 598] on div at bounding box center [321, 594] width 15 height 15
type input "FFFFFF"
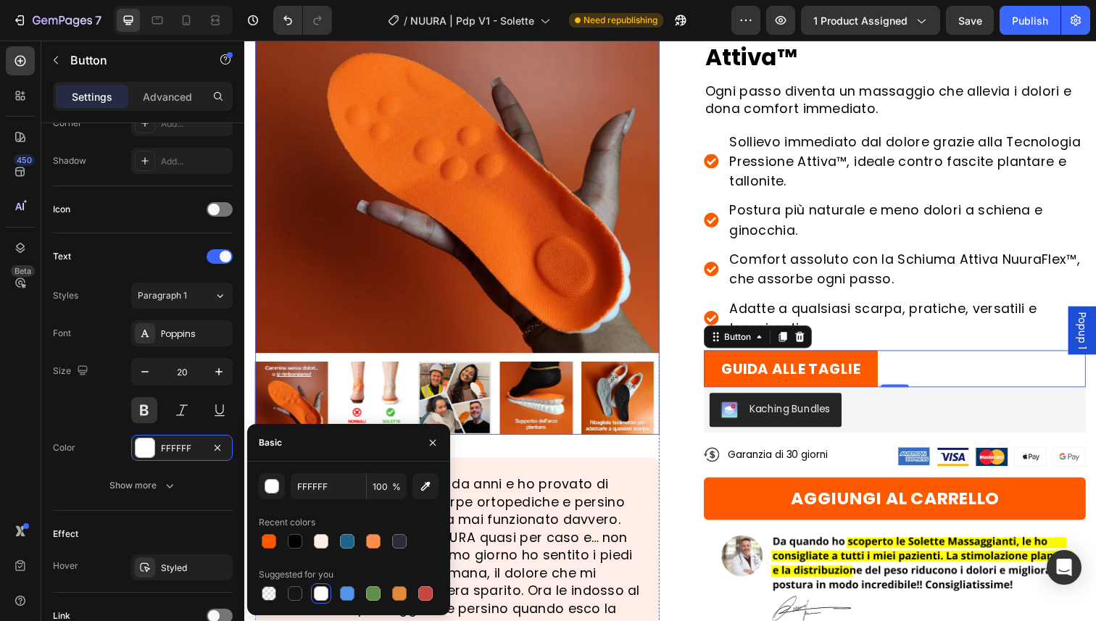
click at [553, 282] on img at bounding box center [461, 153] width 413 height 413
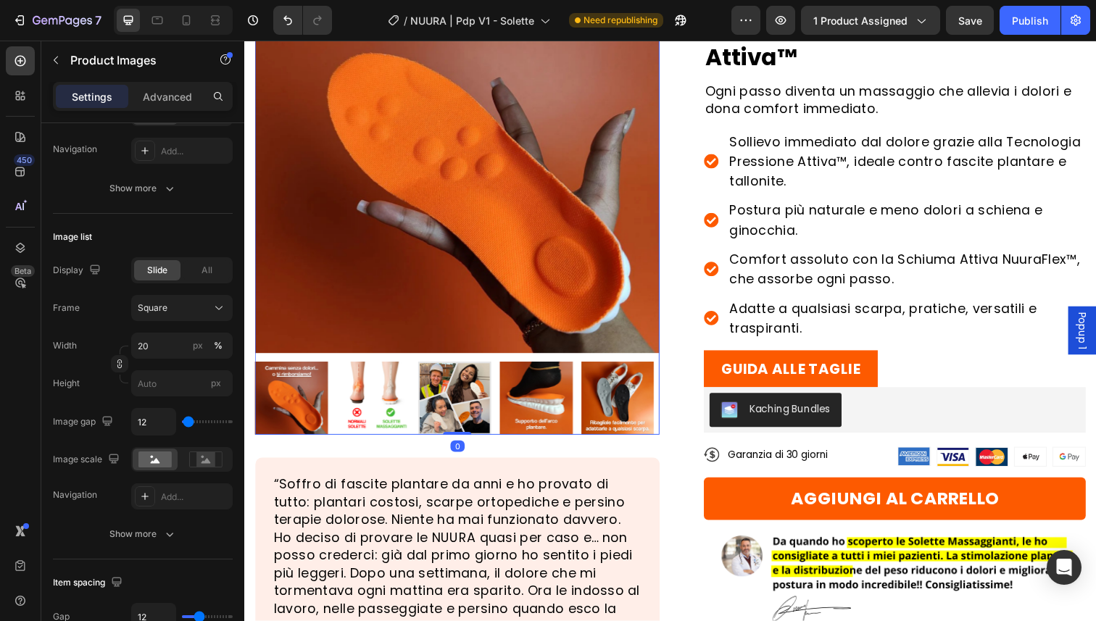
scroll to position [0, 0]
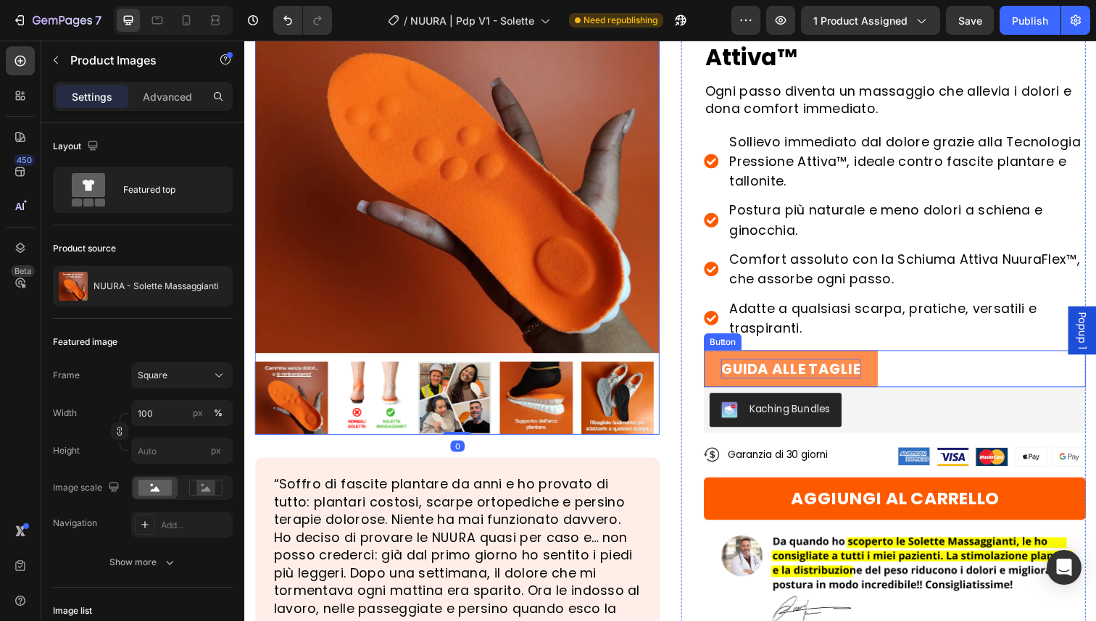
click at [756, 366] on span "GUIDA ALLE TAGLIE" at bounding box center [802, 376] width 143 height 20
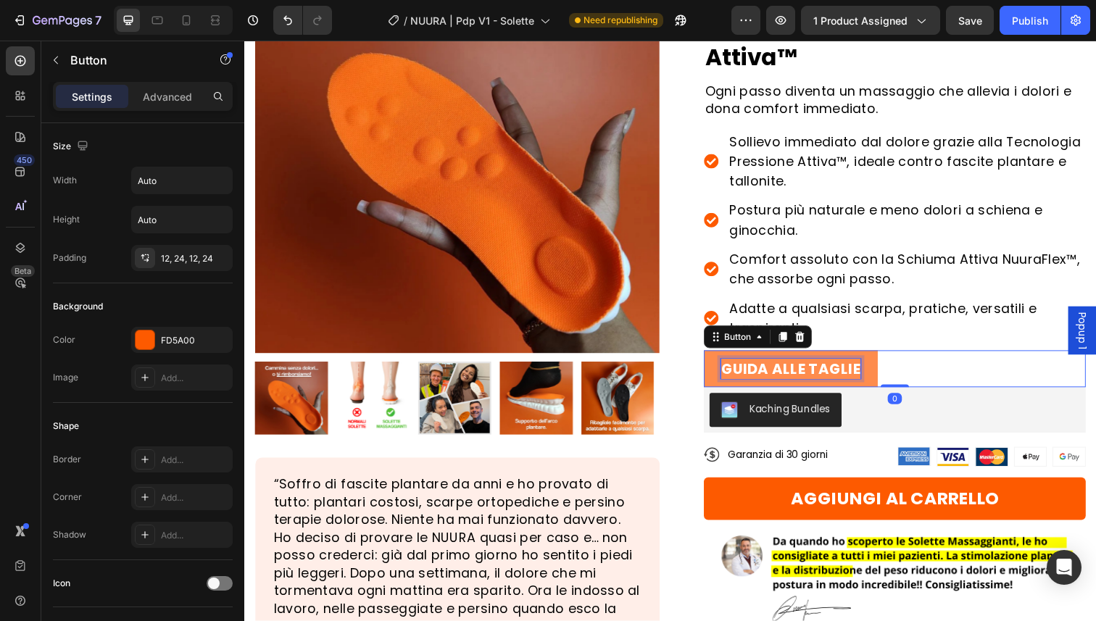
click at [756, 366] on span "GUIDA ALLE TAGLIE" at bounding box center [802, 376] width 143 height 20
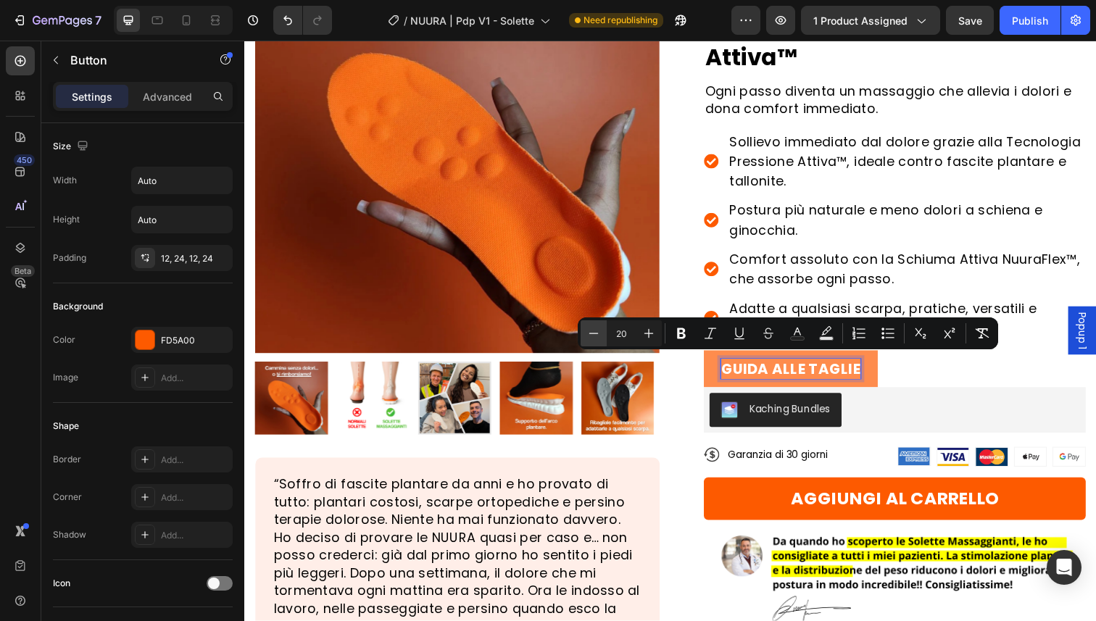
click at [597, 325] on button "Minus" at bounding box center [594, 333] width 26 height 26
type input "19"
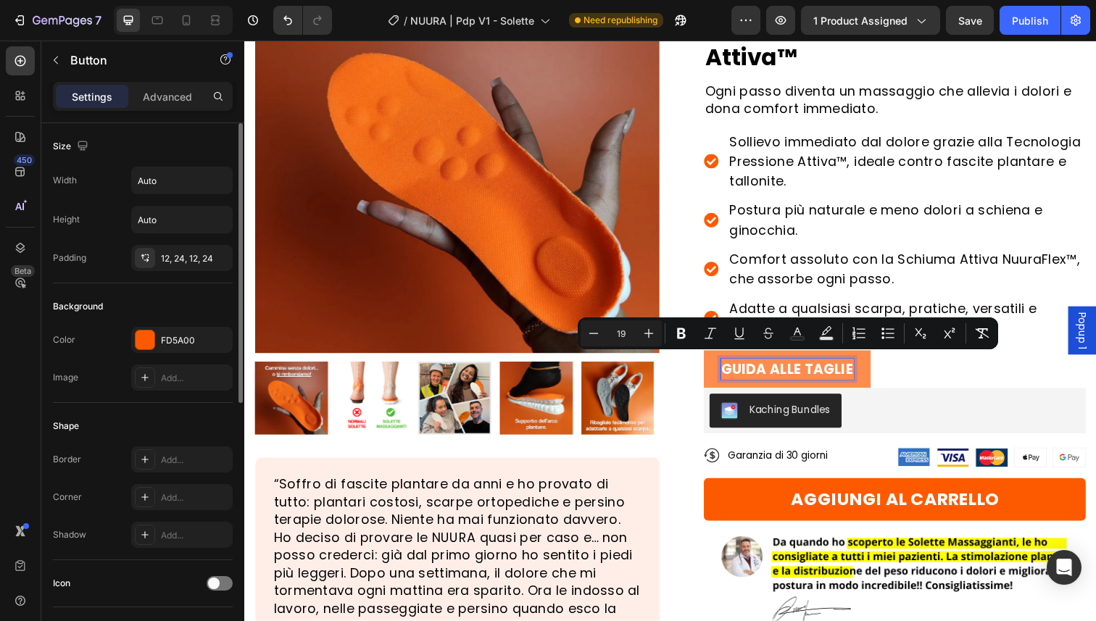
scroll to position [500, 0]
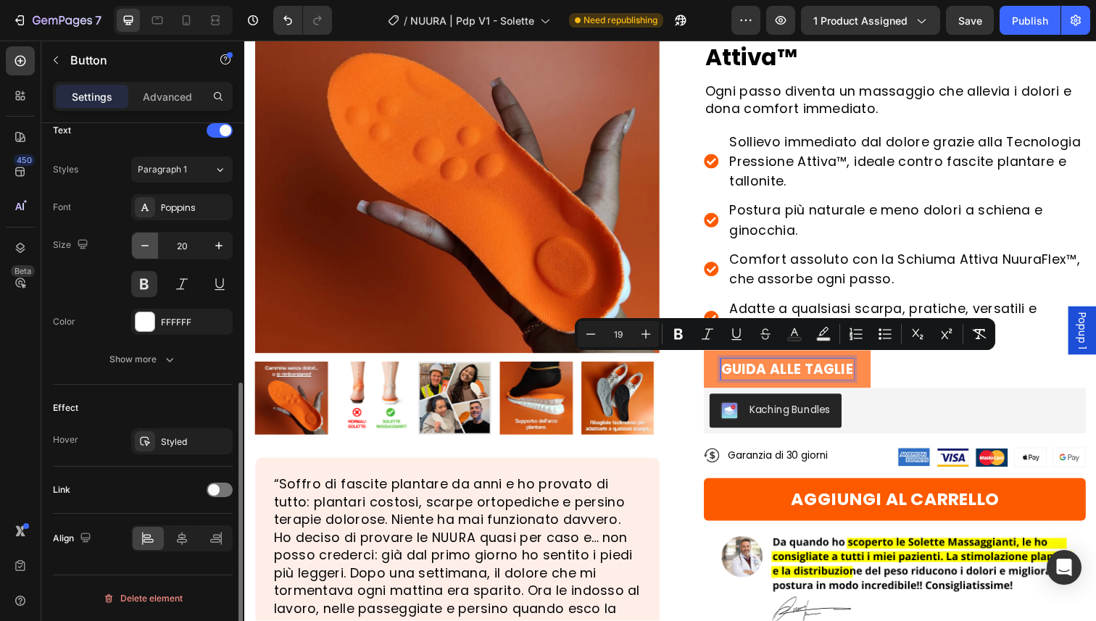
click at [146, 244] on icon "button" at bounding box center [145, 246] width 15 height 15
type input "19"
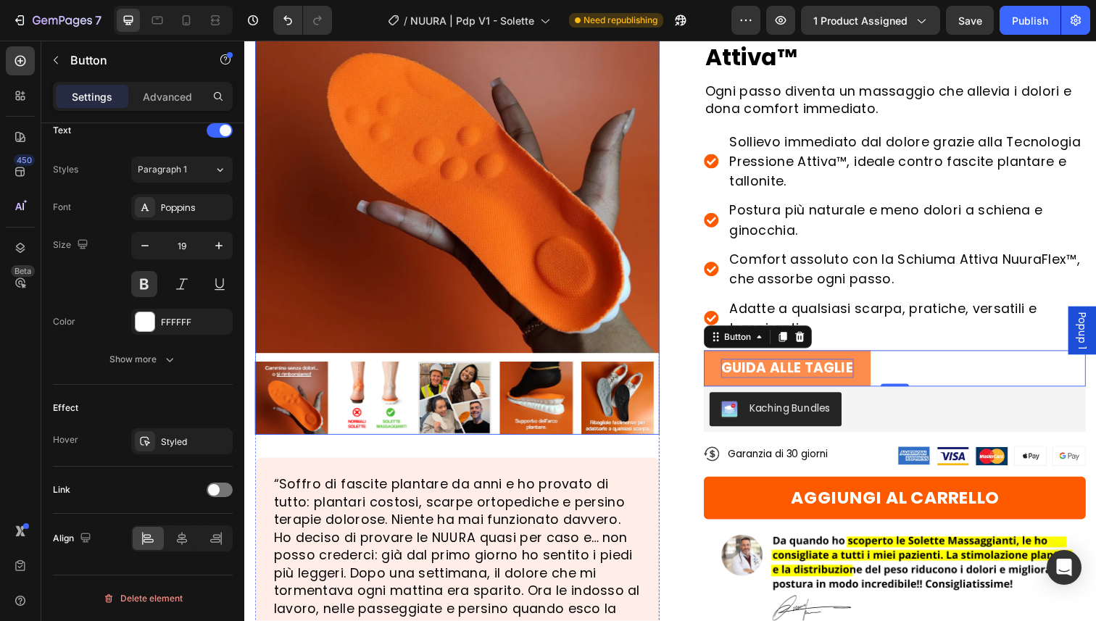
click at [597, 182] on img at bounding box center [461, 153] width 413 height 413
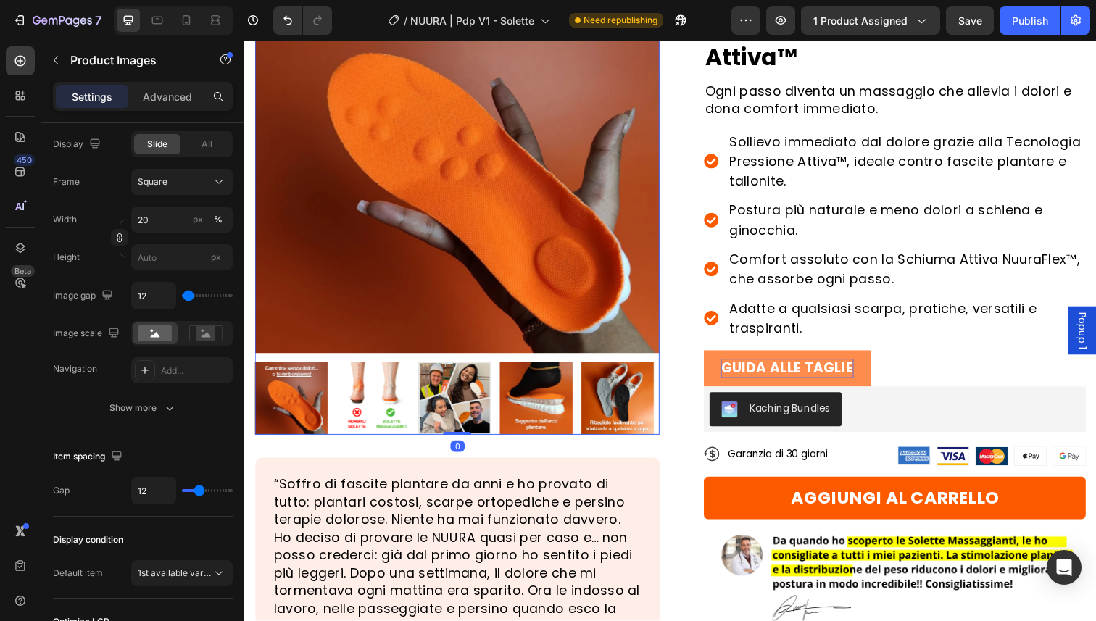
scroll to position [0, 0]
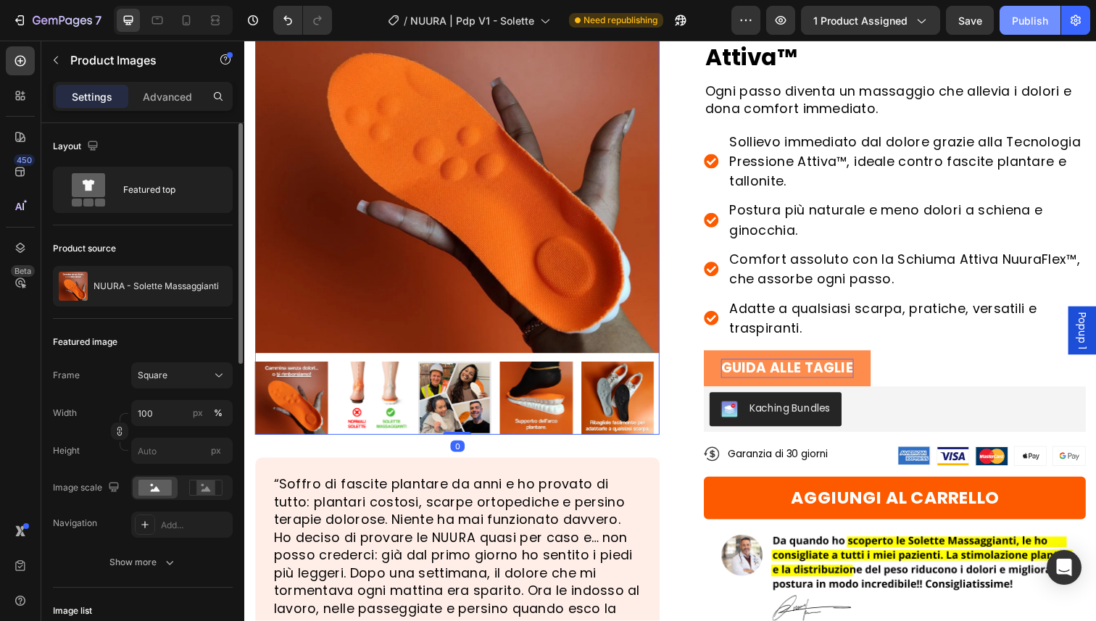
click at [1034, 30] on button "Publish" at bounding box center [1030, 20] width 61 height 29
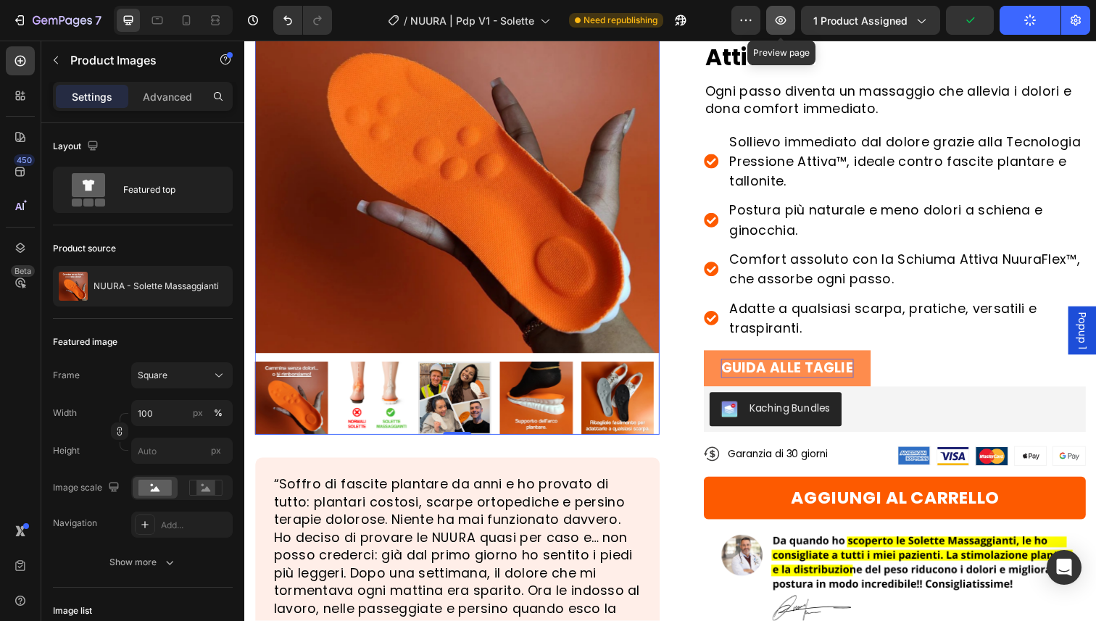
click at [785, 14] on icon "button" at bounding box center [781, 20] width 15 height 15
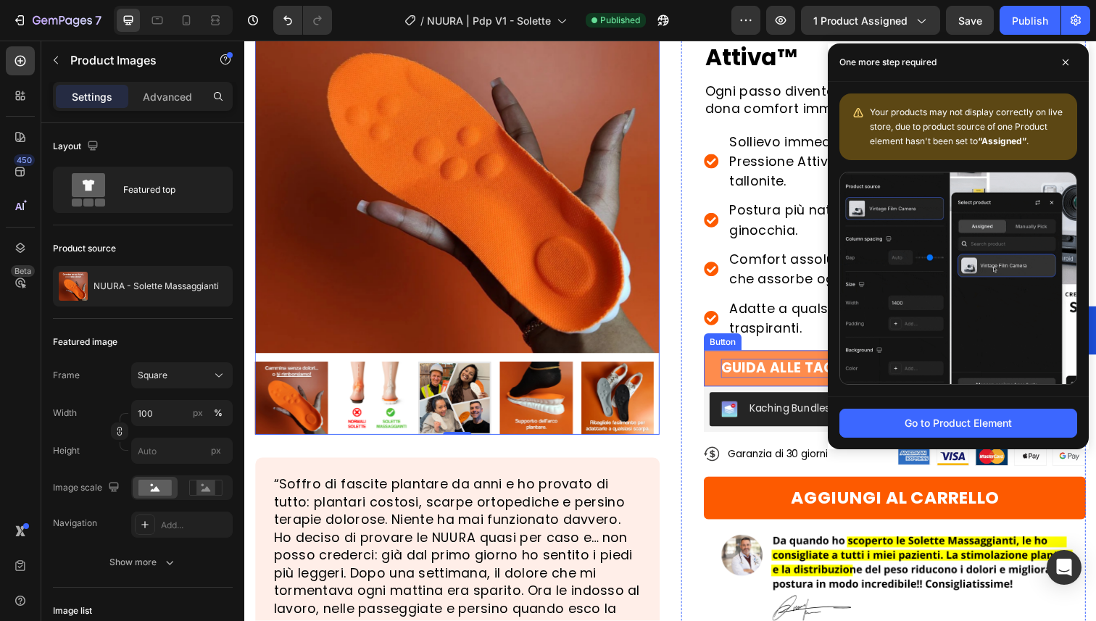
click at [721, 381] on button "GUIDA ALLE TAGLIE" at bounding box center [799, 375] width 170 height 37
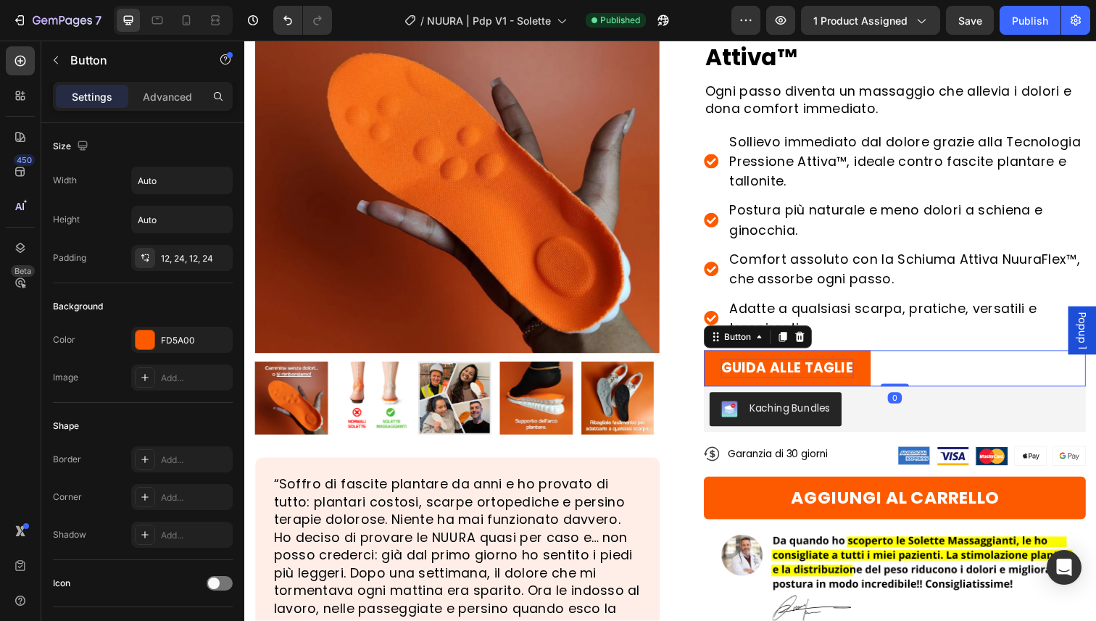
scroll to position [500, 0]
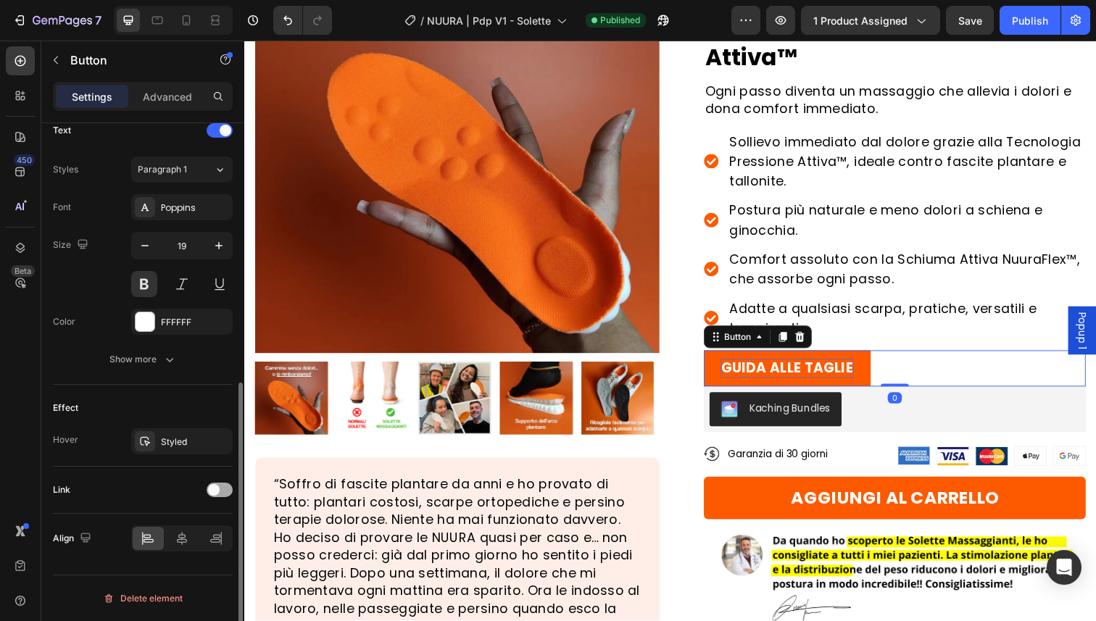
click at [214, 488] on span at bounding box center [214, 490] width 12 height 12
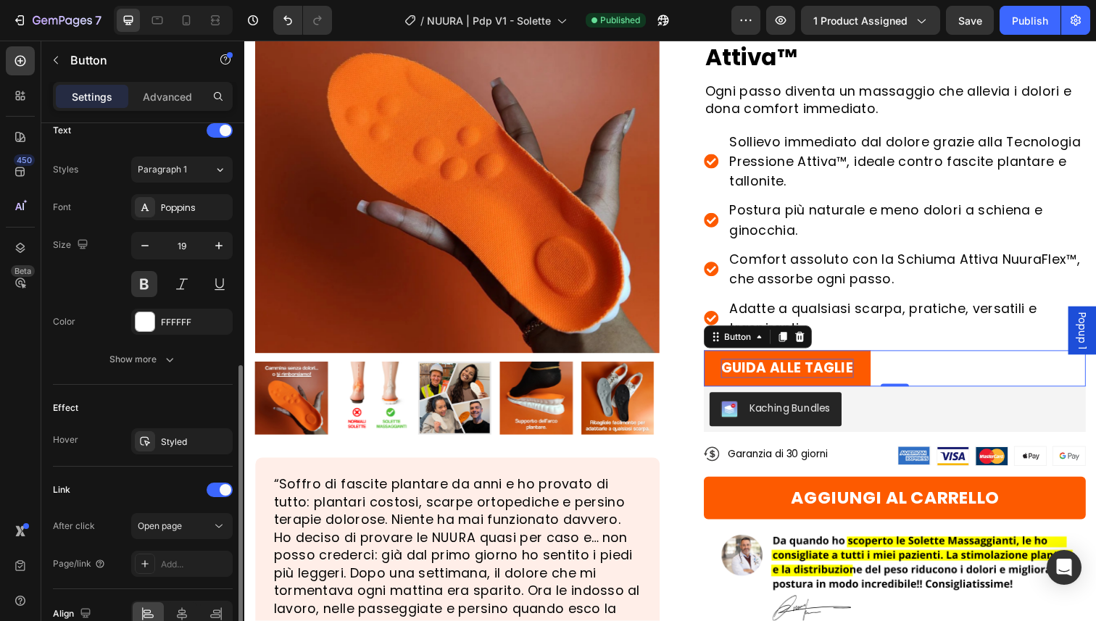
scroll to position [576, 0]
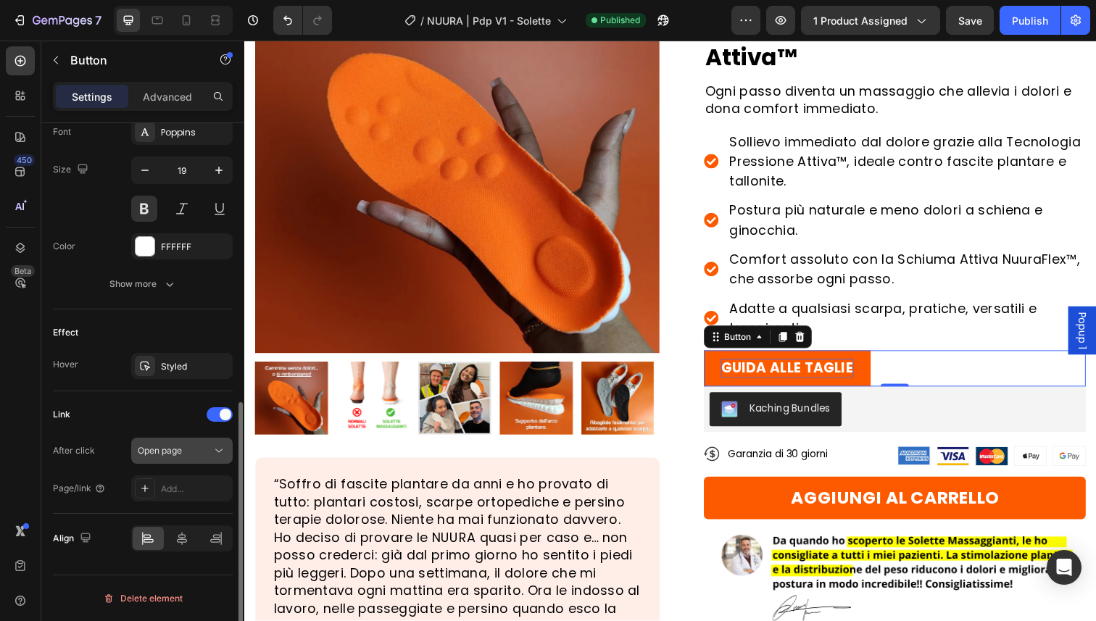
click at [186, 453] on div "Open page" at bounding box center [175, 450] width 74 height 13
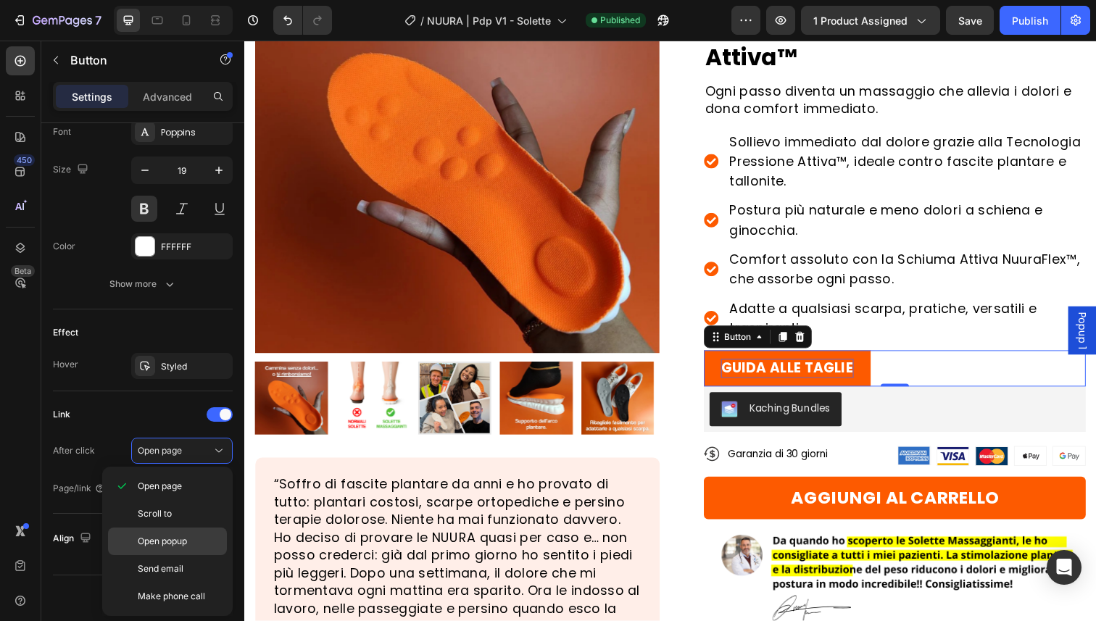
click at [180, 539] on span "Open popup" at bounding box center [162, 541] width 49 height 13
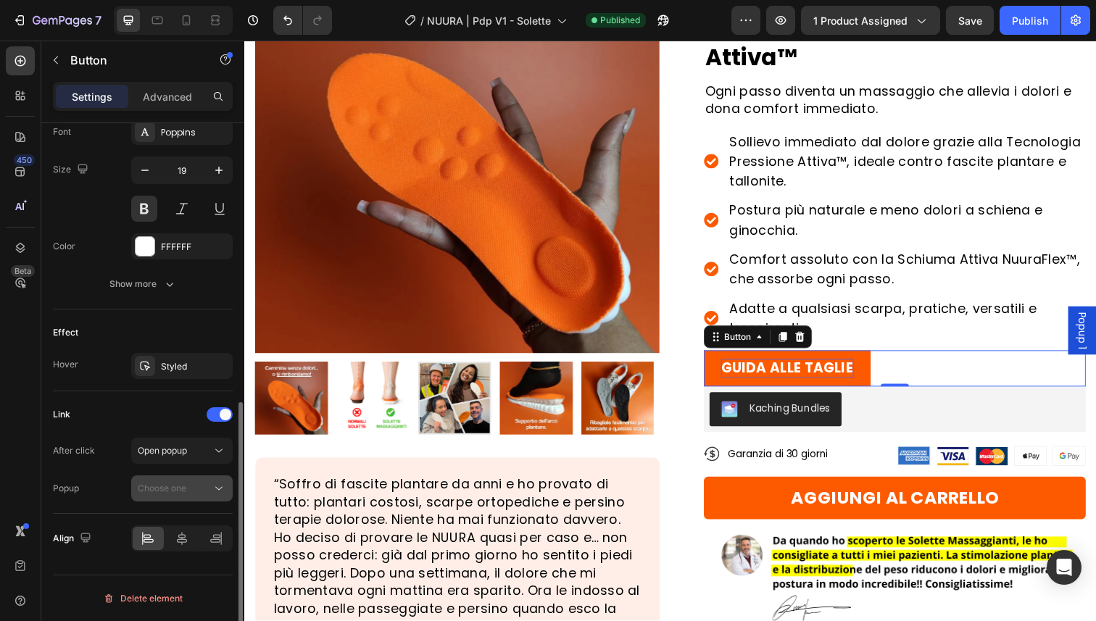
click at [180, 487] on span "Choose one" at bounding box center [162, 488] width 49 height 11
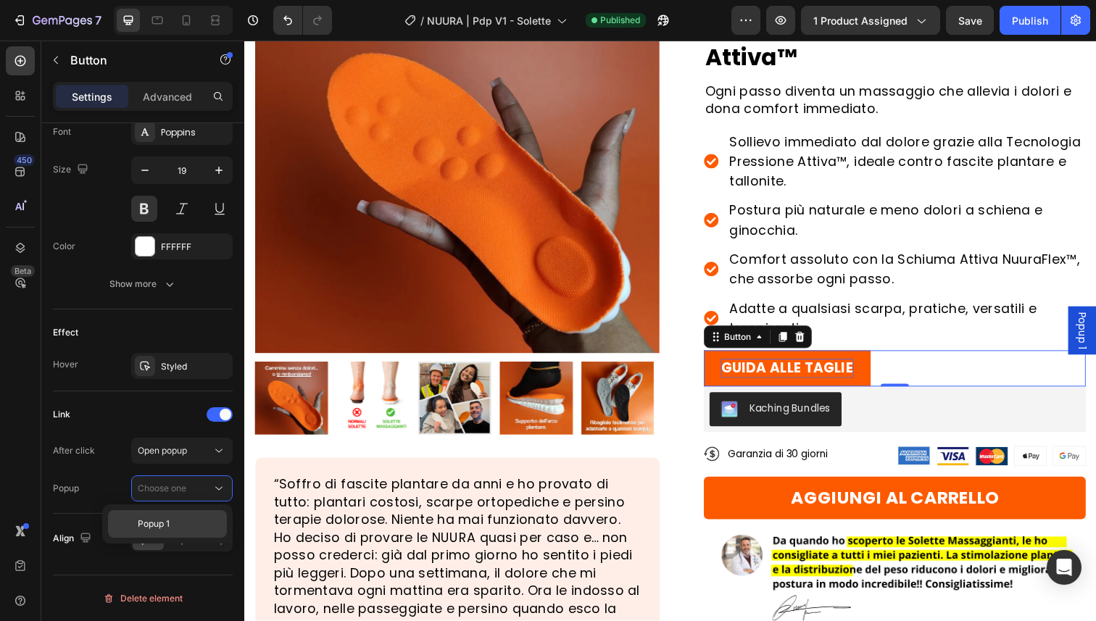
click at [173, 532] on div "Popup 1" at bounding box center [167, 524] width 119 height 28
click at [1008, 17] on button "Publish" at bounding box center [1030, 20] width 61 height 29
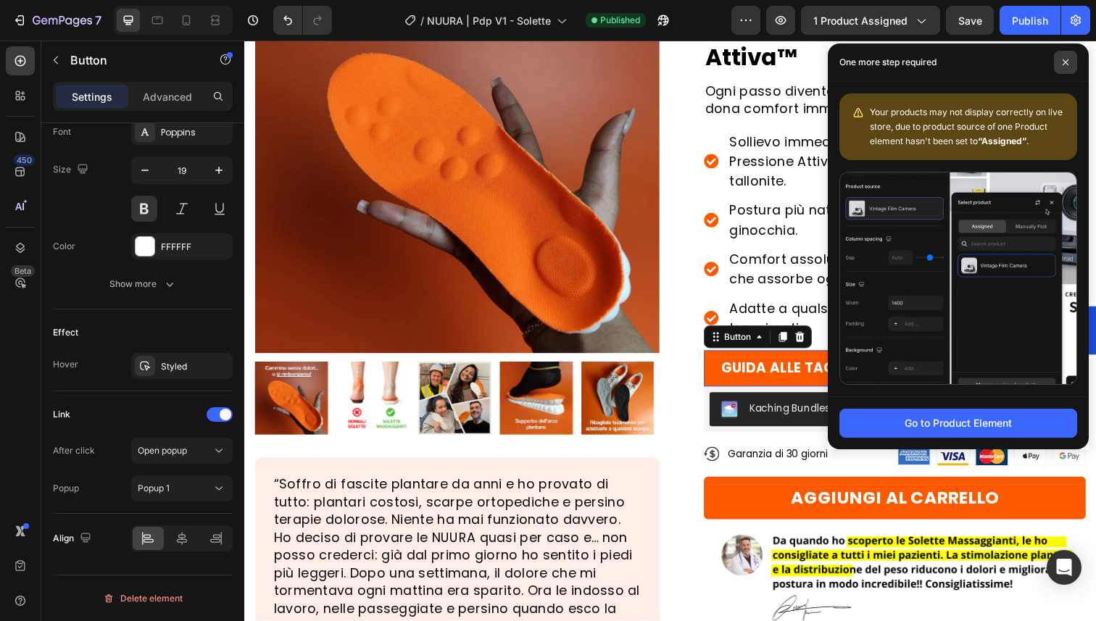
click at [1062, 68] on span at bounding box center [1065, 62] width 23 height 23
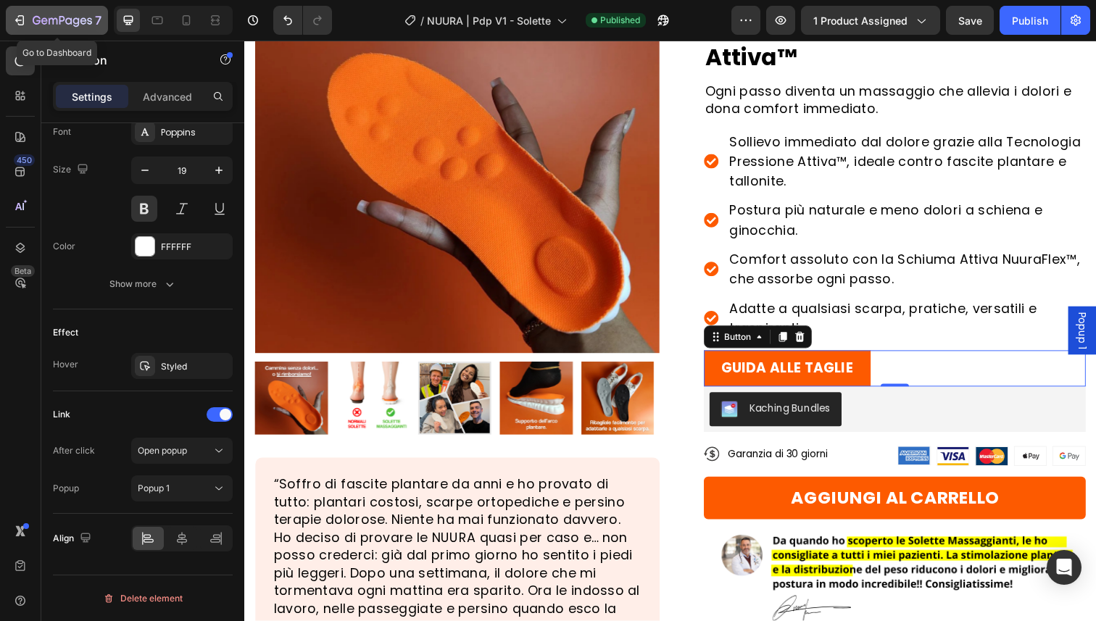
click at [28, 12] on div "7" at bounding box center [56, 20] width 89 height 17
